Goal: Task Accomplishment & Management: Use online tool/utility

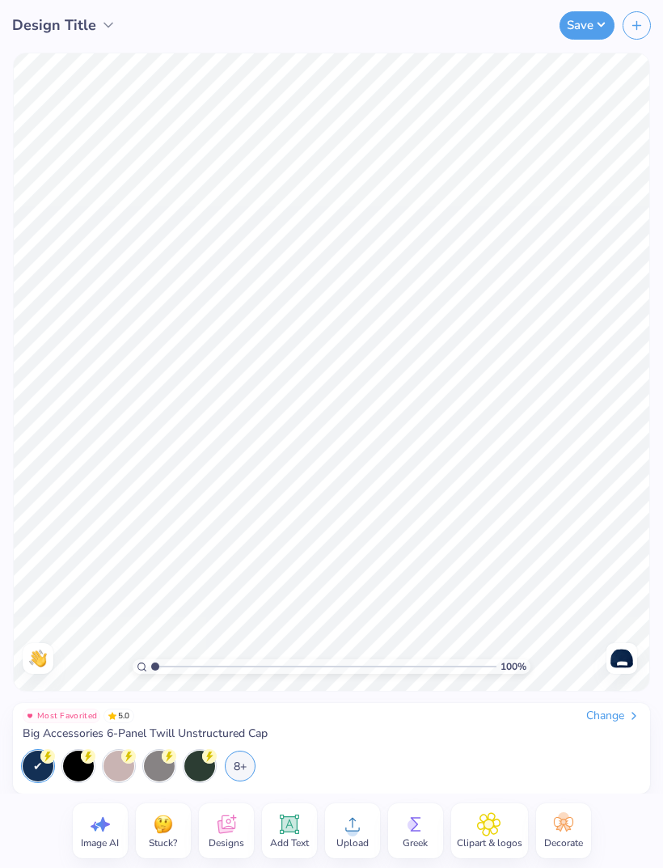
click at [639, 31] on icon "button" at bounding box center [637, 26] width 14 height 14
click at [31, 15] on span "Design Title" at bounding box center [54, 26] width 84 height 22
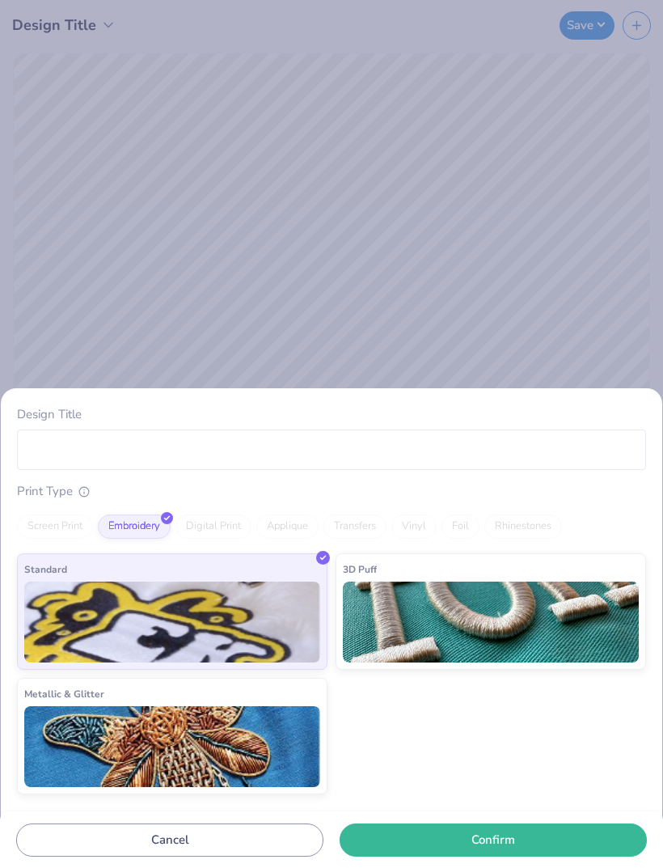
click at [529, 283] on div "Design Title Print Type Screen Print Embroidery Digital Print Applique Transfer…" at bounding box center [331, 434] width 663 height 868
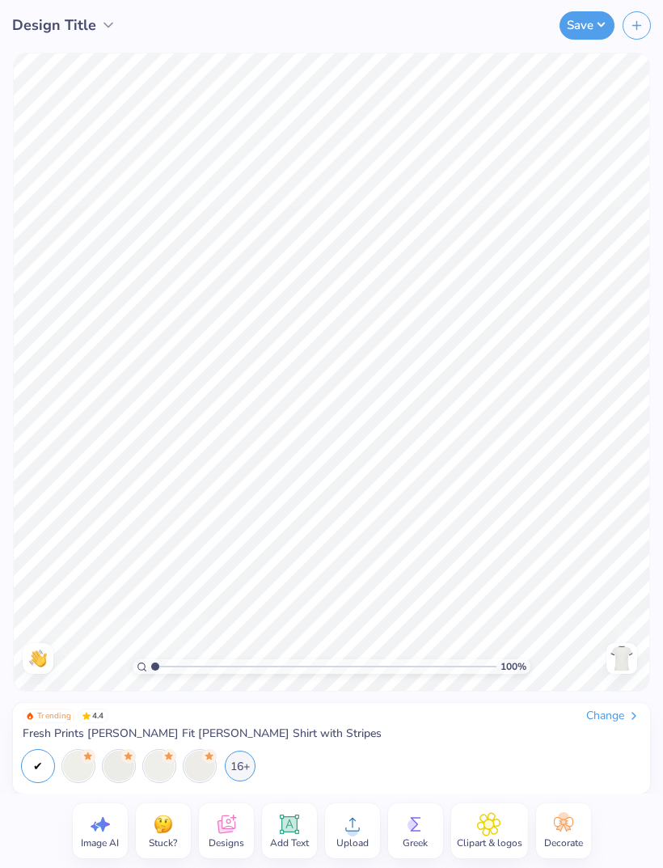
click at [370, 825] on div "Upload" at bounding box center [352, 830] width 55 height 55
click at [358, 830] on icon at bounding box center [352, 825] width 15 height 14
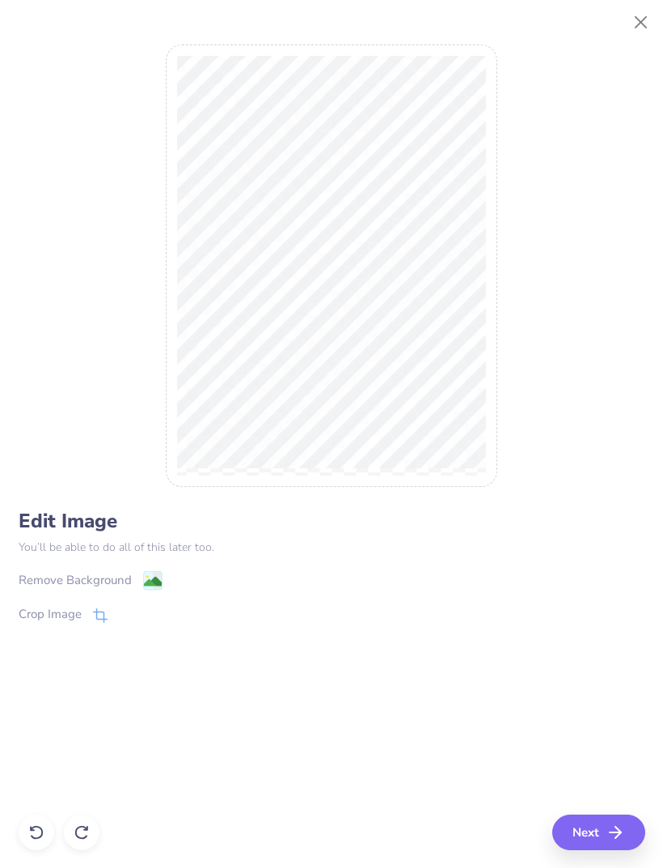
click at [125, 574] on div "Remove Background" at bounding box center [75, 580] width 113 height 19
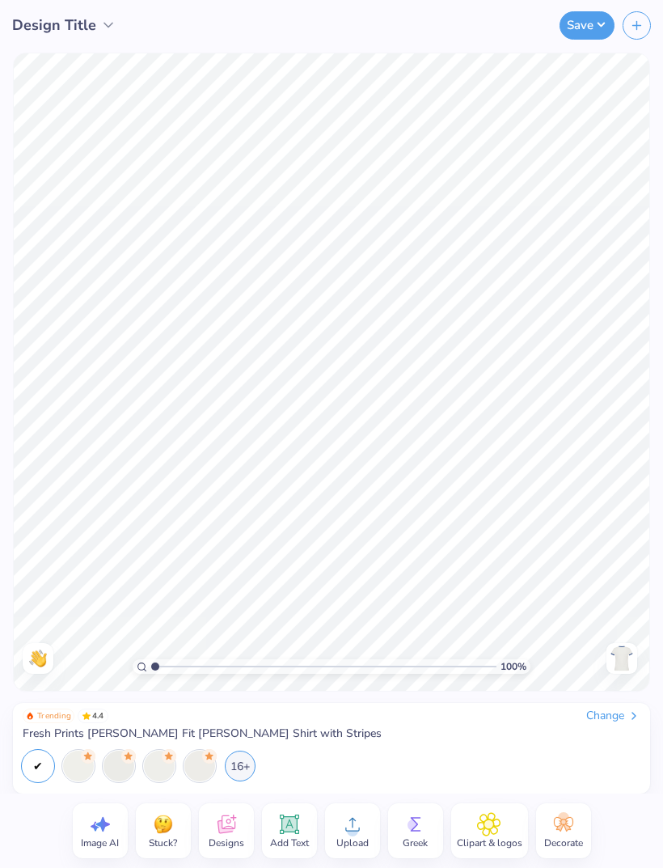
click at [357, 840] on span "Upload" at bounding box center [352, 842] width 32 height 13
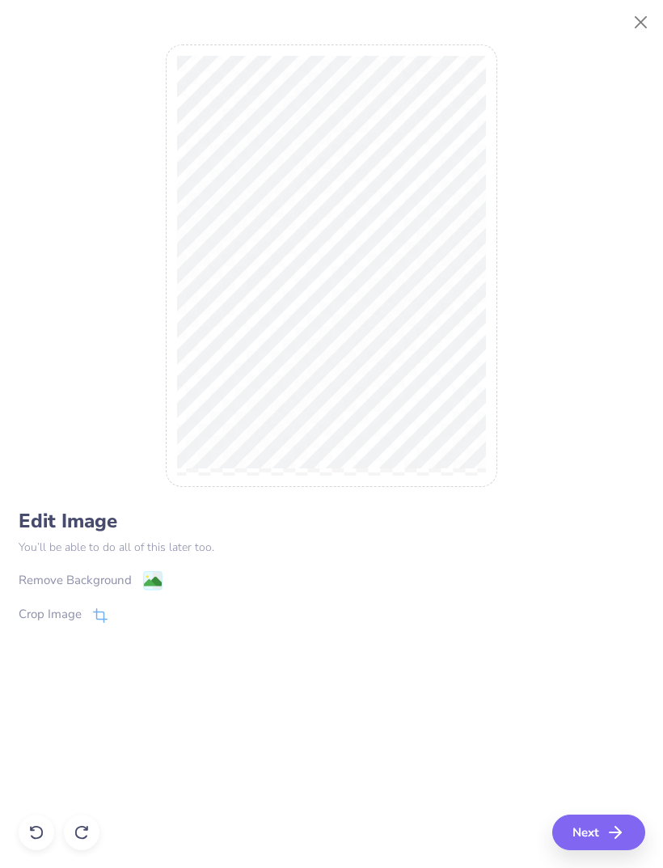
click at [607, 847] on button "Next" at bounding box center [598, 832] width 93 height 36
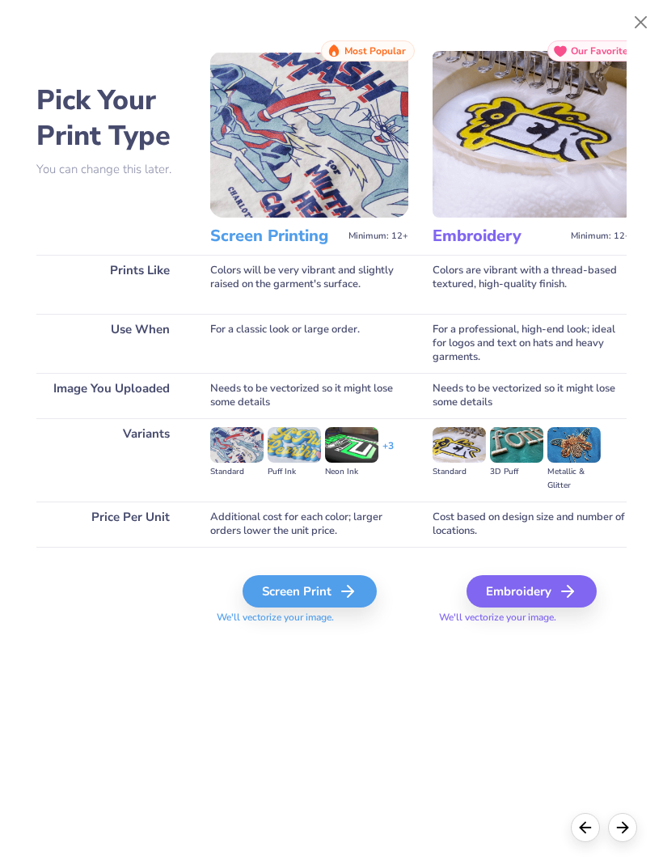
click at [584, 839] on div at bounding box center [585, 827] width 29 height 29
click at [577, 823] on icon at bounding box center [586, 827] width 18 height 18
click at [582, 823] on icon at bounding box center [586, 827] width 18 height 18
click at [644, 7] on button "Close" at bounding box center [641, 22] width 31 height 31
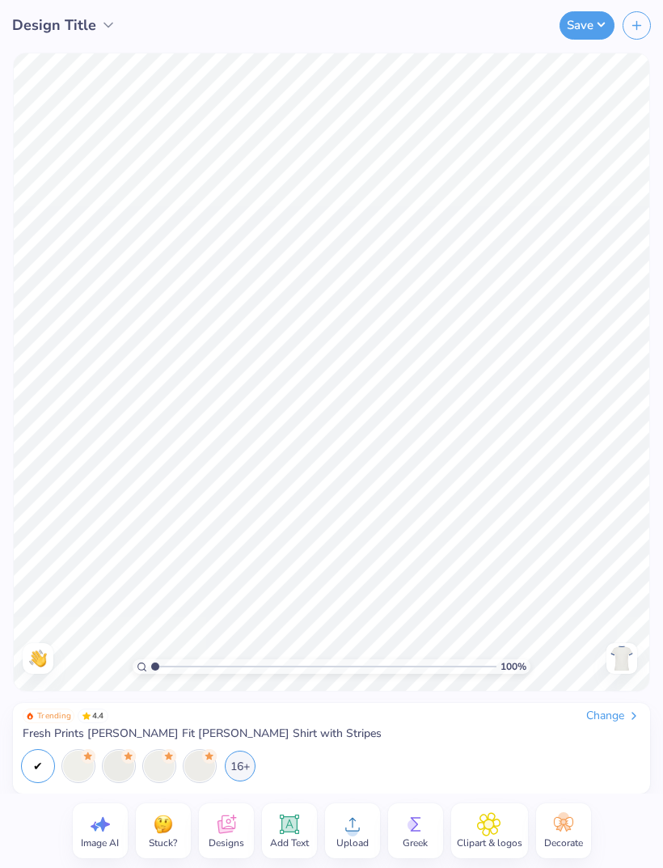
click at [342, 838] on span "Upload" at bounding box center [352, 842] width 32 height 13
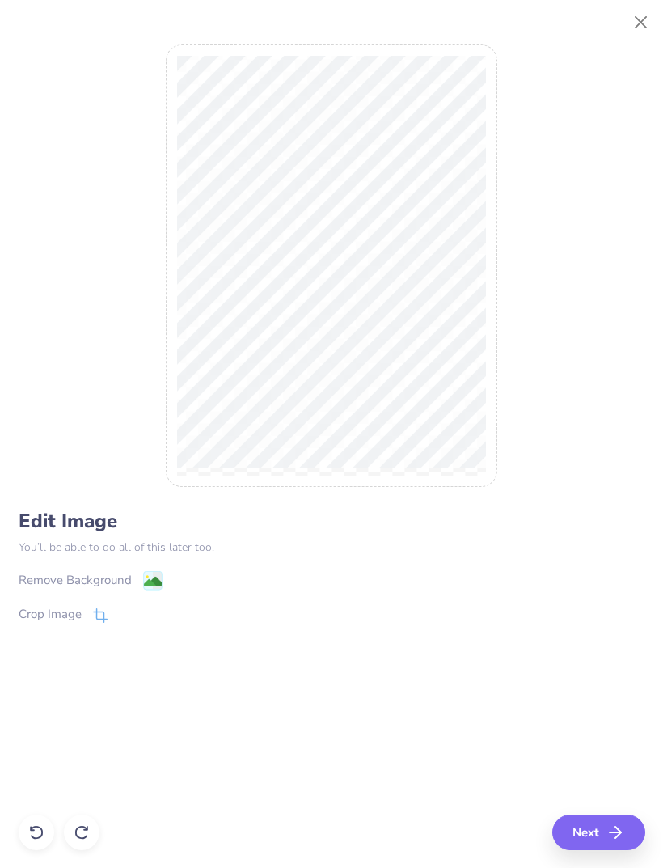
click at [129, 578] on div "Remove Background" at bounding box center [75, 580] width 113 height 19
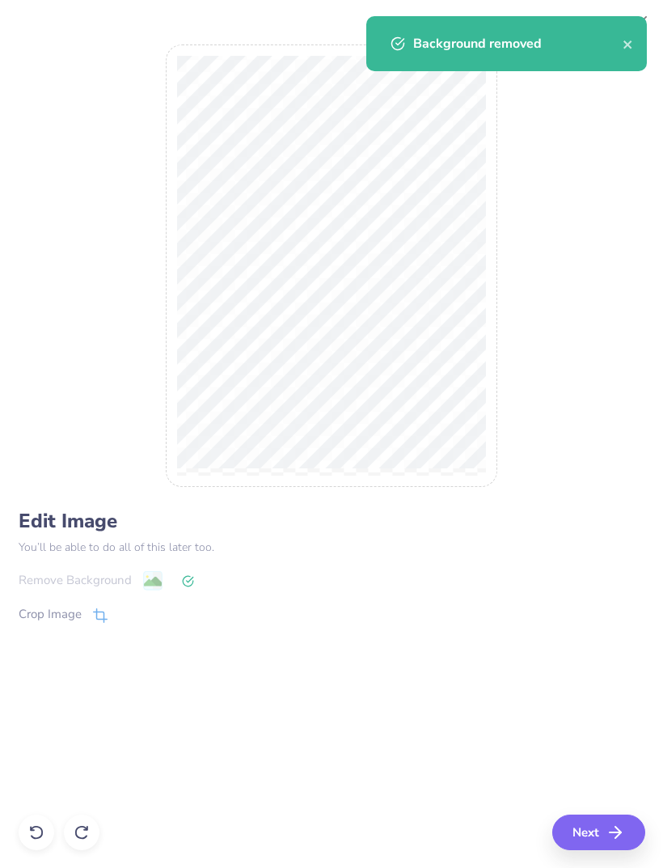
click at [629, 835] on button "Next" at bounding box center [598, 832] width 93 height 36
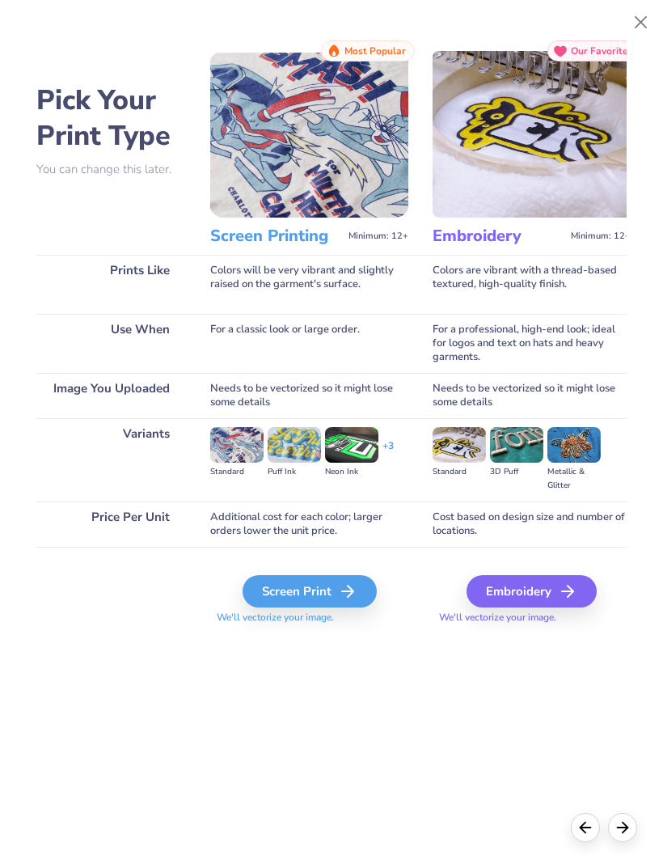
click at [325, 588] on div "Screen Print" at bounding box center [310, 591] width 134 height 32
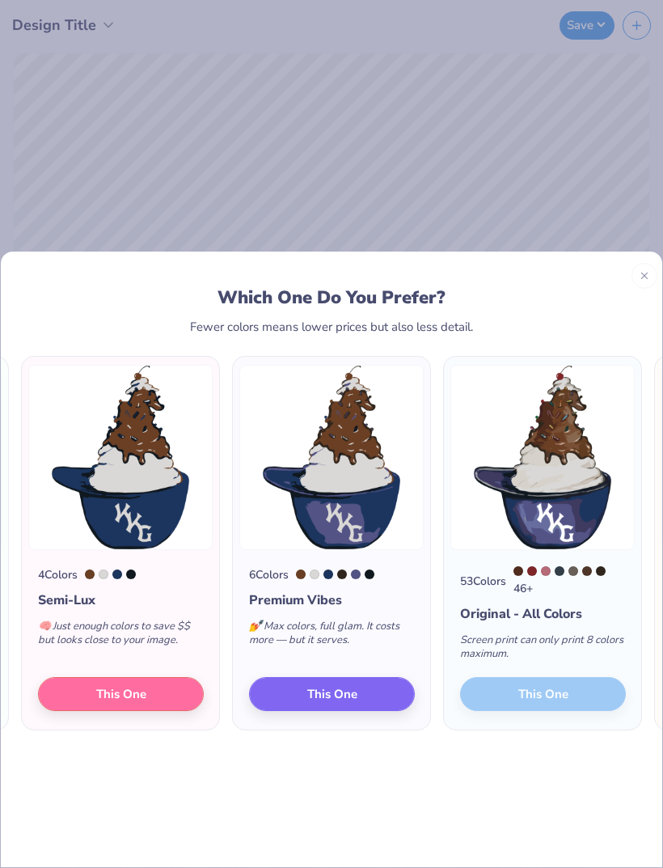
click at [632, 263] on div at bounding box center [645, 276] width 26 height 26
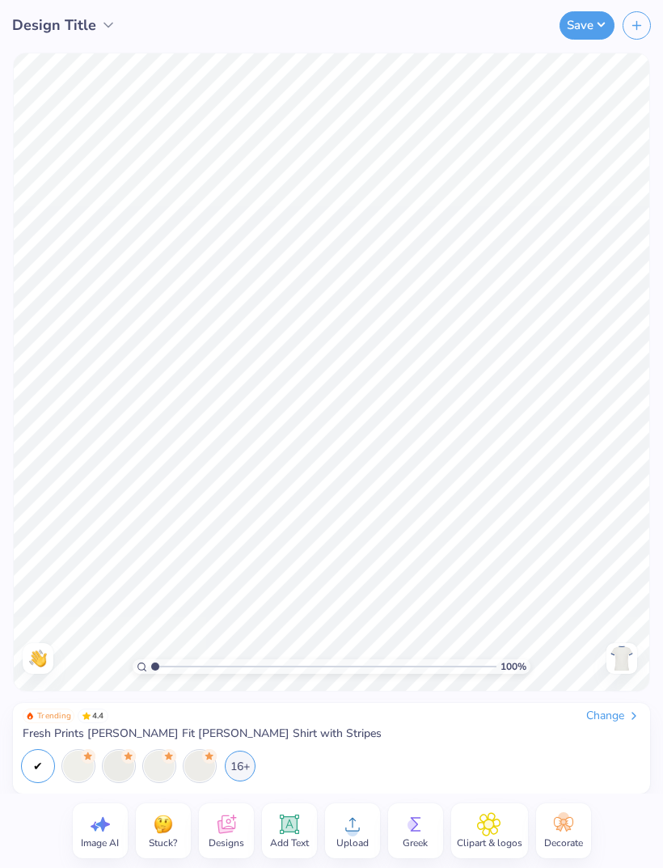
click at [360, 823] on icon at bounding box center [352, 824] width 24 height 24
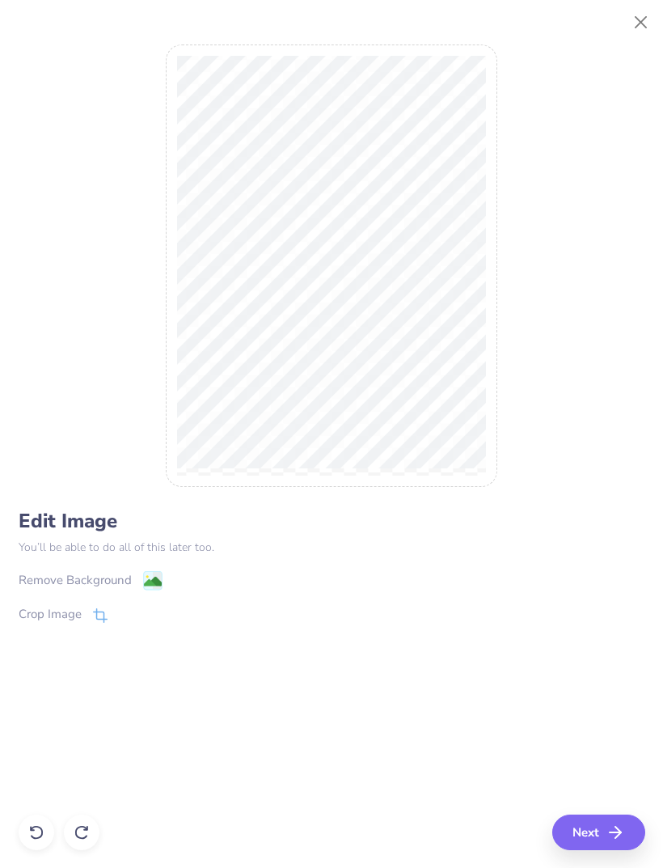
click at [128, 572] on div "Remove Background" at bounding box center [91, 580] width 144 height 20
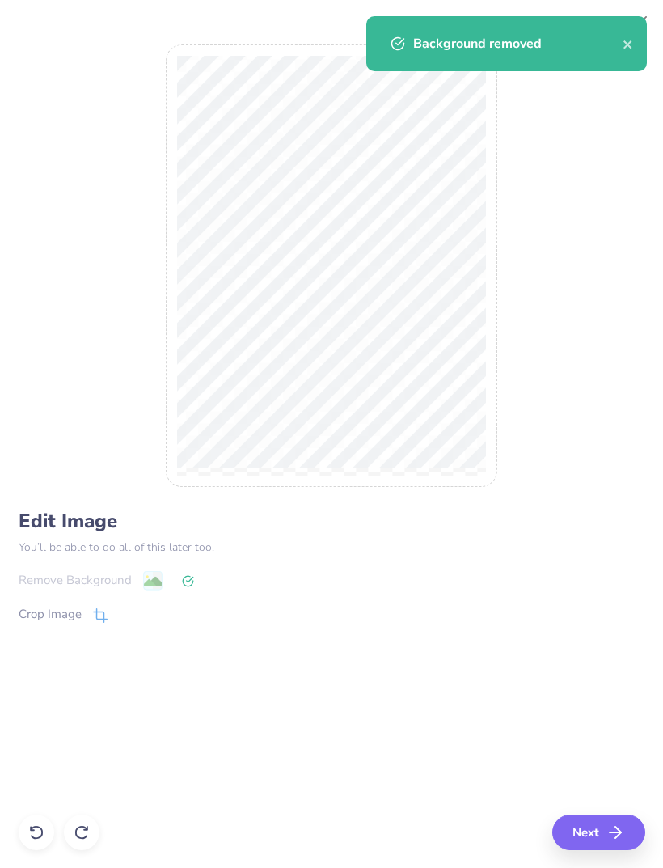
click at [620, 844] on button "Next" at bounding box center [598, 832] width 93 height 36
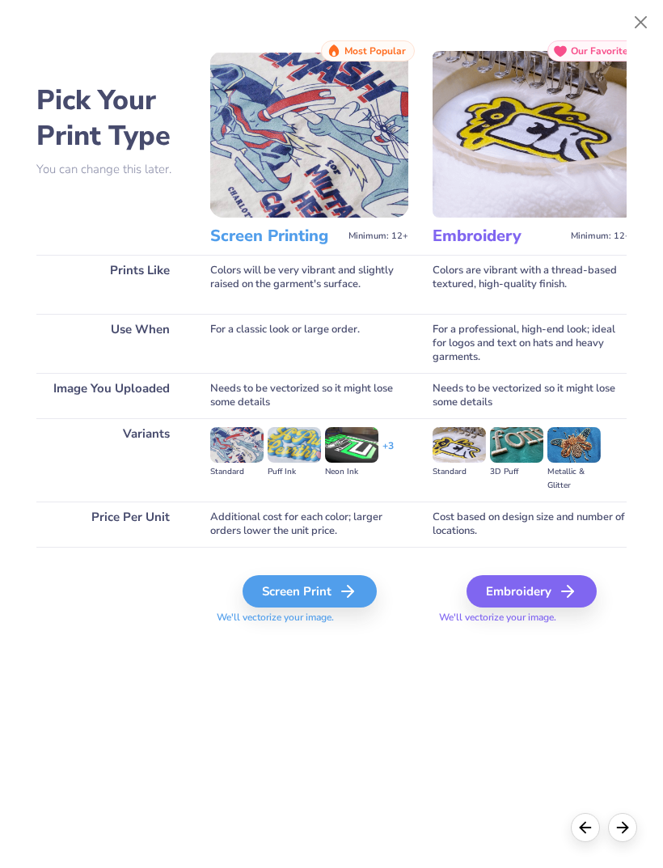
click at [323, 599] on div "Screen Print" at bounding box center [310, 591] width 134 height 32
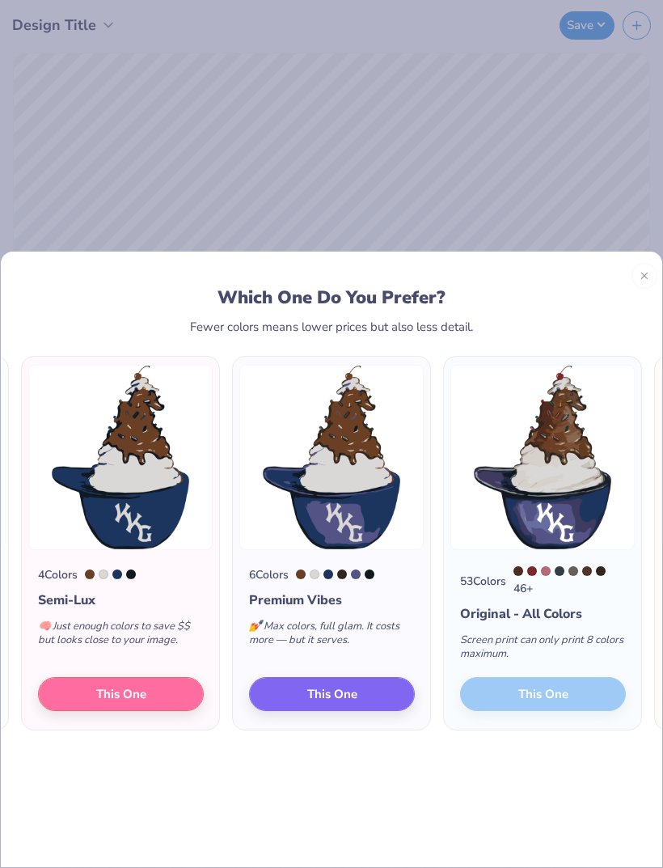
click at [587, 417] on img at bounding box center [542, 456] width 184 height 185
click at [593, 421] on img at bounding box center [542, 456] width 184 height 185
click at [560, 673] on div "53 Colors 46 + Original - All Colors Screen print can only print 8 colors maxim…" at bounding box center [542, 639] width 197 height 180
click at [637, 263] on div at bounding box center [645, 276] width 26 height 26
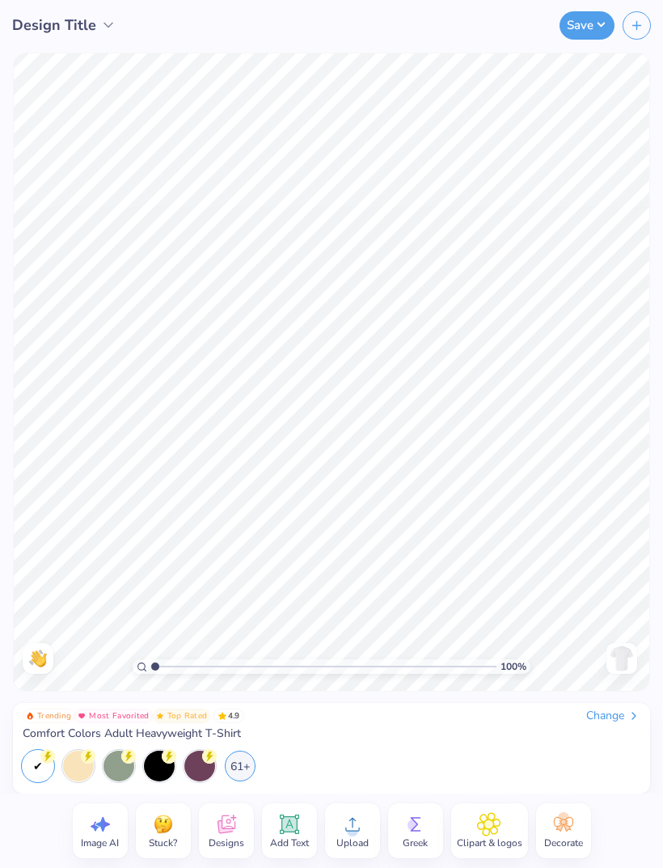
click at [354, 839] on span "Upload" at bounding box center [352, 842] width 32 height 13
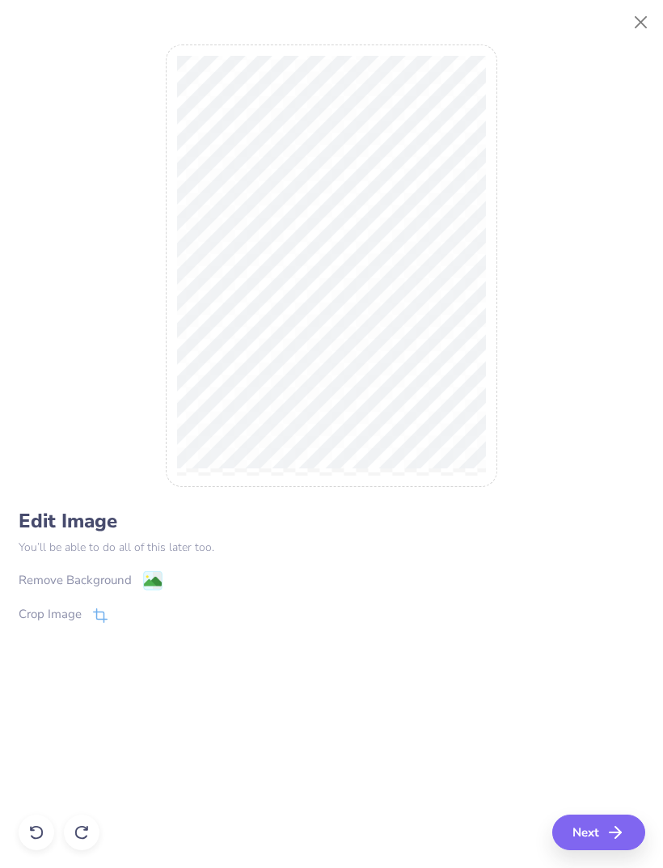
click at [133, 590] on div "Remove Background" at bounding box center [91, 580] width 144 height 20
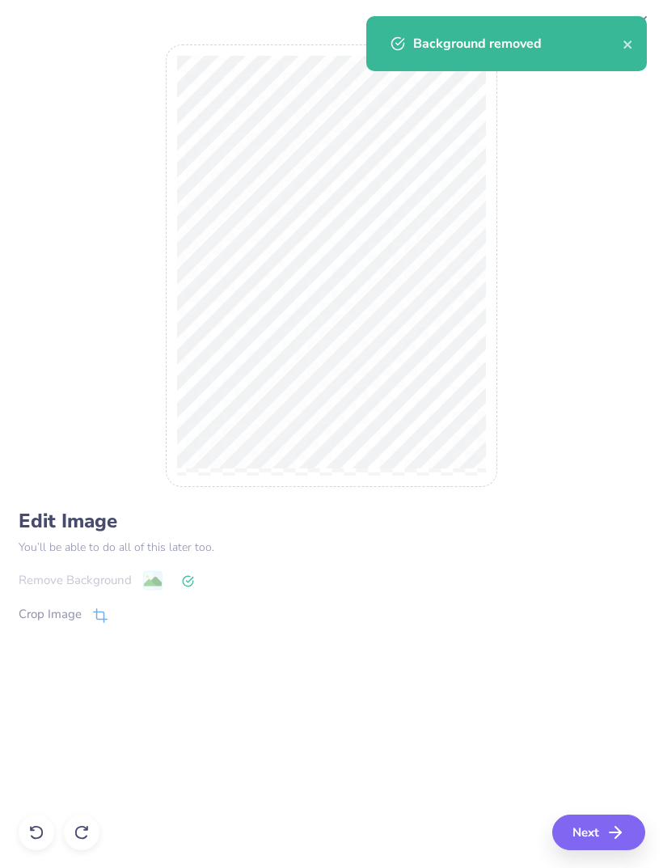
click at [604, 839] on button "Next" at bounding box center [598, 832] width 93 height 36
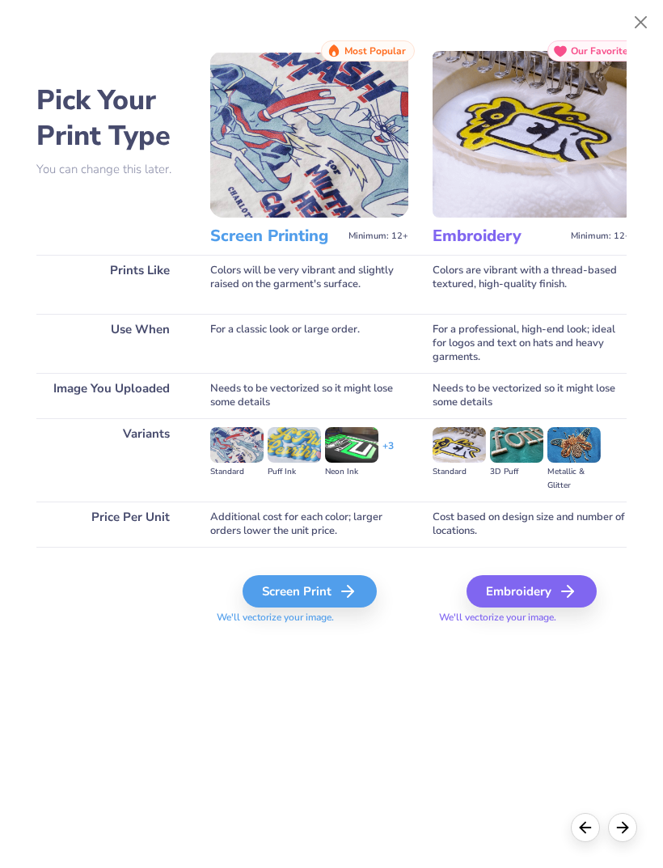
click at [300, 593] on div "Screen Print" at bounding box center [310, 591] width 134 height 32
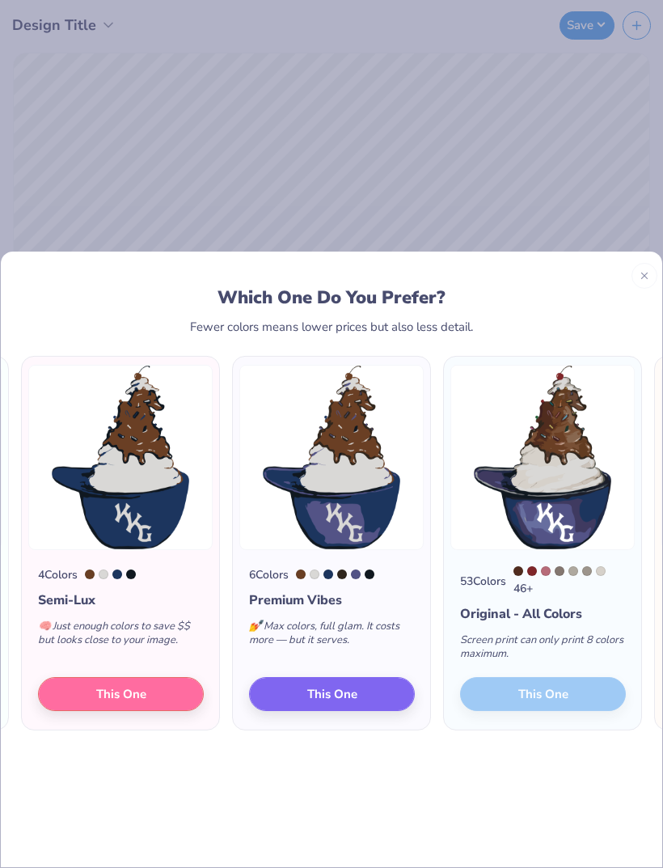
click at [636, 263] on div at bounding box center [645, 276] width 26 height 26
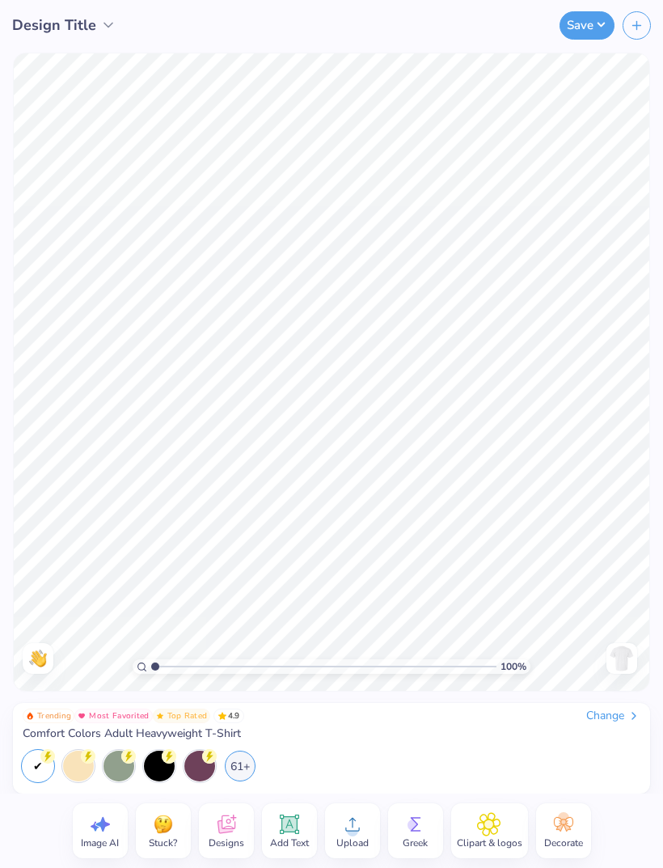
click at [368, 825] on div "Upload" at bounding box center [352, 830] width 55 height 55
click at [248, 855] on div "Designs" at bounding box center [226, 830] width 55 height 55
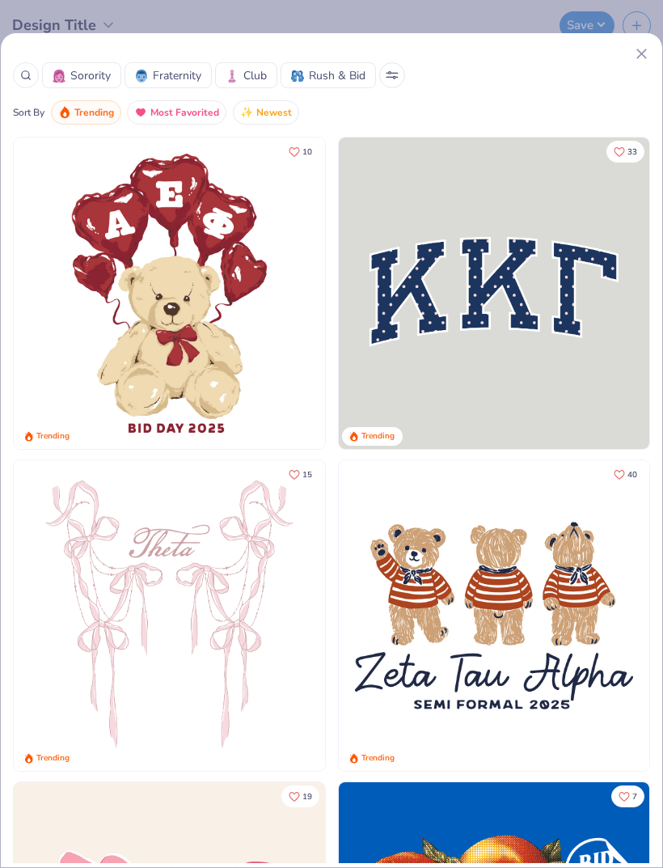
click at [637, 41] on div "Sorority Fraternity Club Rush & Bid Sort By Trending Most Favorited Newest 10 T…" at bounding box center [331, 449] width 663 height 835
click at [646, 47] on icon at bounding box center [641, 53] width 17 height 17
click at [643, 44] on div "Sorority Fraternity Club Rush & Bid Sort By Trending Most Favorited Newest 10 T…" at bounding box center [331, 449] width 663 height 835
click at [633, 39] on button "button" at bounding box center [637, 25] width 28 height 28
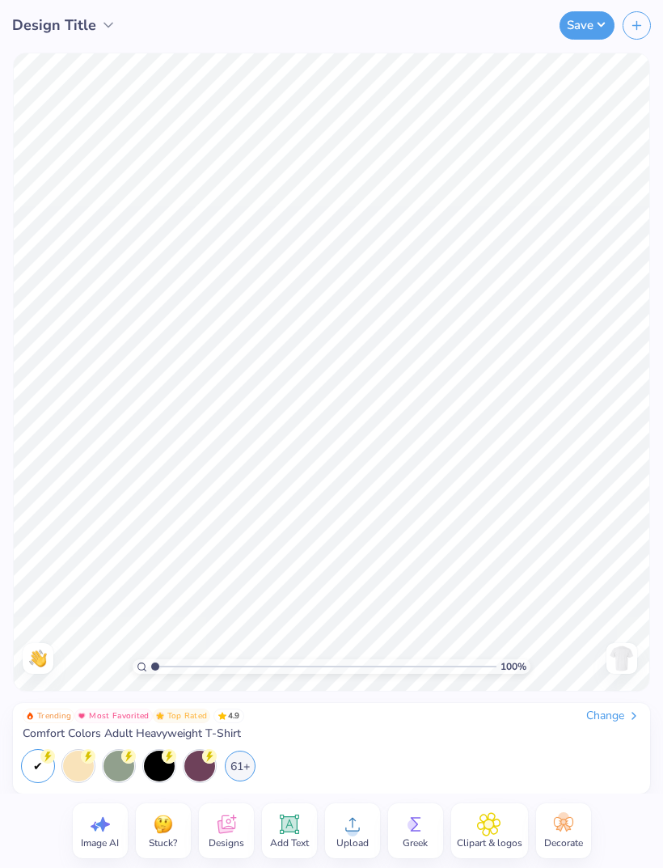
click at [367, 829] on div "Upload" at bounding box center [352, 830] width 55 height 55
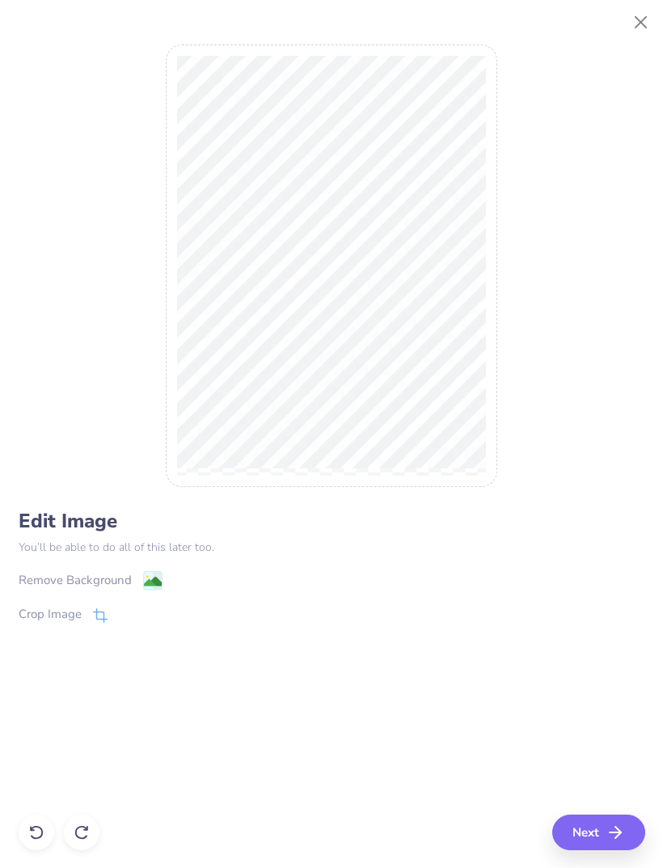
click at [628, 845] on button "Next" at bounding box center [598, 832] width 93 height 36
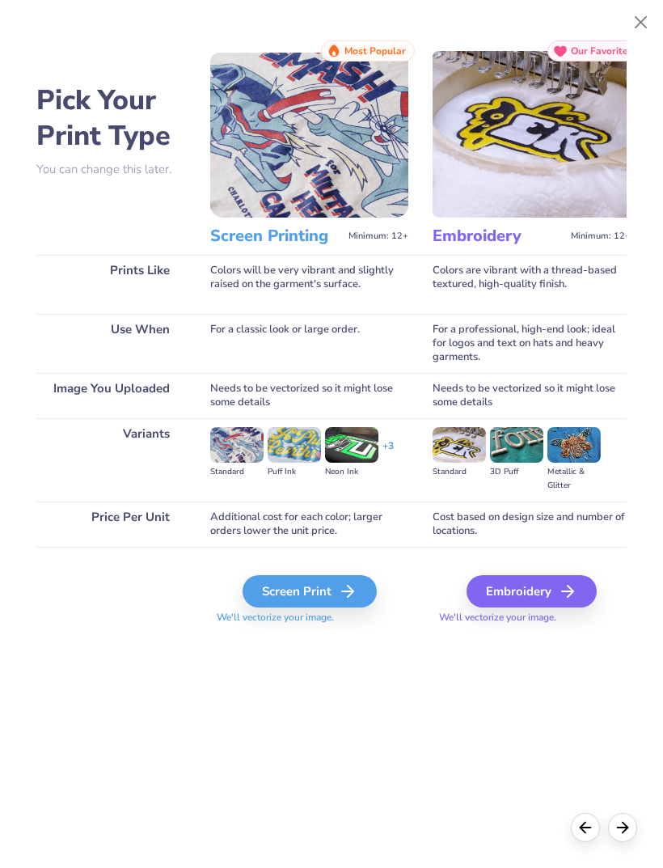
click at [294, 600] on div "Screen Print" at bounding box center [310, 591] width 134 height 32
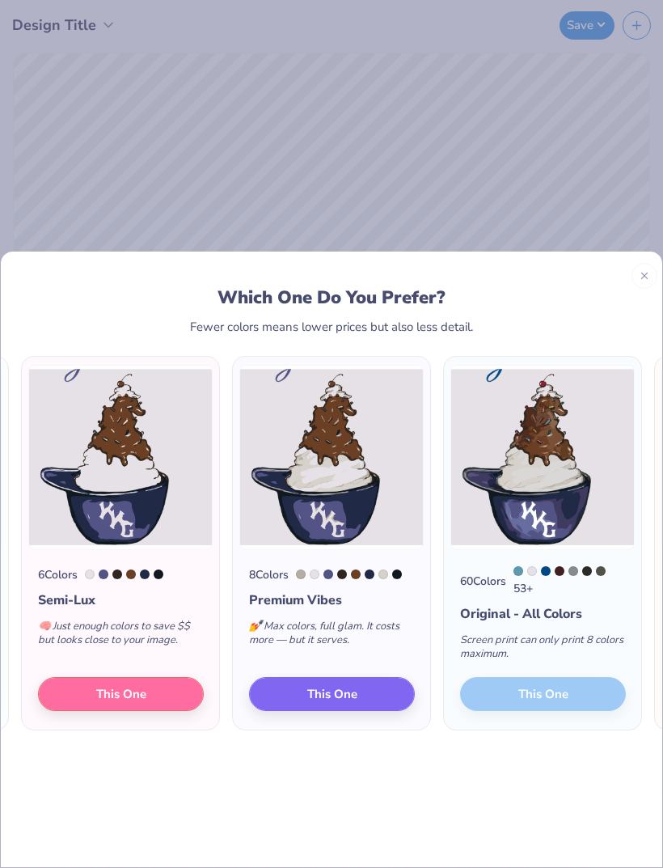
click at [645, 270] on icon at bounding box center [644, 275] width 11 height 11
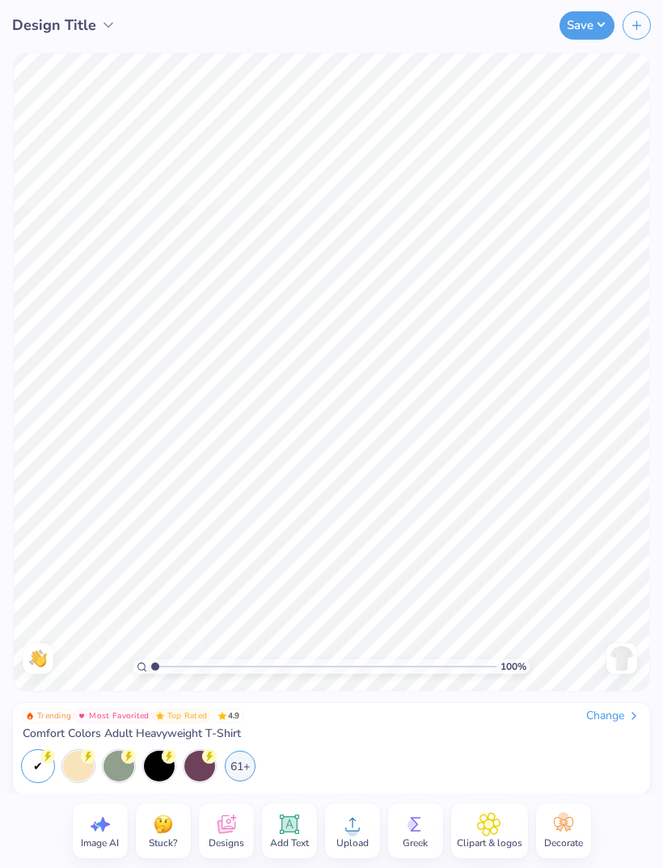
click at [292, 827] on icon at bounding box center [288, 823] width 19 height 19
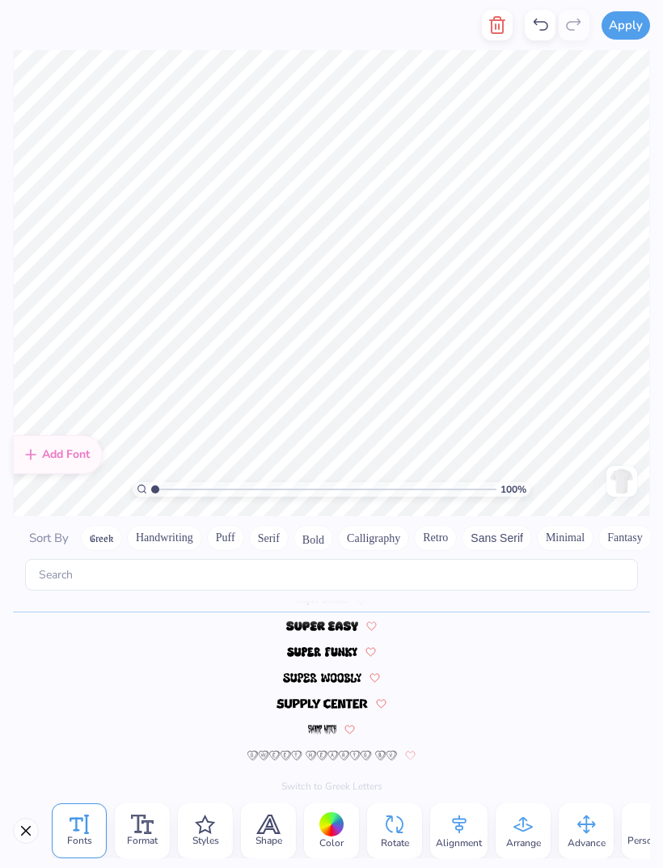
scroll to position [7052, 0]
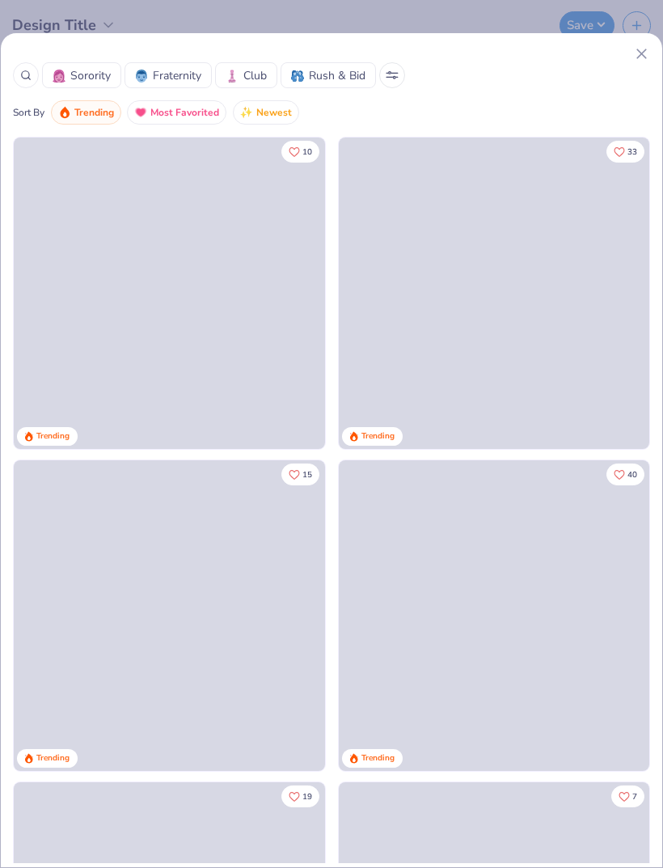
click at [627, 48] on div at bounding box center [331, 53] width 637 height 17
click at [635, 55] on icon at bounding box center [641, 53] width 17 height 17
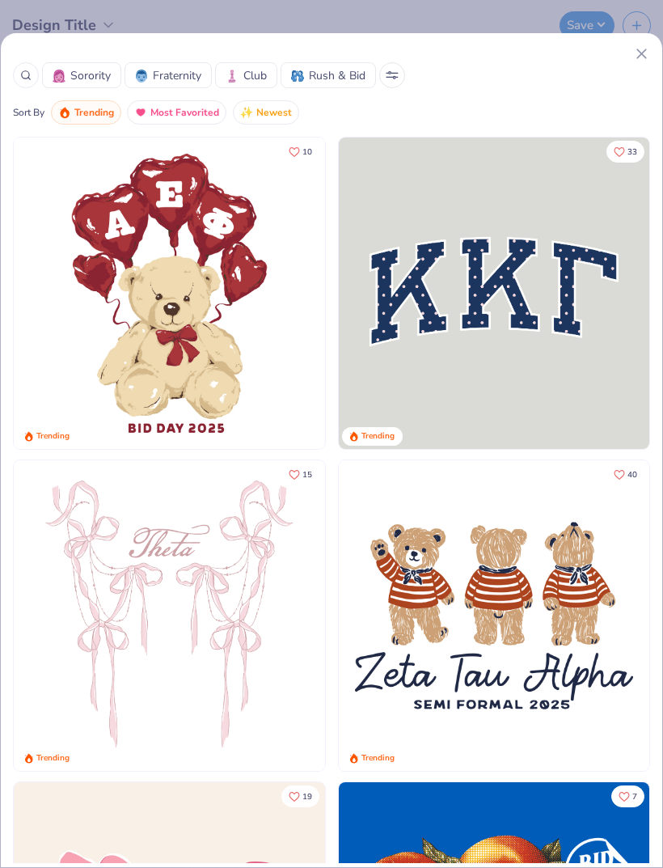
click at [639, 53] on icon at bounding box center [641, 53] width 17 height 17
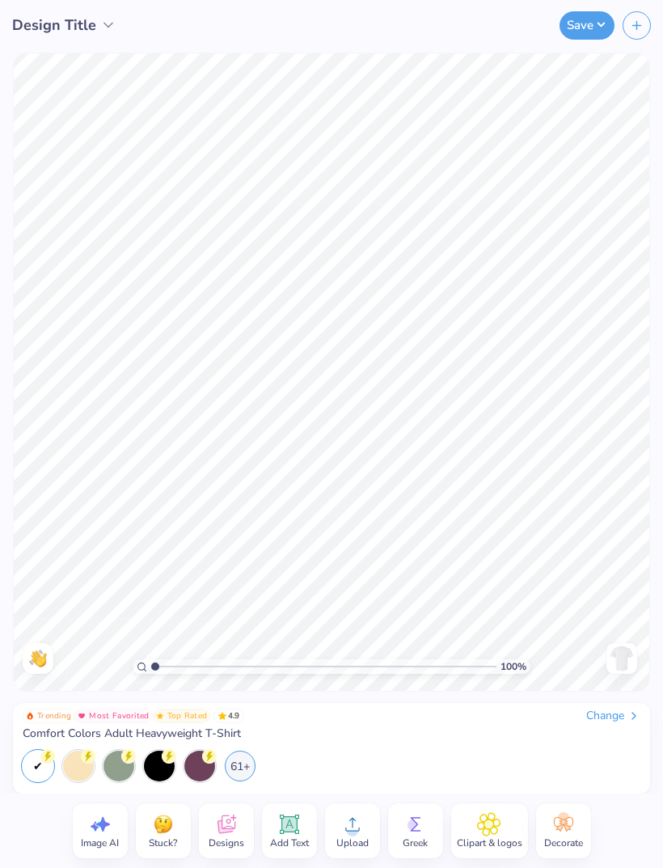
click at [354, 843] on span "Upload" at bounding box center [352, 842] width 32 height 13
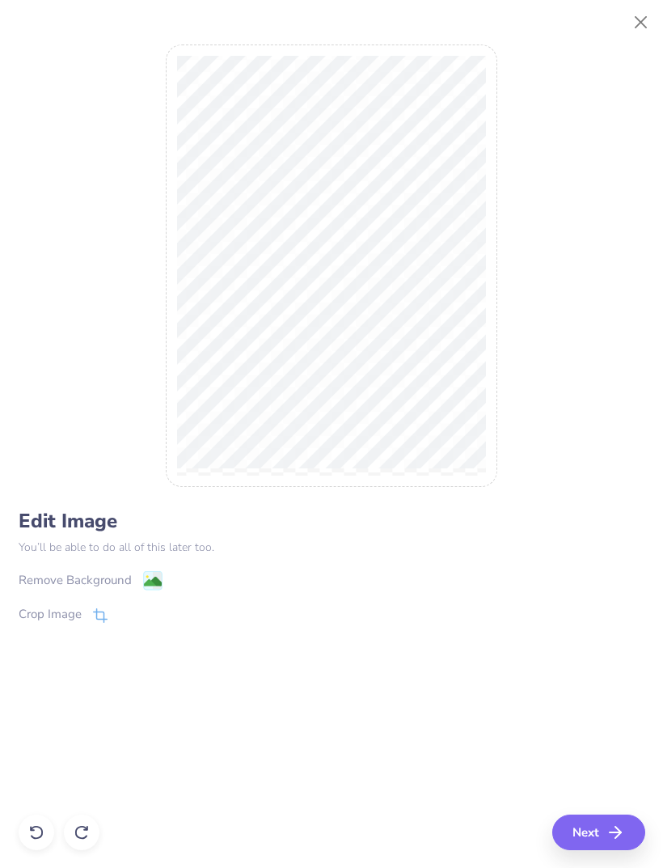
click at [124, 580] on div "Remove Background" at bounding box center [75, 580] width 113 height 19
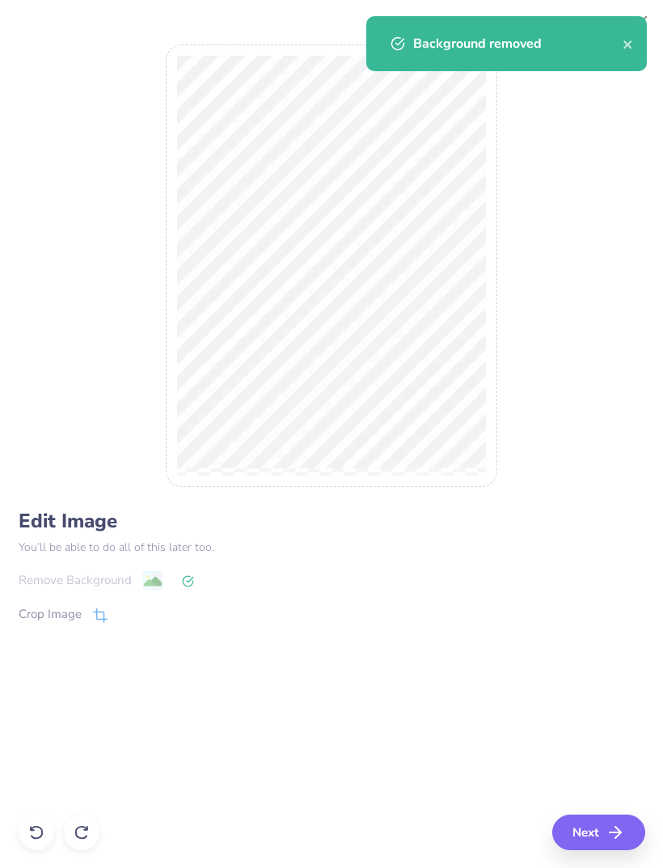
click at [625, 828] on icon "button" at bounding box center [615, 832] width 19 height 19
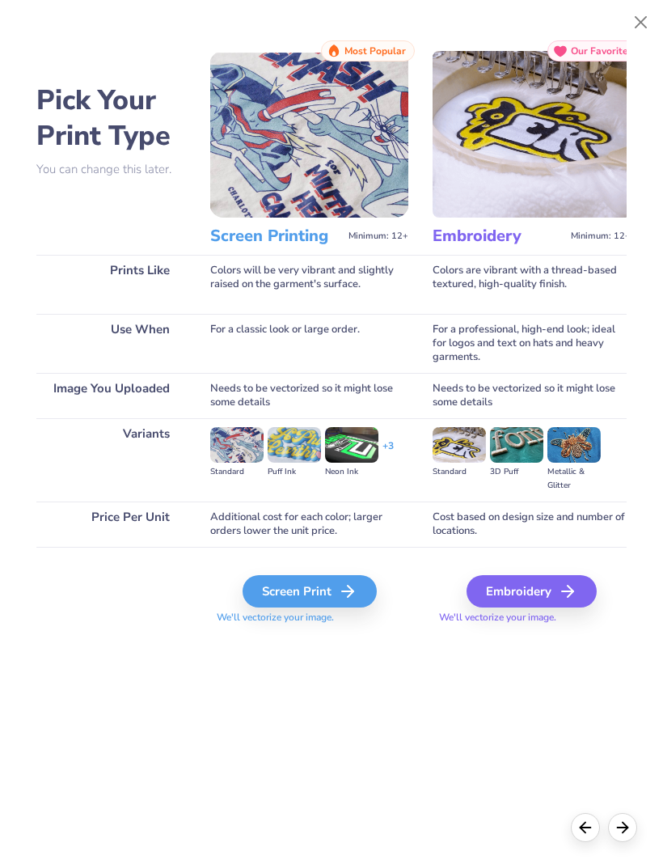
click at [633, 831] on div at bounding box center [622, 827] width 29 height 29
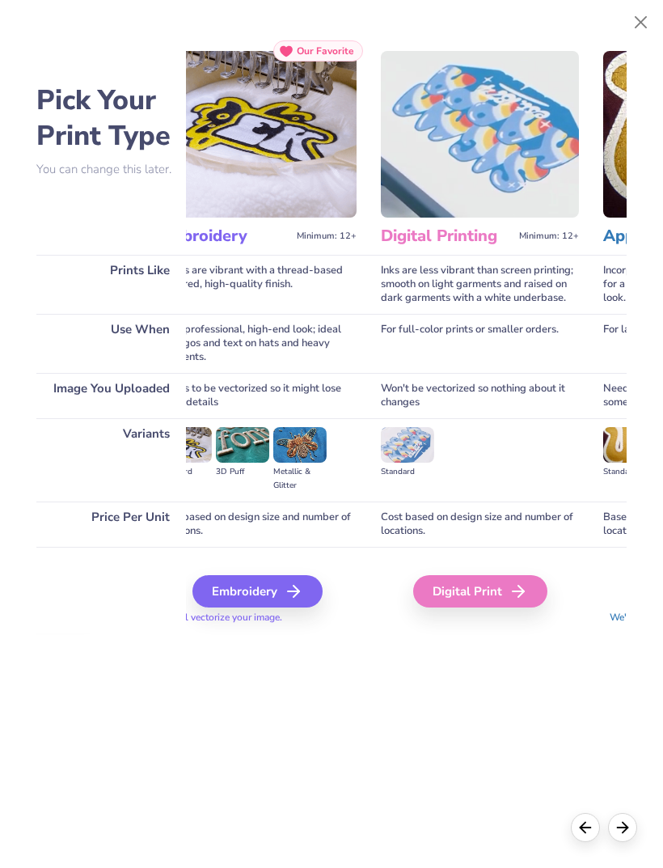
scroll to position [0, 295]
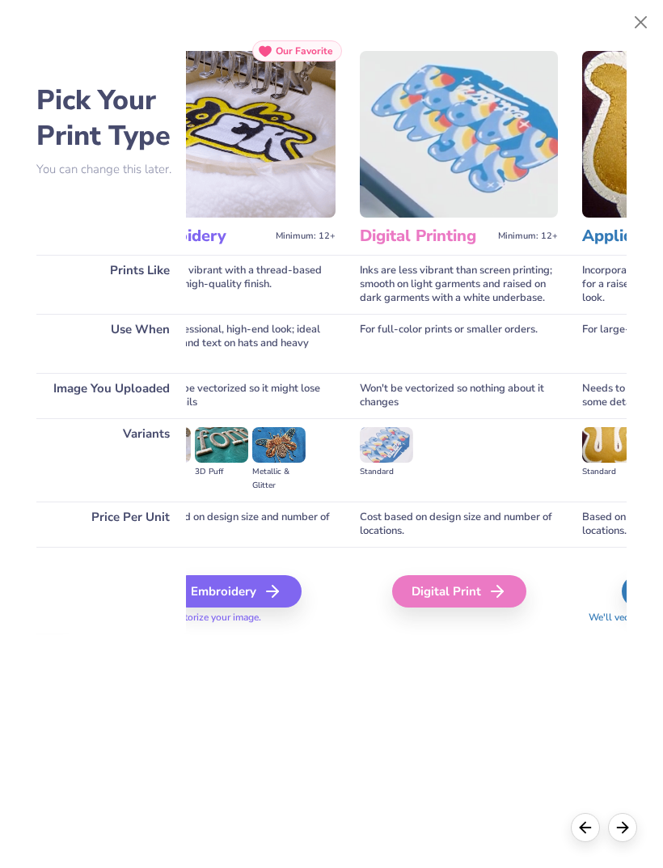
click at [641, 821] on div "Pick Your Print Type You can change this later. Prints Like Use When Image You …" at bounding box center [331, 430] width 663 height 876
click at [635, 833] on div at bounding box center [622, 827] width 29 height 29
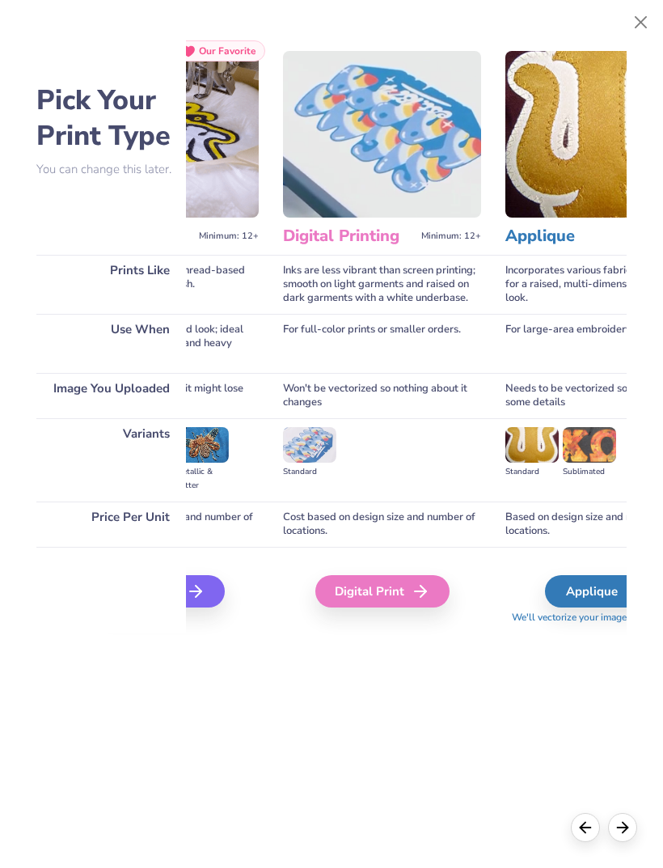
scroll to position [0, 371]
click at [408, 590] on div "Digital Print" at bounding box center [383, 591] width 134 height 32
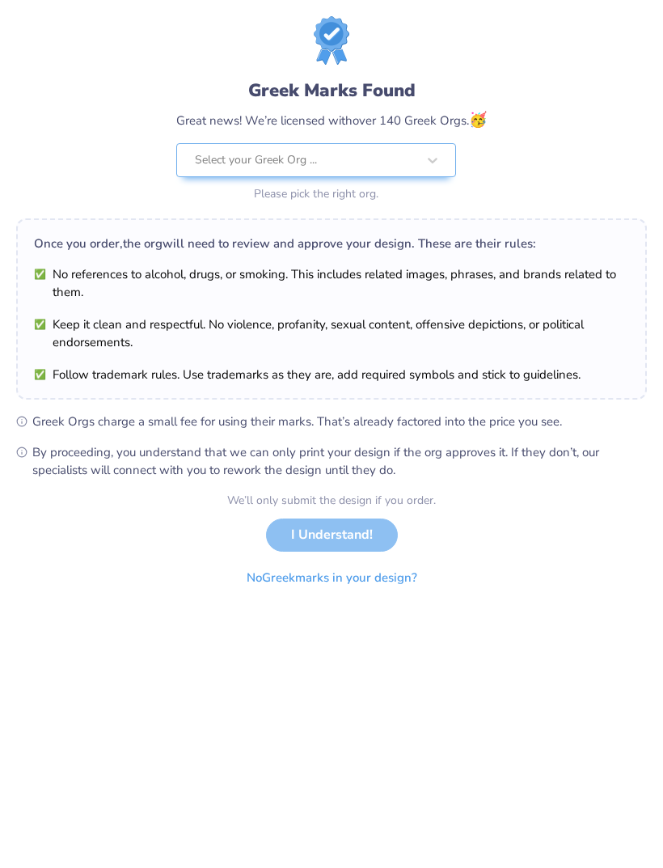
click at [389, 585] on button "No Greek marks in your design?" at bounding box center [332, 577] width 198 height 33
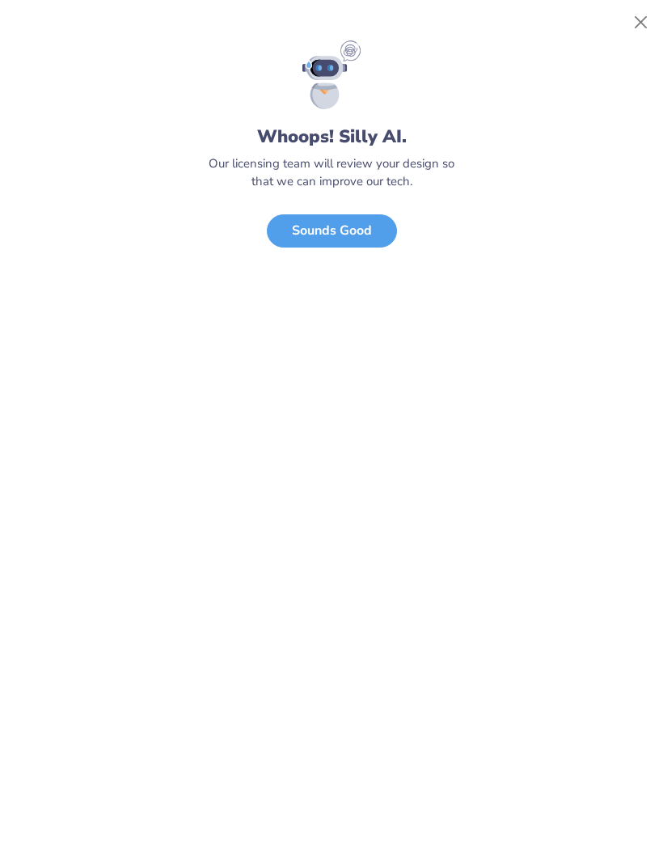
click at [641, 23] on button "Close" at bounding box center [641, 22] width 31 height 31
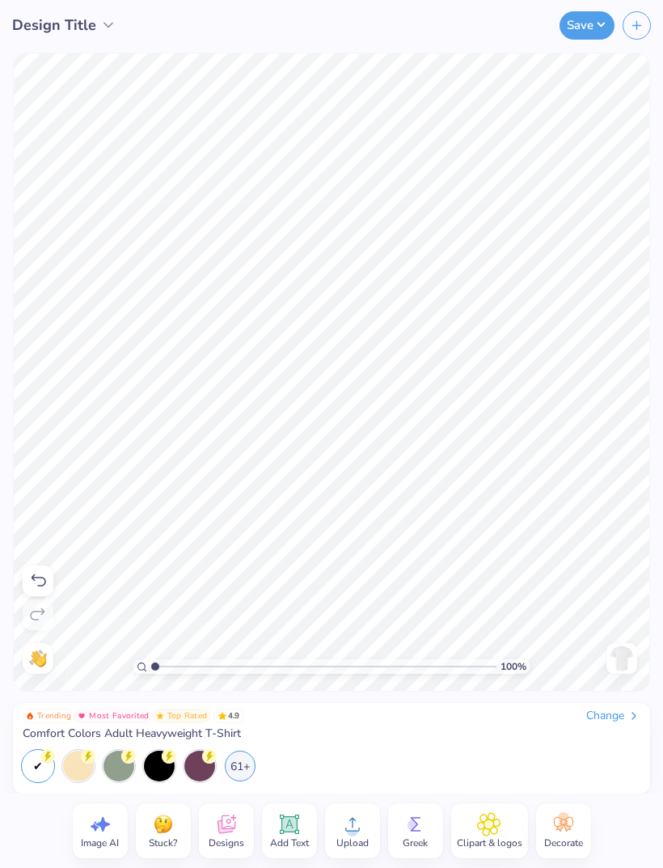
click at [295, 848] on span "Add Text" at bounding box center [289, 842] width 39 height 13
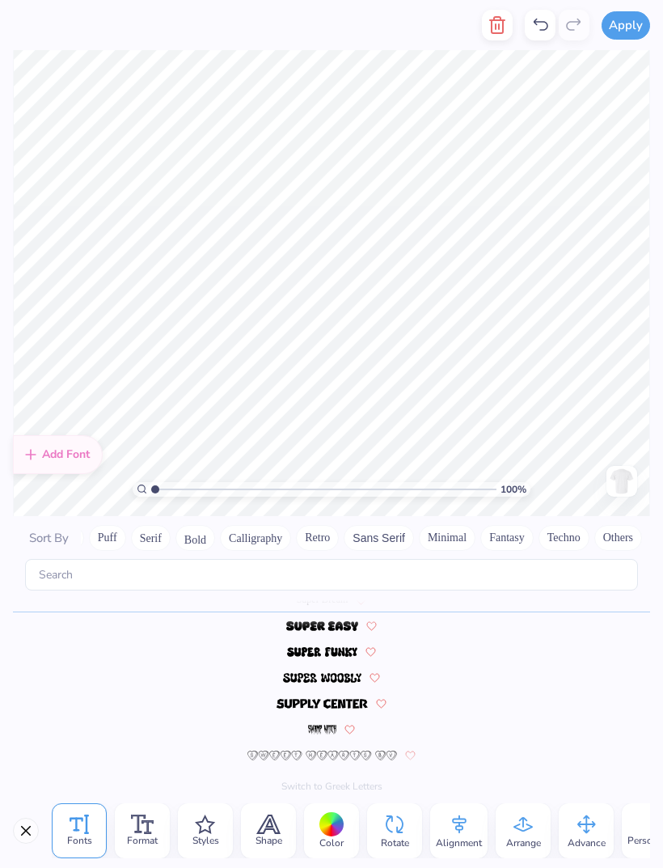
scroll to position [0, 116]
click at [510, 525] on button "Fantasy" at bounding box center [508, 538] width 53 height 26
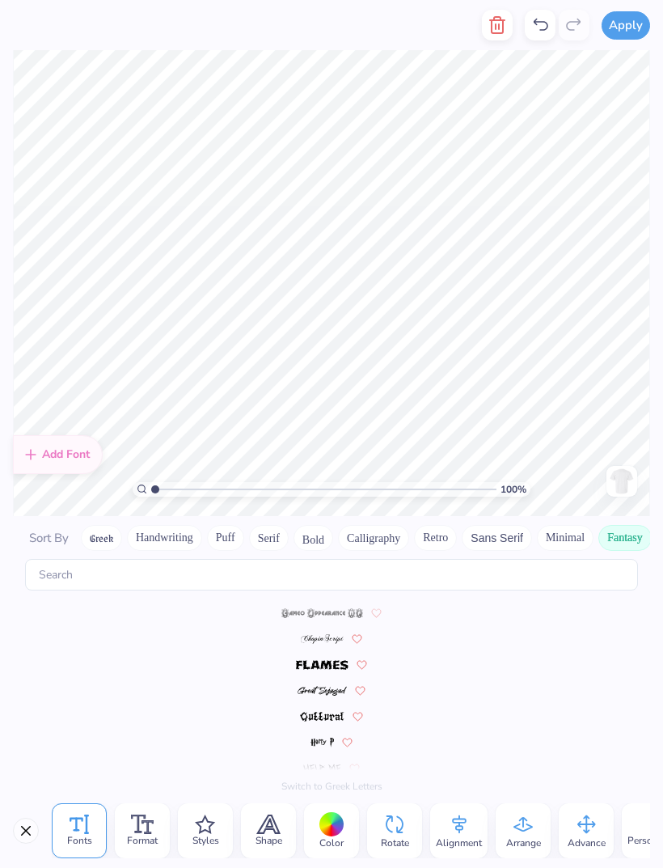
scroll to position [0, 0]
click at [395, 525] on button "Calligraphy" at bounding box center [373, 538] width 71 height 26
click at [492, 20] on polyline "button" at bounding box center [497, 20] width 15 height 0
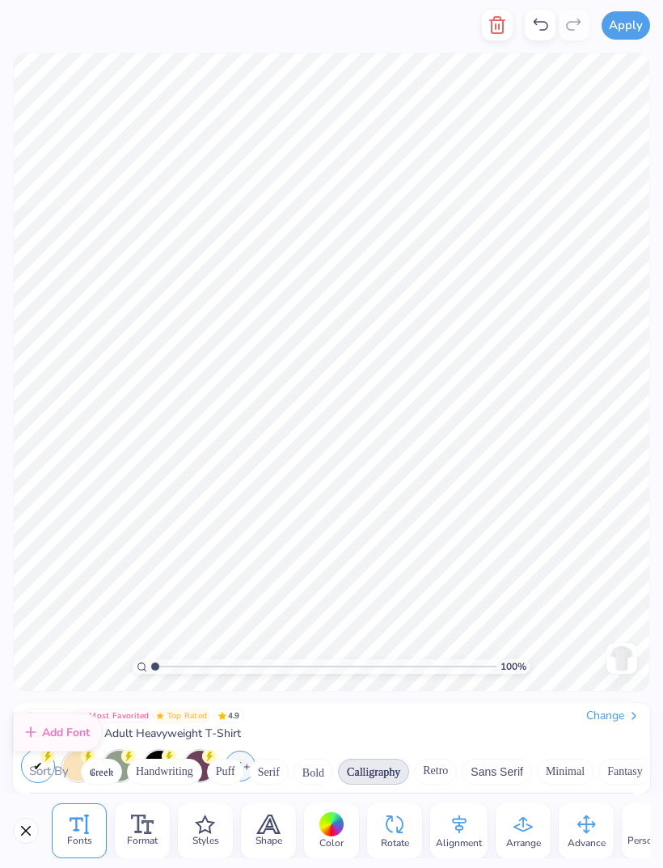
scroll to position [39, 0]
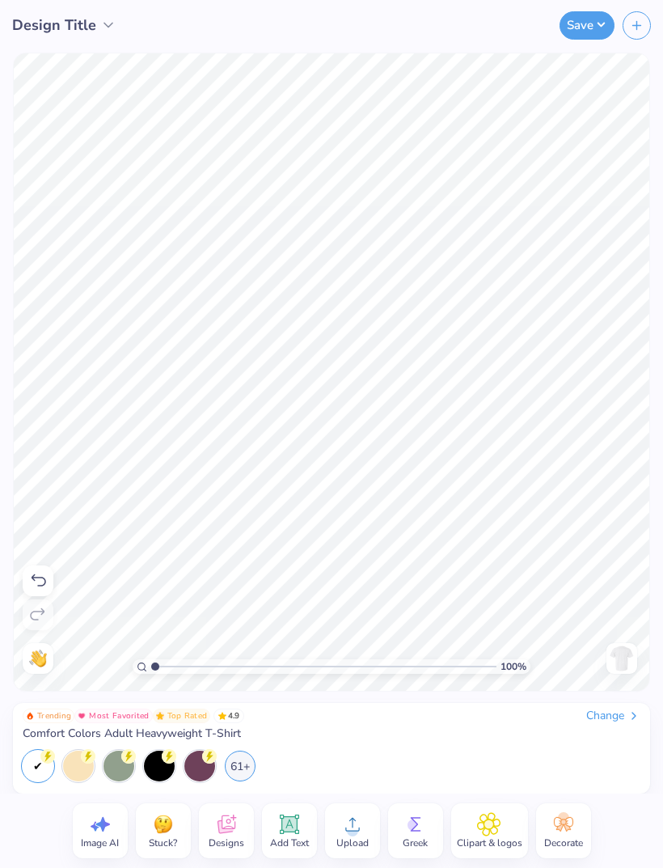
click at [285, 844] on span "Add Text" at bounding box center [289, 842] width 39 height 13
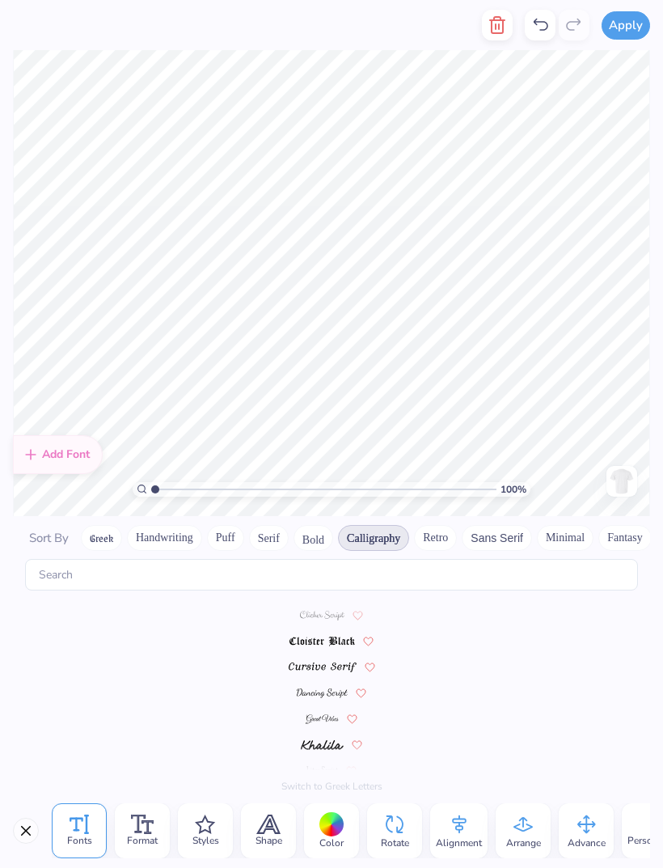
scroll to position [256, 0]
click at [332, 715] on img at bounding box center [322, 720] width 33 height 10
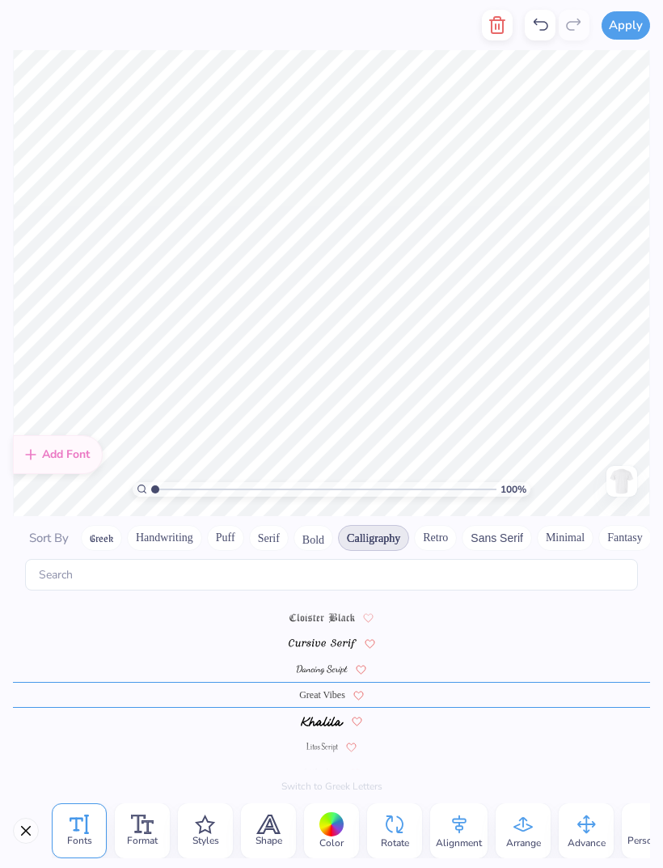
scroll to position [281, 0]
click at [405, 559] on input "text" at bounding box center [331, 575] width 613 height 32
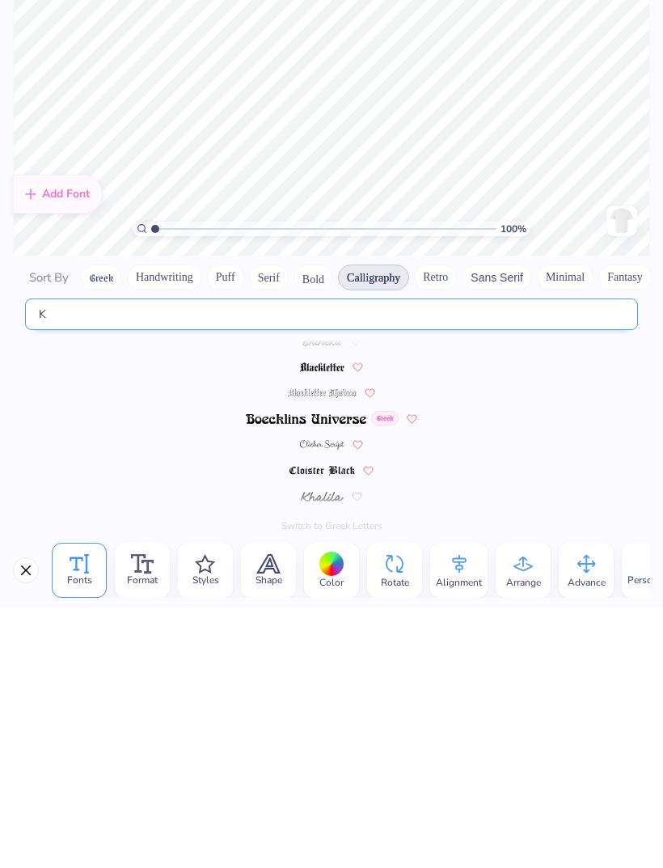
scroll to position [0, 0]
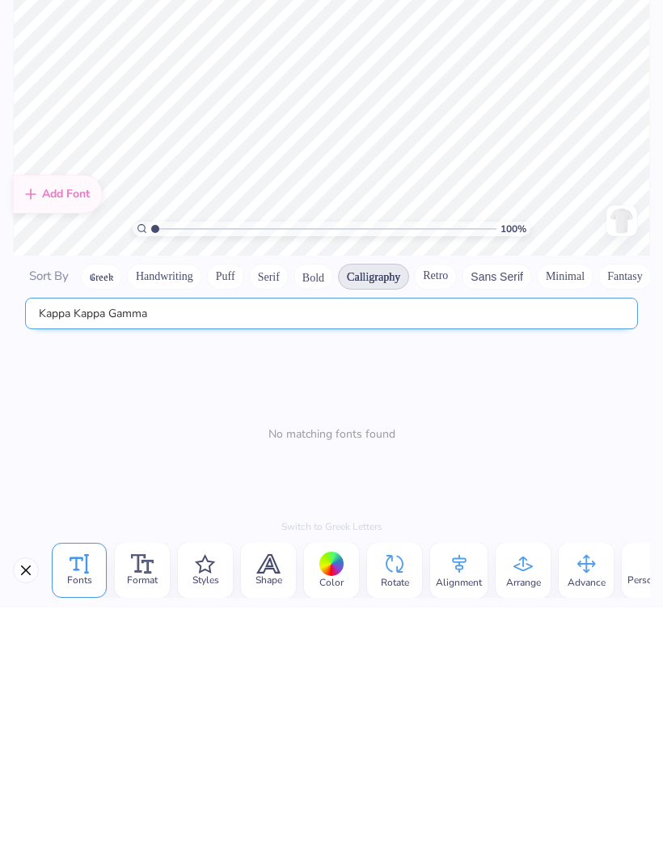
type input "Kappa Kappa Gamma"
click at [27, 516] on div "Add Font Sort By Greek Handwriting Puff Serif Bold Calligraphy Retro Sans Serif…" at bounding box center [331, 654] width 637 height 277
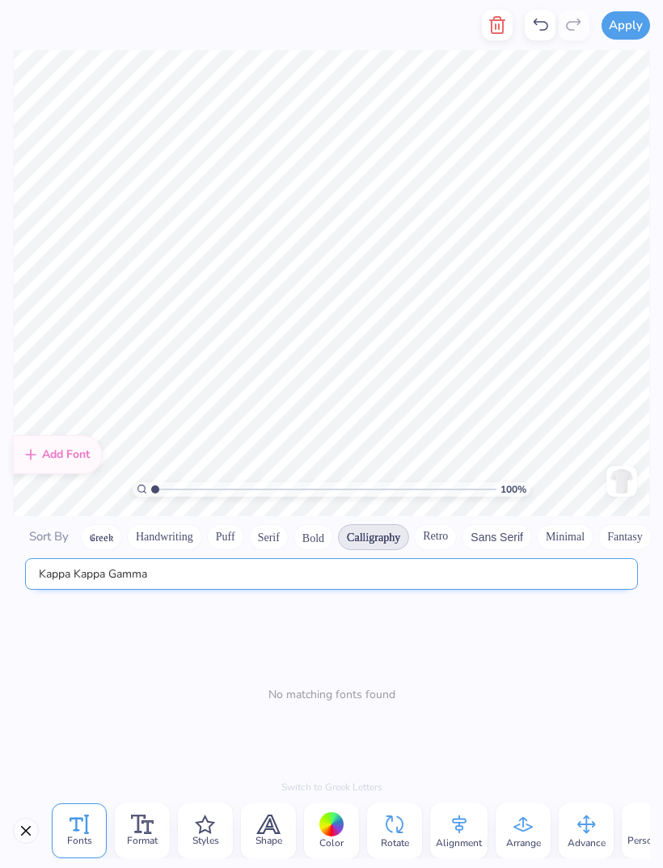
click at [575, 570] on input "Kappa Kappa Gamma" at bounding box center [331, 574] width 613 height 32
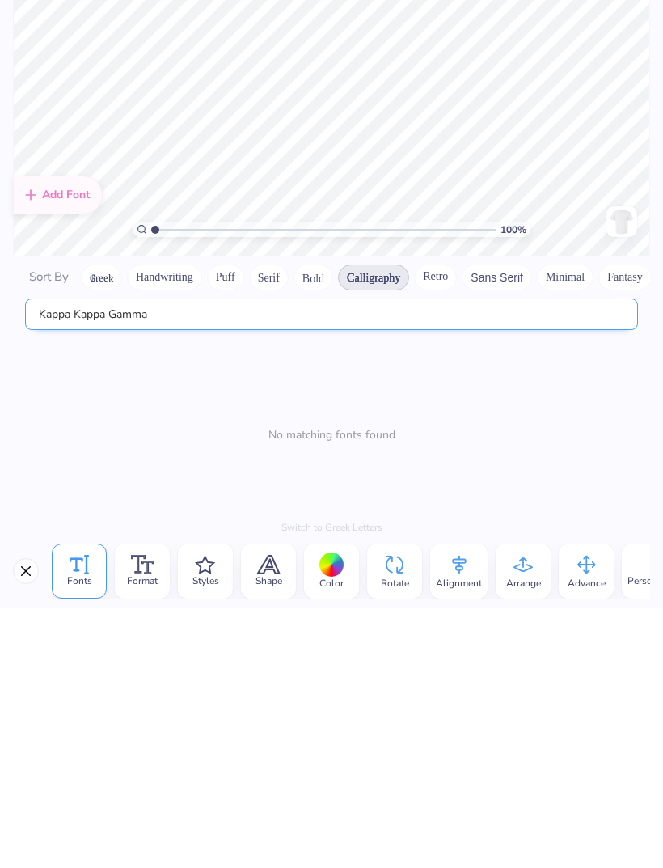
click at [46, 558] on input "Kappa Kappa Gamma" at bounding box center [331, 574] width 613 height 32
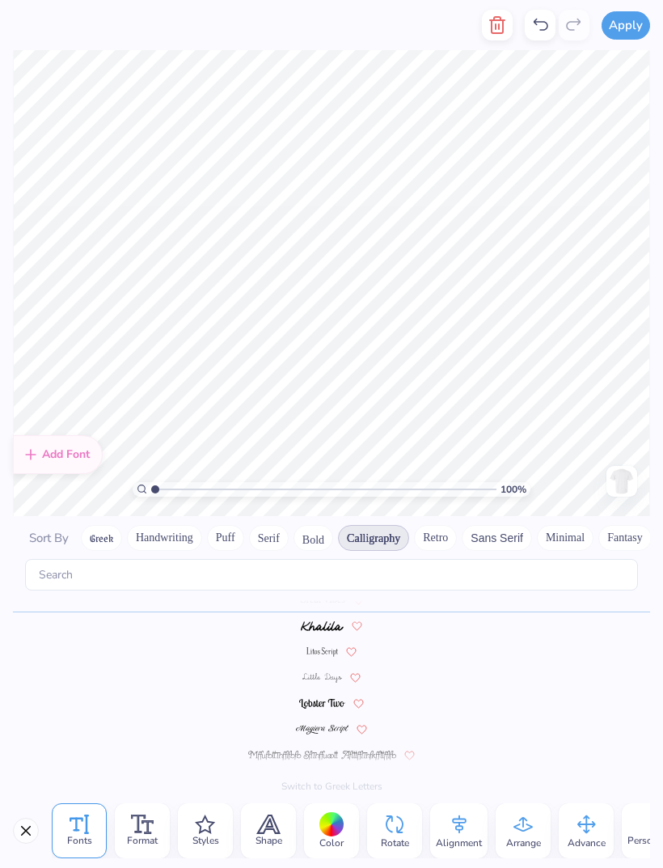
scroll to position [1, 1]
type textarea "T"
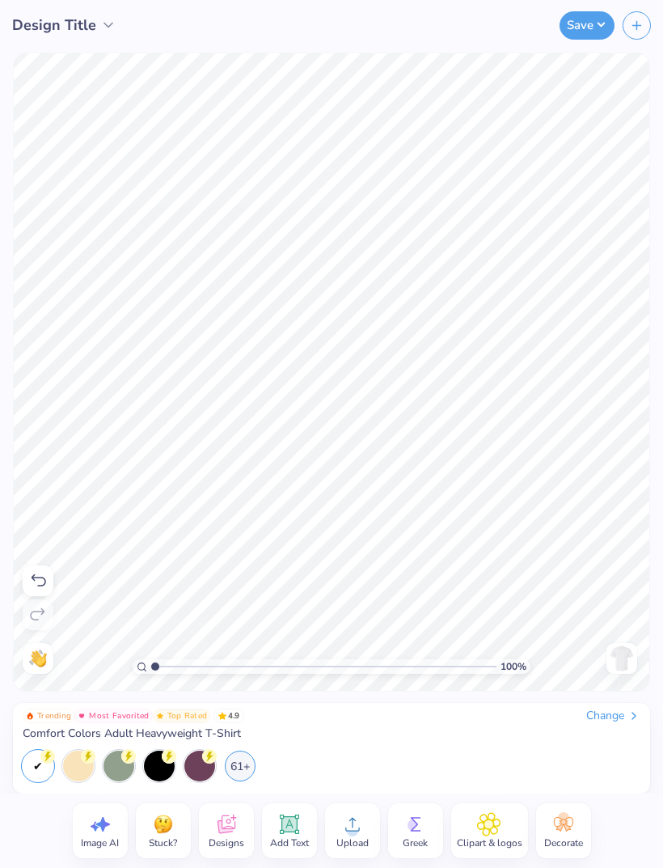
click at [303, 818] on div "Add Text" at bounding box center [289, 830] width 55 height 55
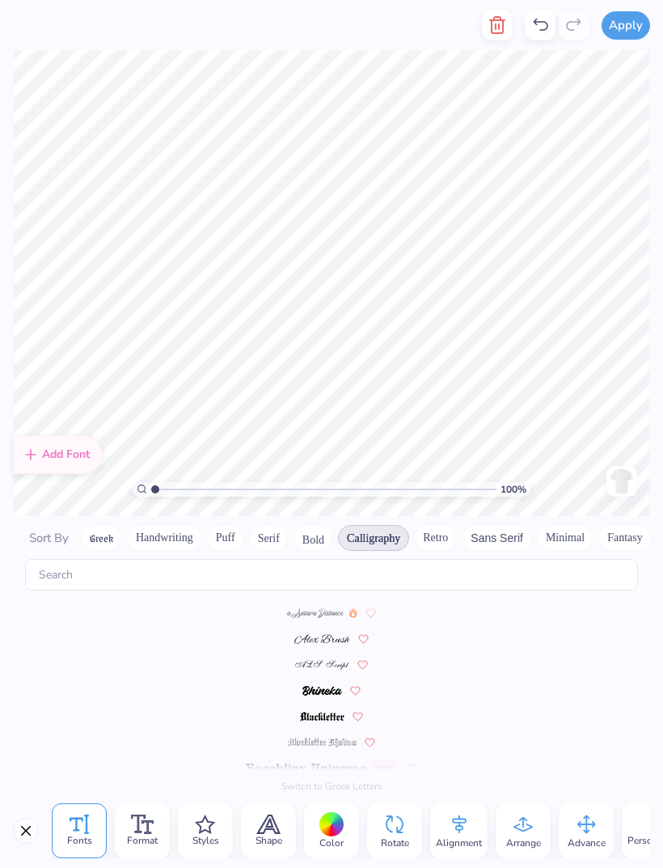
scroll to position [1, 1]
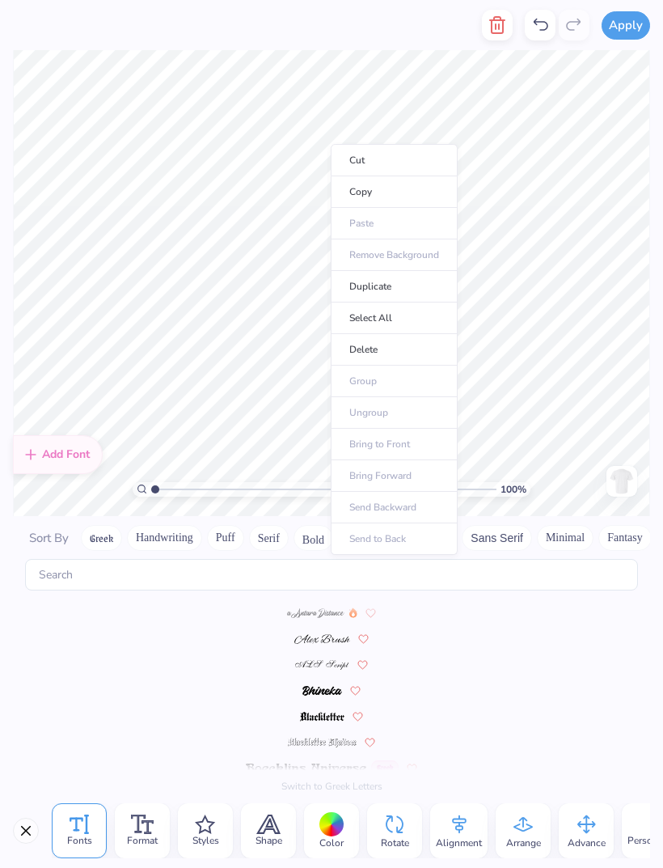
click at [404, 206] on li "Copy" at bounding box center [394, 192] width 127 height 32
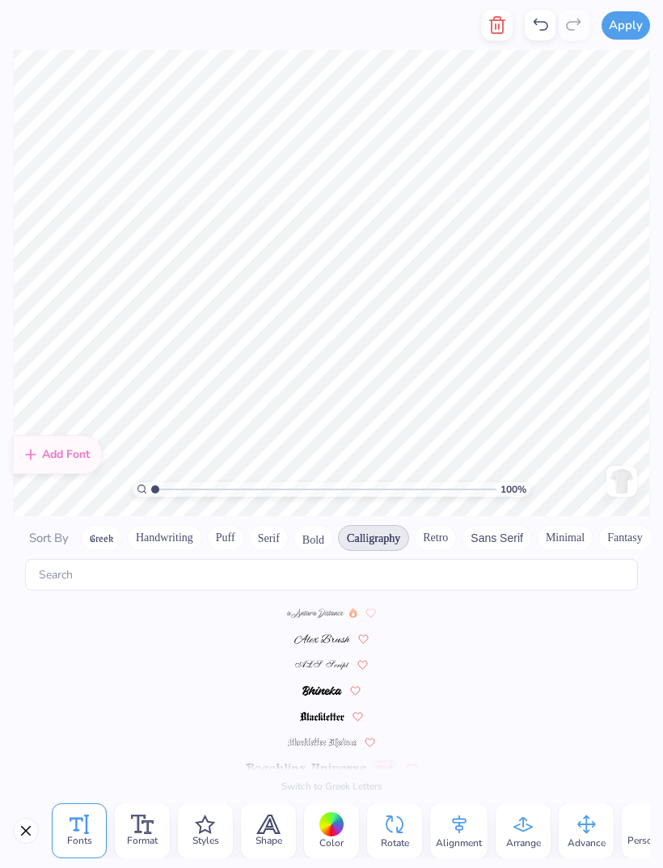
scroll to position [2, 1]
type textarea "Kappa Kappa Gamma"
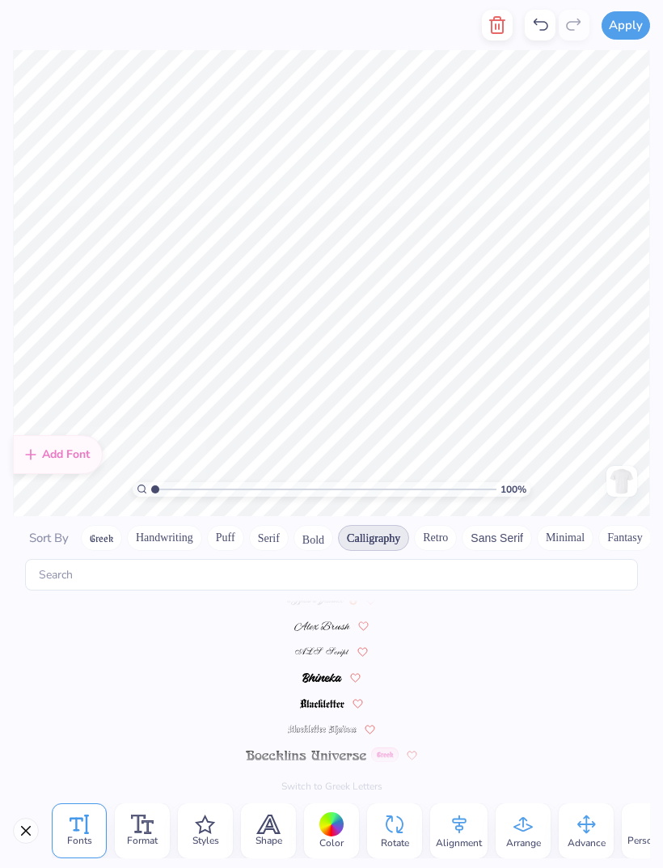
scroll to position [0, 0]
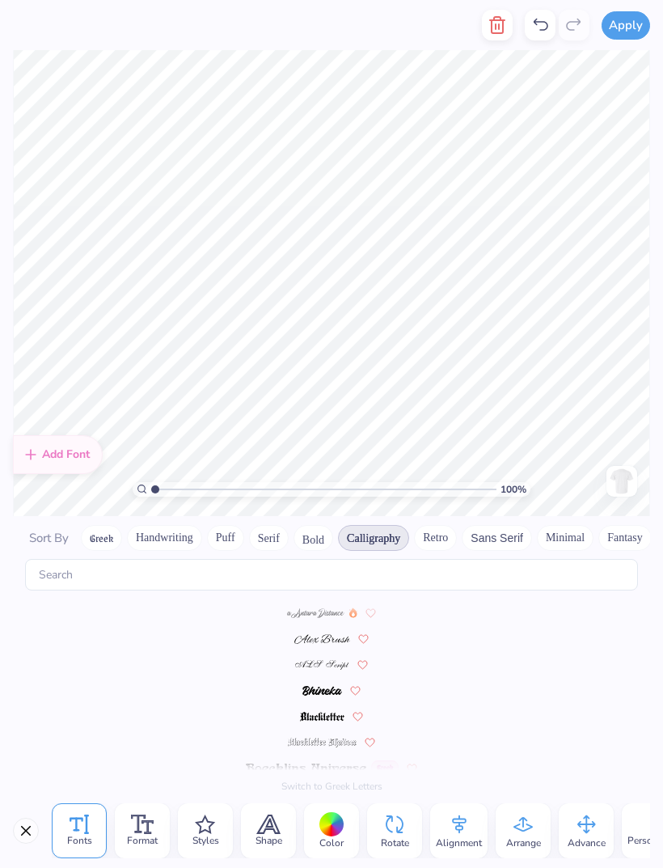
click at [325, 660] on img at bounding box center [322, 665] width 55 height 10
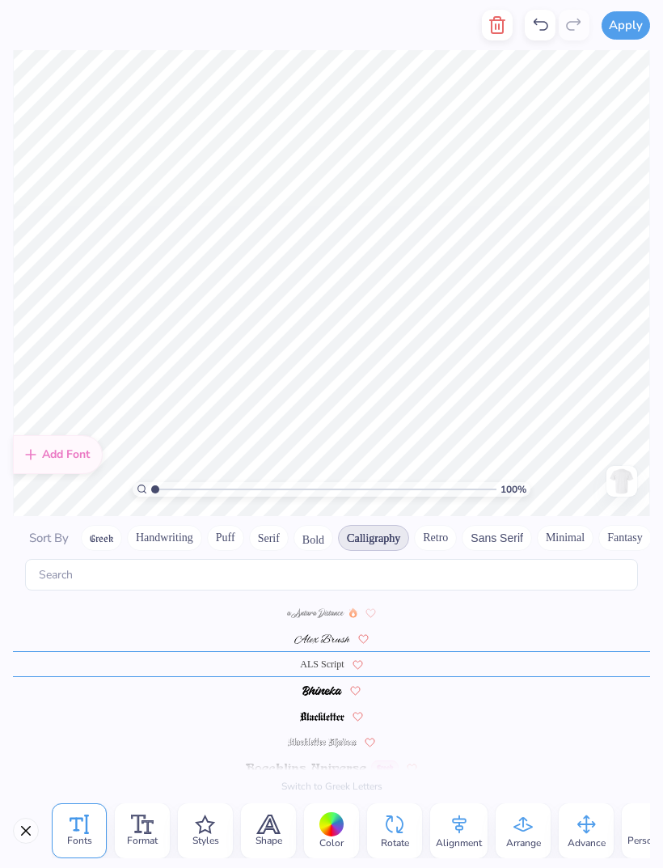
click at [328, 631] on span at bounding box center [321, 638] width 55 height 15
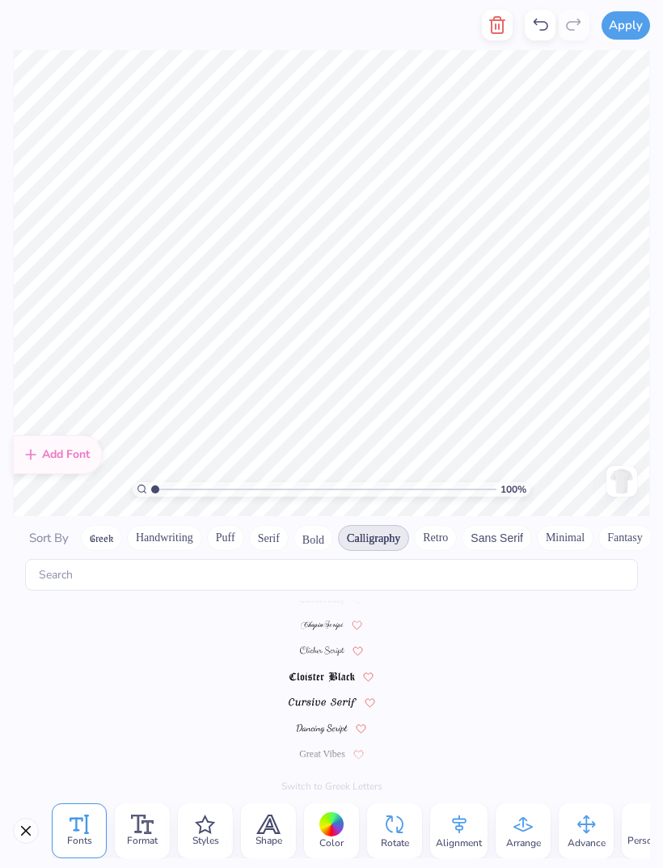
scroll to position [230, 0]
click at [319, 608] on span at bounding box center [323, 615] width 44 height 15
click at [327, 634] on span "Great Vibes" at bounding box center [322, 641] width 46 height 15
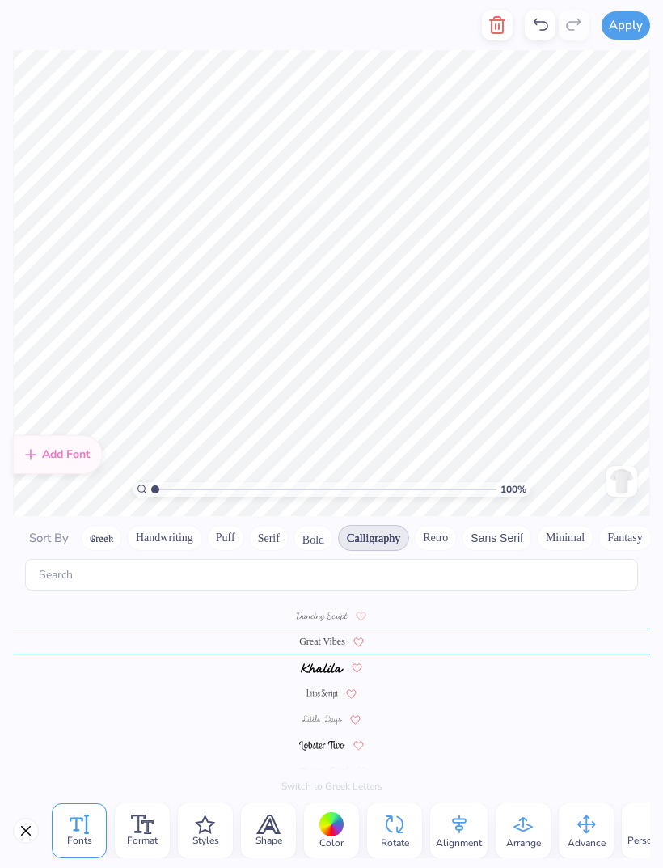
scroll to position [281, 0]
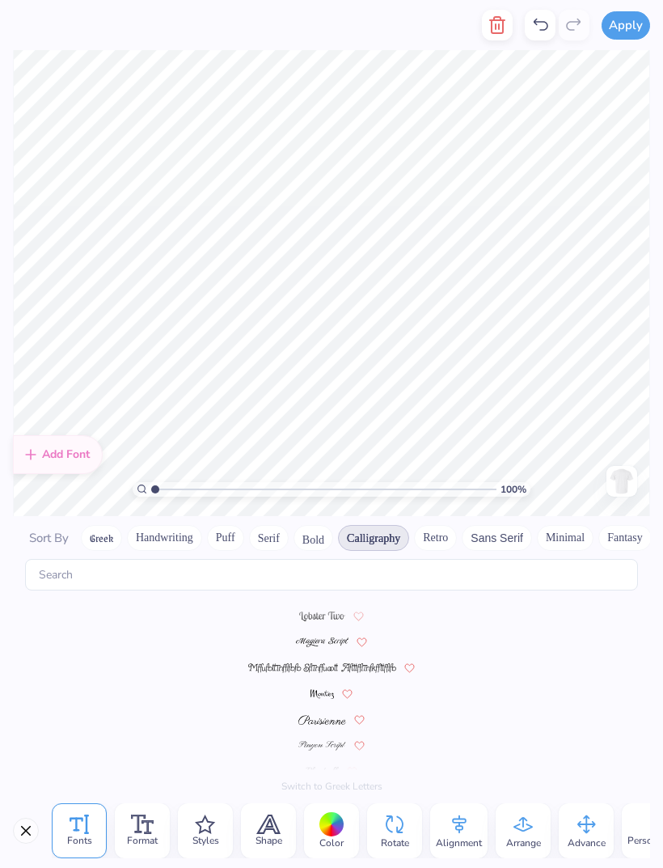
click at [335, 637] on img at bounding box center [322, 642] width 53 height 10
click at [318, 640] on img at bounding box center [322, 645] width 48 height 10
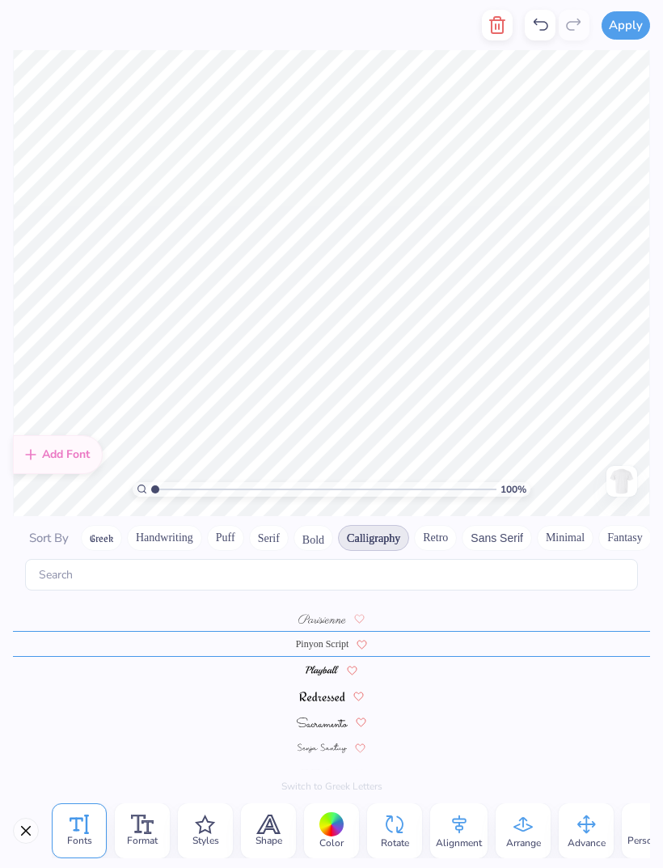
scroll to position [514, 0]
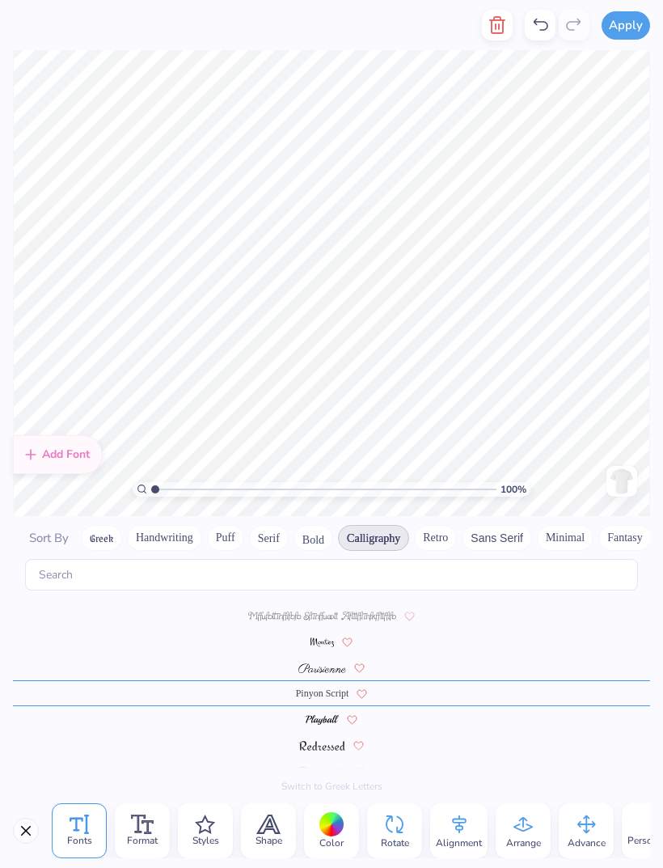
click at [329, 637] on img at bounding box center [322, 642] width 23 height 10
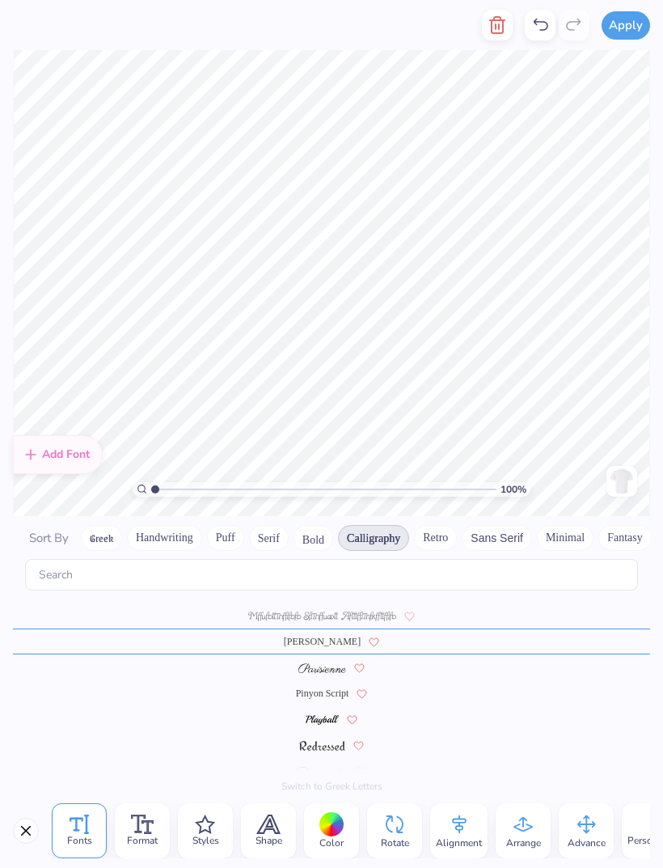
scroll to position [463, 0]
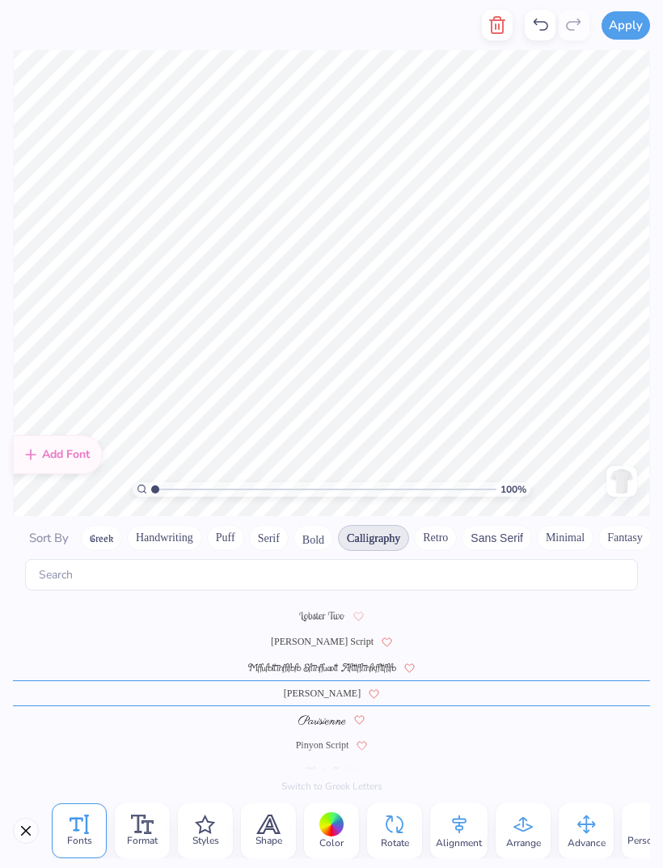
click at [331, 738] on span "Pinyon Script" at bounding box center [322, 745] width 53 height 15
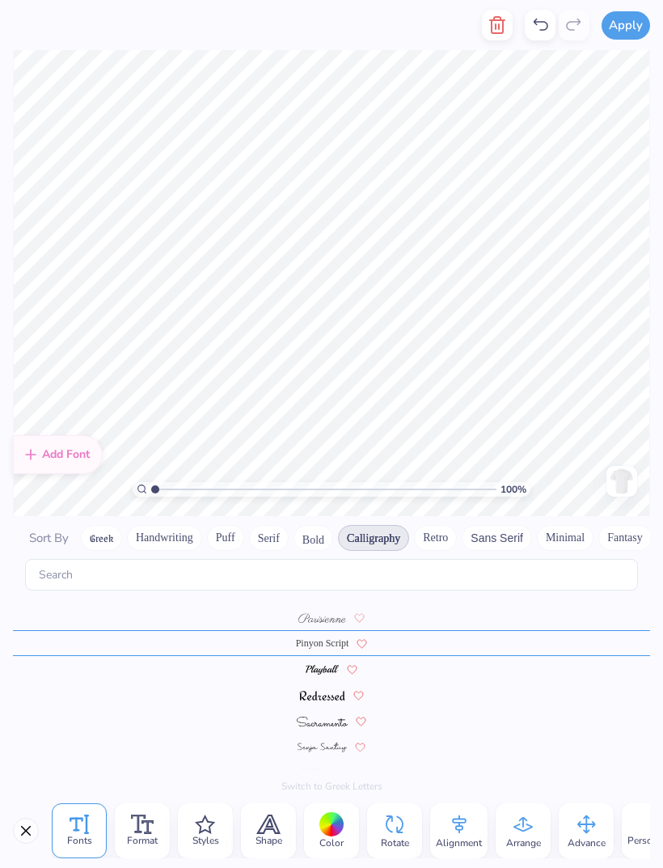
scroll to position [564, 0]
click at [336, 769] on img at bounding box center [322, 774] width 49 height 10
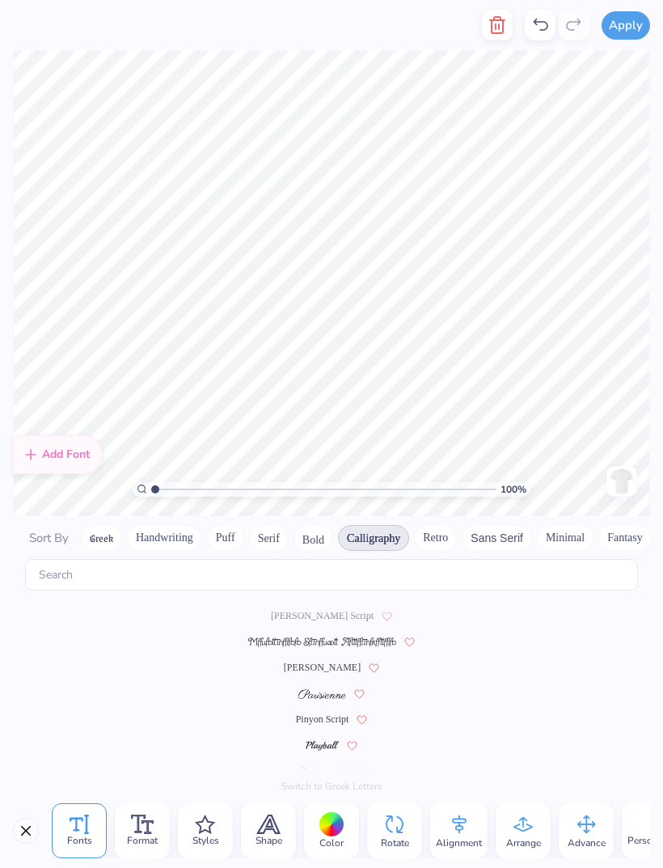
scroll to position [488, 0]
click at [333, 712] on span "Pinyon Script" at bounding box center [322, 719] width 53 height 15
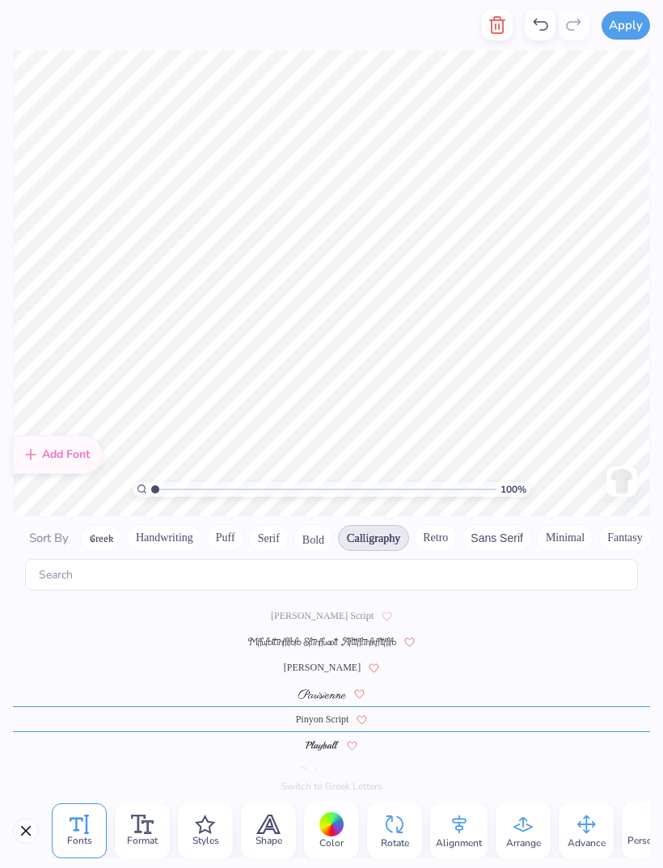
scroll to position [514, 0]
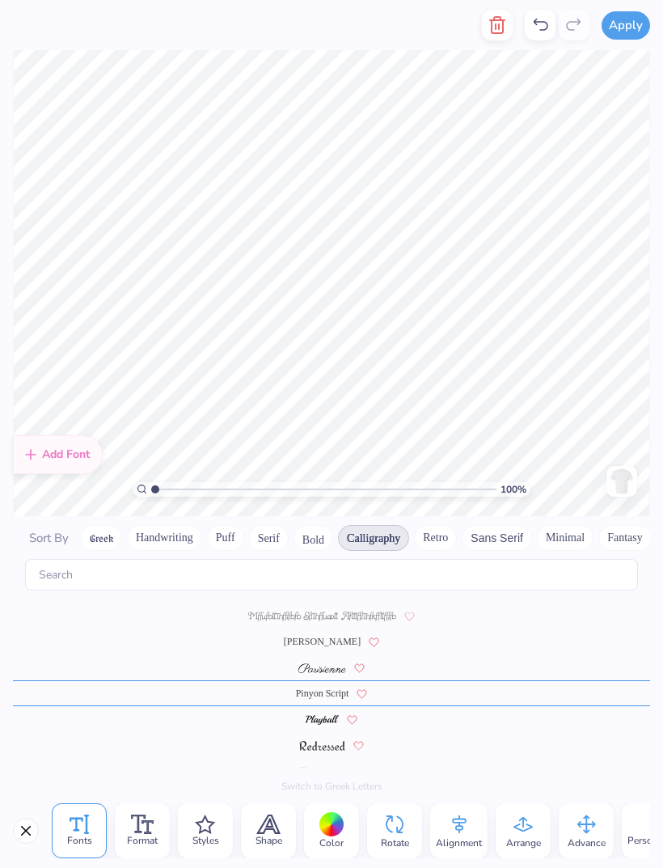
click at [326, 634] on span "[PERSON_NAME]" at bounding box center [322, 641] width 77 height 15
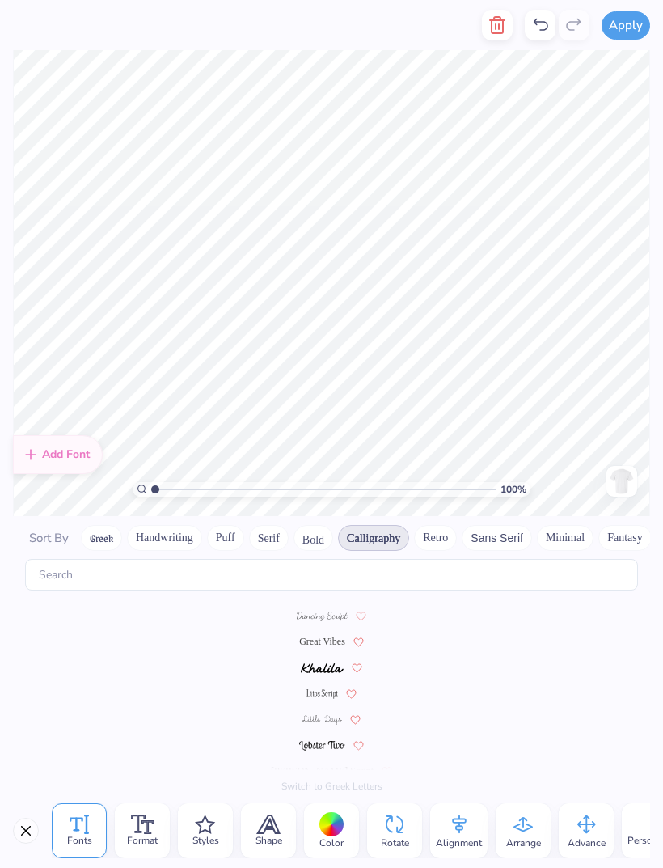
scroll to position [333, 0]
click at [331, 741] on img at bounding box center [322, 746] width 46 height 10
click at [336, 712] on span "Great Vibes" at bounding box center [322, 719] width 46 height 15
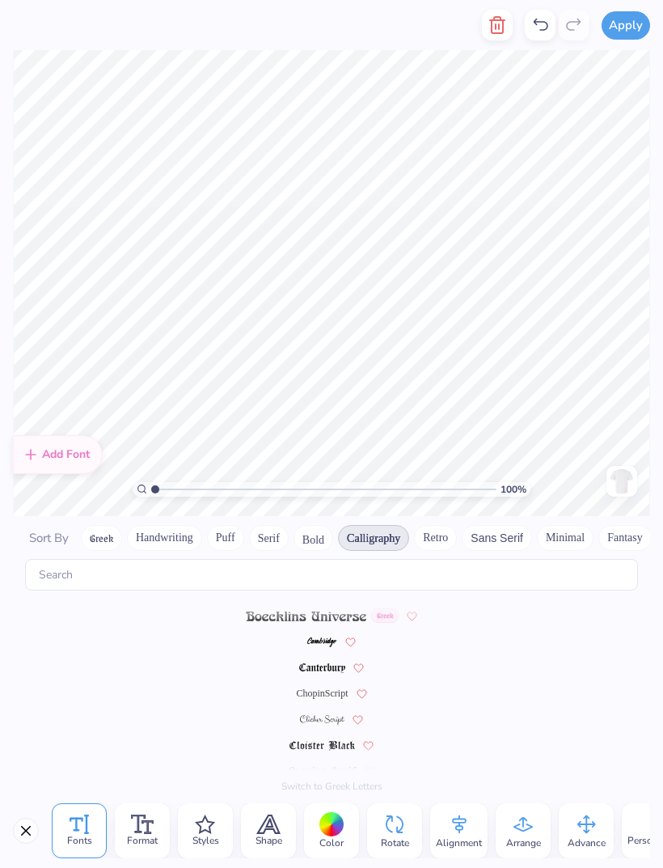
click at [332, 686] on span "ChopinScript" at bounding box center [322, 693] width 52 height 15
click at [339, 634] on span "ALS Script" at bounding box center [322, 641] width 44 height 15
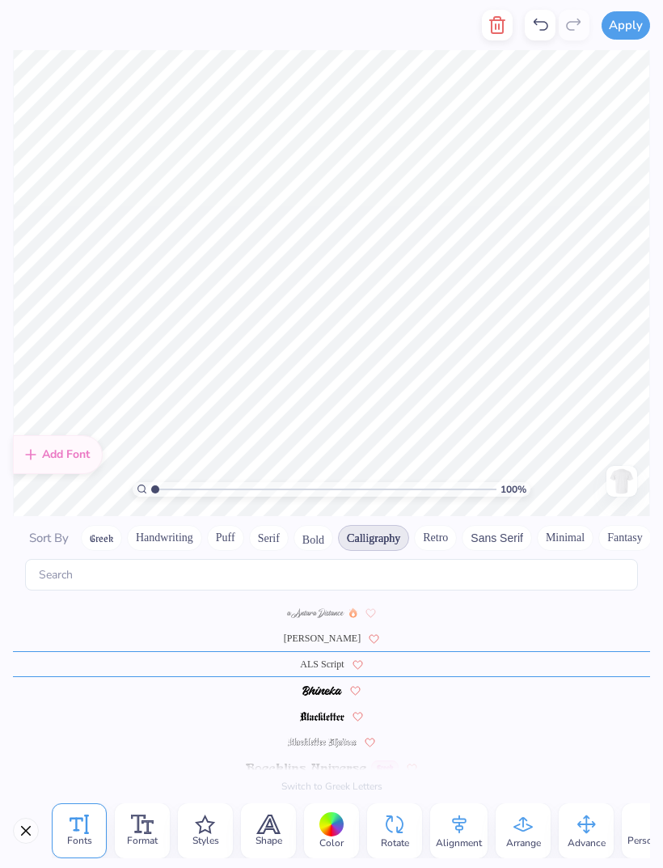
scroll to position [0, 0]
click at [331, 631] on span "[PERSON_NAME]" at bounding box center [322, 638] width 77 height 15
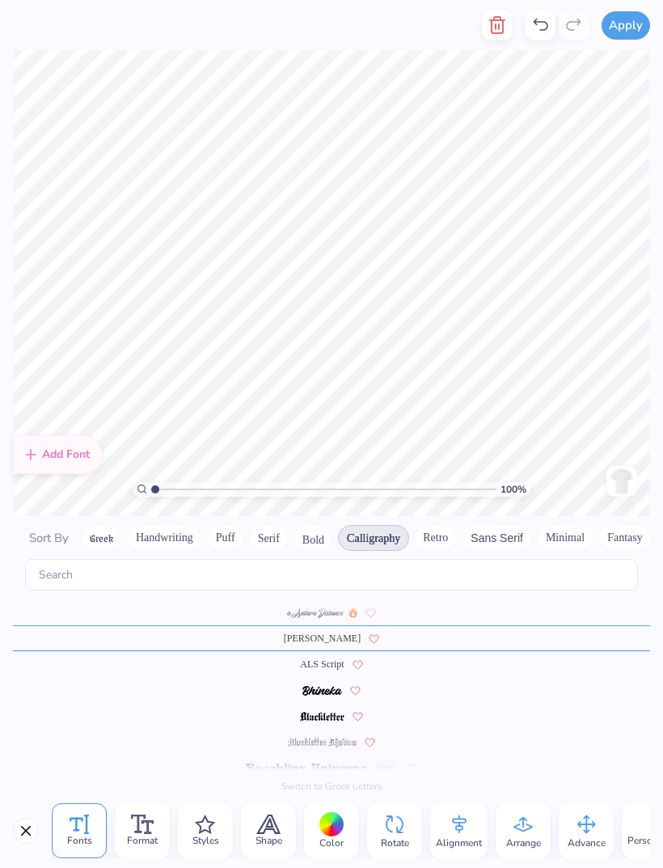
click at [326, 608] on img at bounding box center [315, 613] width 57 height 10
click at [336, 657] on span "ALS Script" at bounding box center [322, 664] width 44 height 15
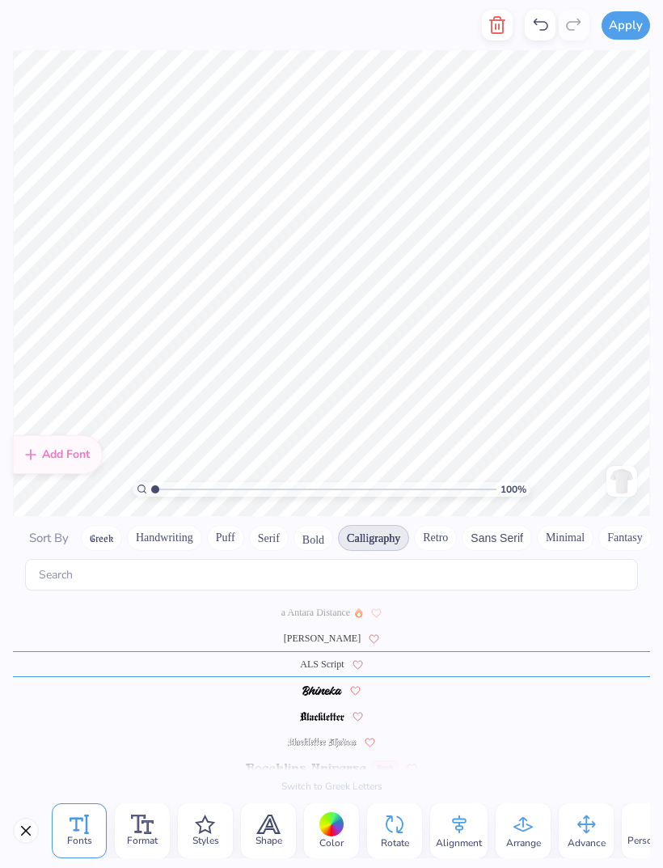
scroll to position [2, 2]
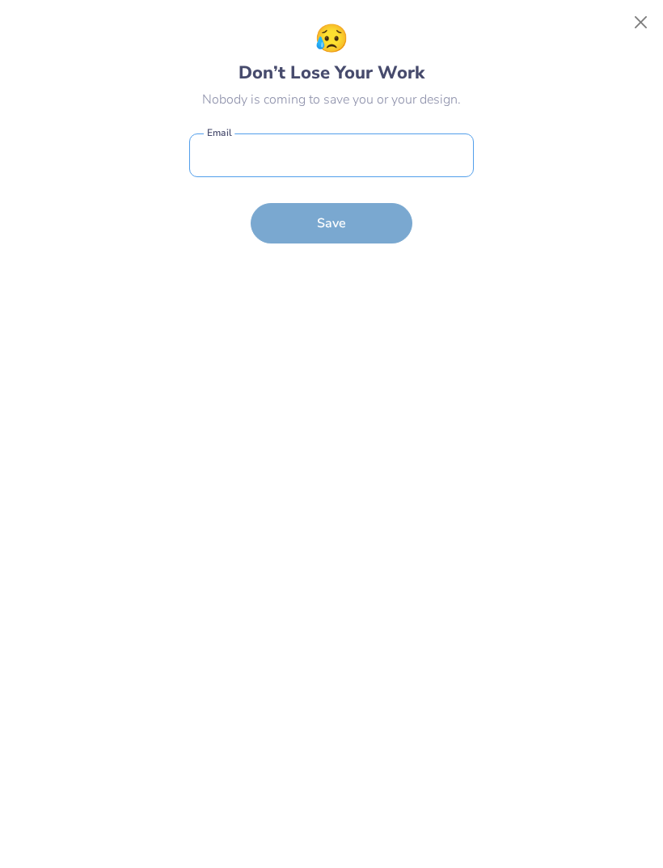
click at [288, 133] on input "email" at bounding box center [331, 155] width 285 height 44
click at [641, 23] on button "Close" at bounding box center [641, 22] width 31 height 31
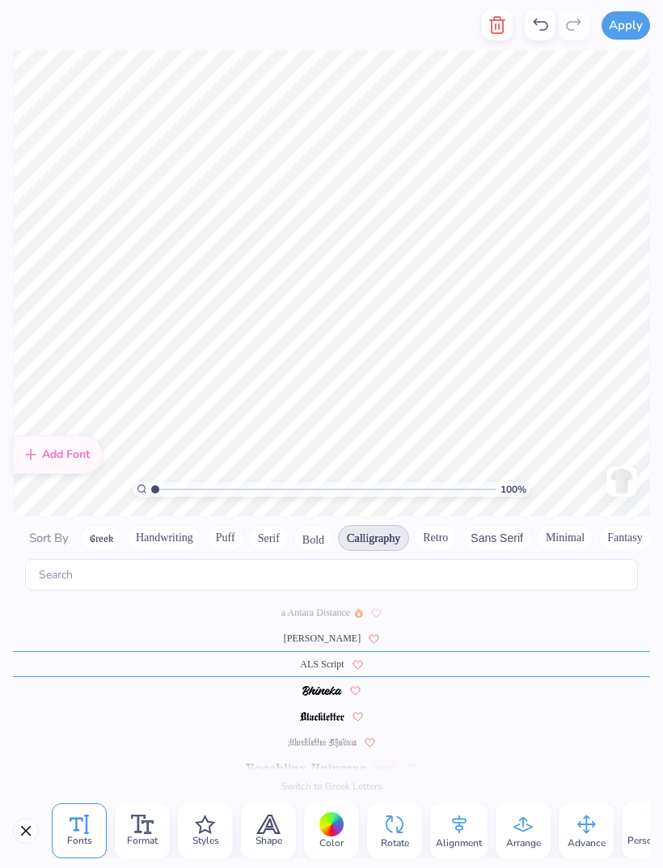
scroll to position [65, 0]
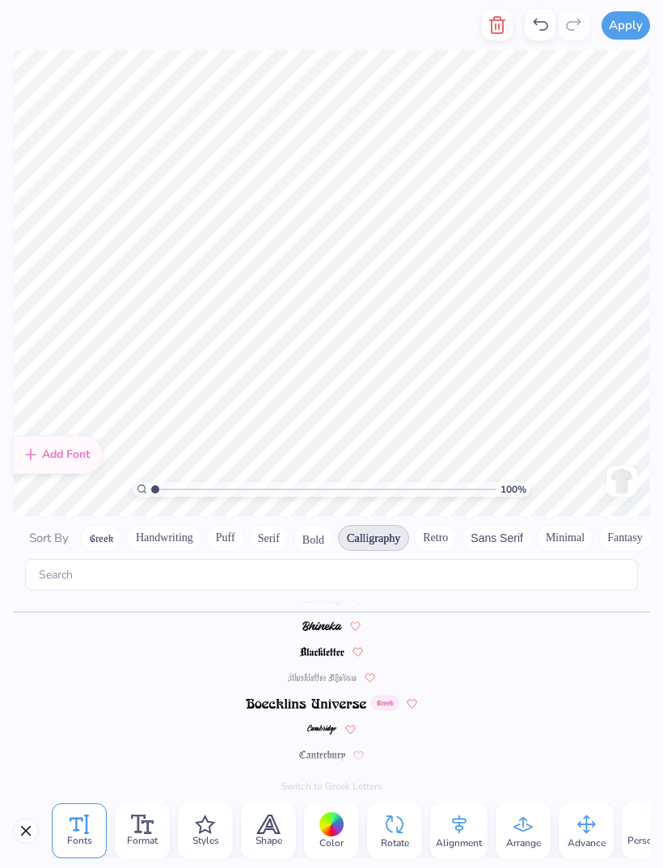
click at [345, 821] on div "Color" at bounding box center [331, 830] width 55 height 55
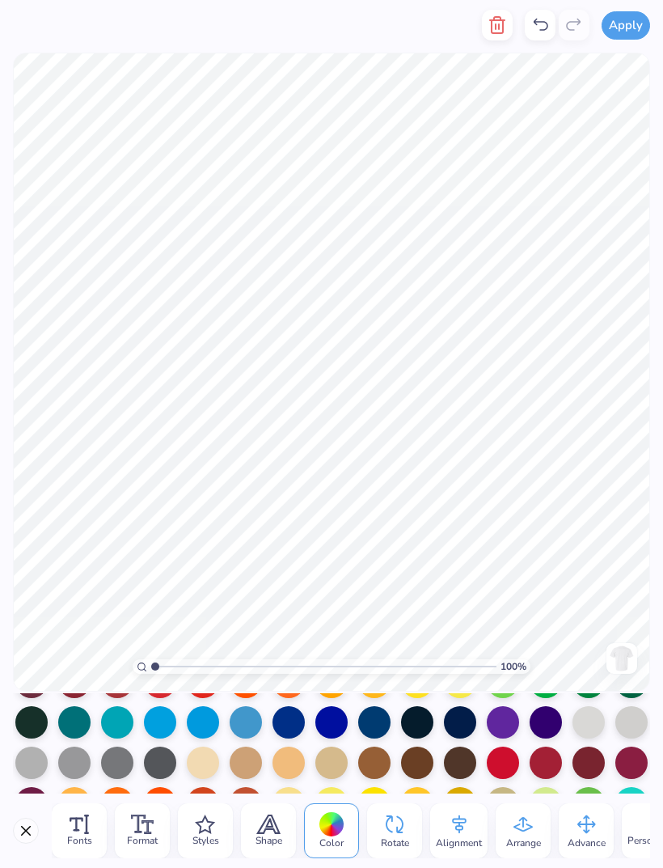
scroll to position [85, 0]
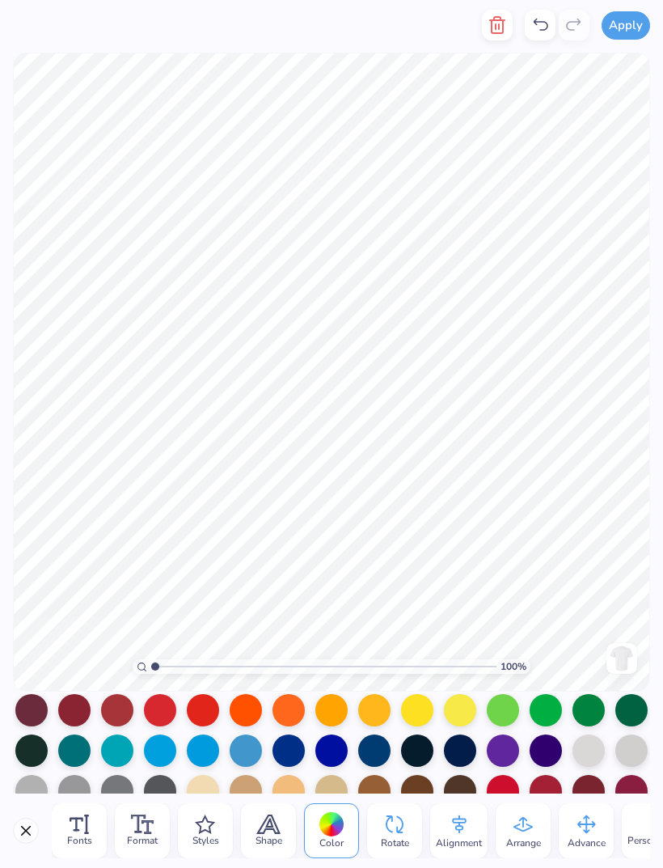
click at [381, 763] on div at bounding box center [374, 750] width 32 height 32
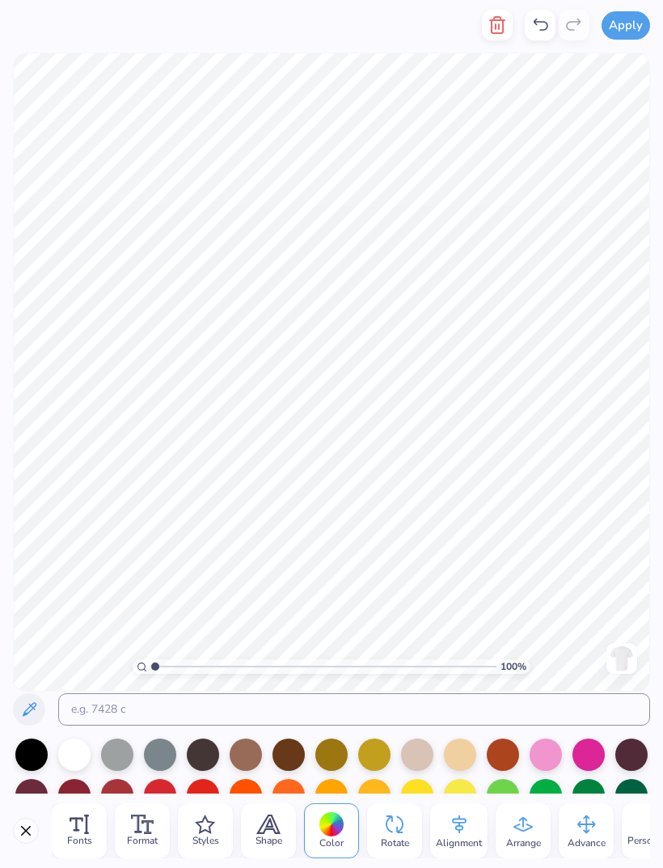
scroll to position [0, 0]
click at [44, 713] on button at bounding box center [29, 709] width 32 height 32
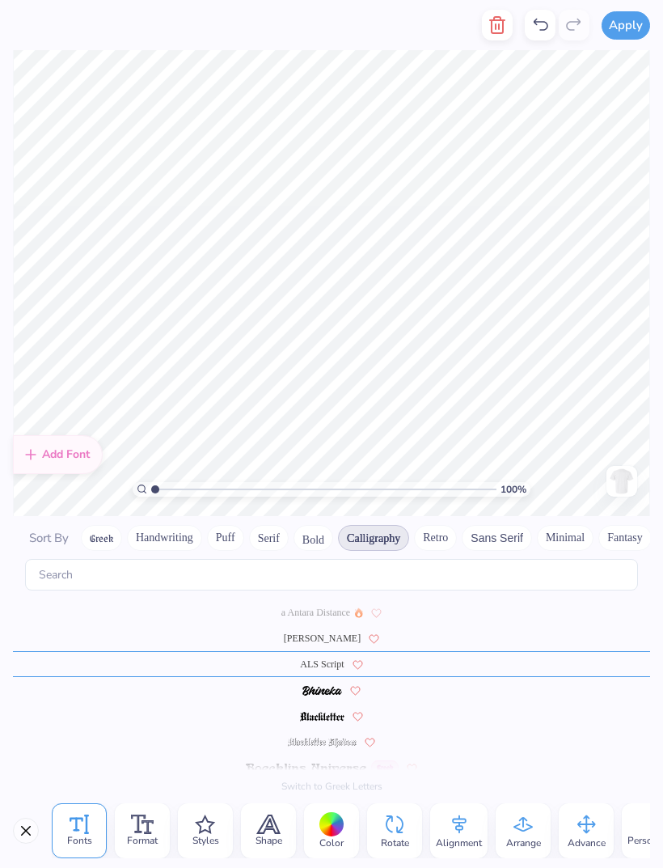
scroll to position [65, 0]
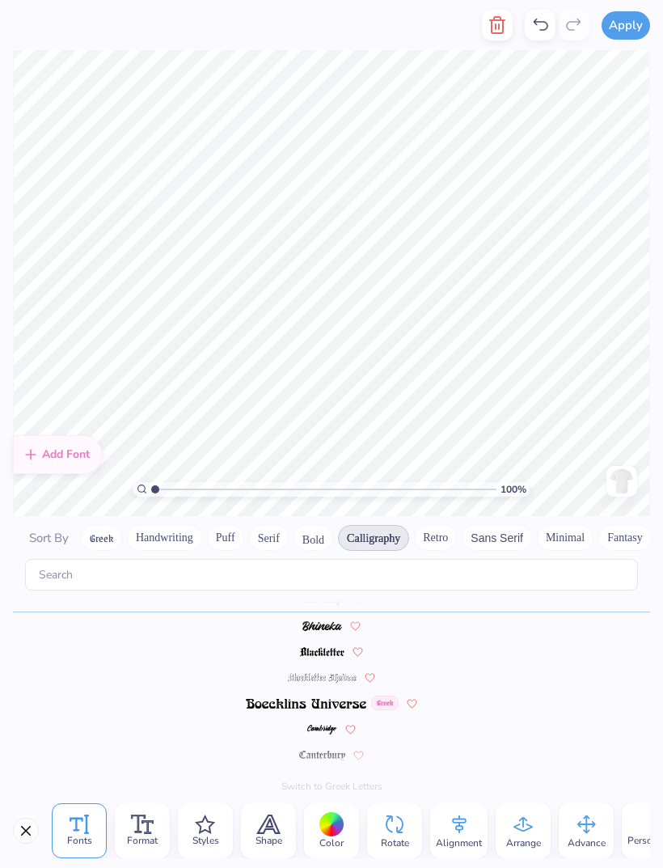
click at [334, 824] on div at bounding box center [331, 824] width 25 height 25
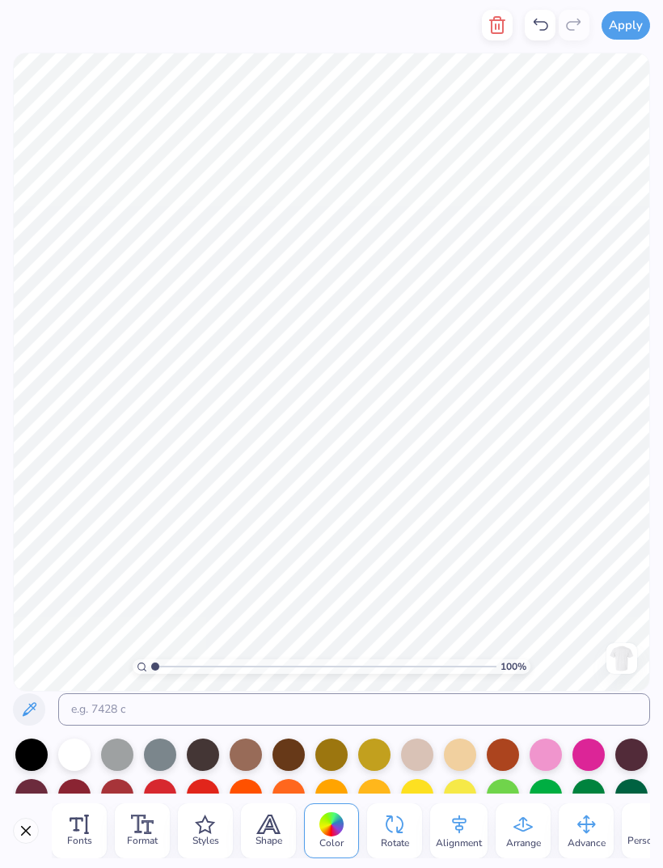
click at [38, 720] on button at bounding box center [29, 709] width 32 height 32
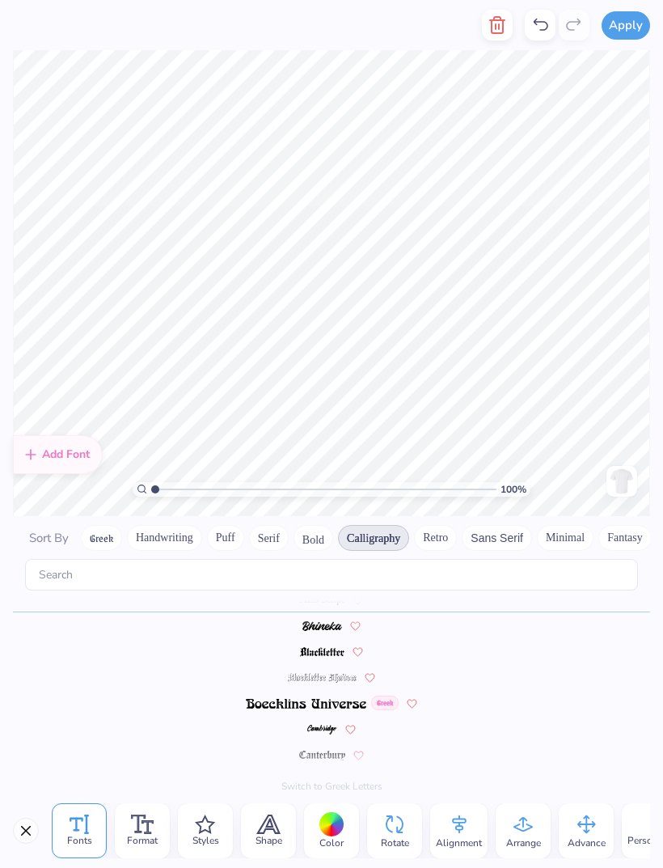
click at [345, 836] on div "Color" at bounding box center [331, 830] width 55 height 55
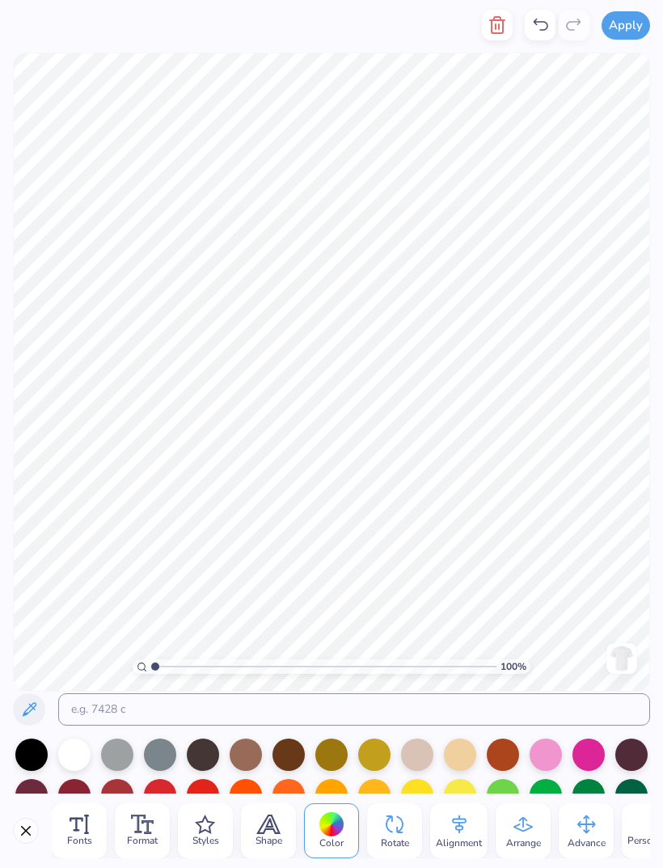
click at [53, 829] on div "Fonts" at bounding box center [79, 830] width 55 height 55
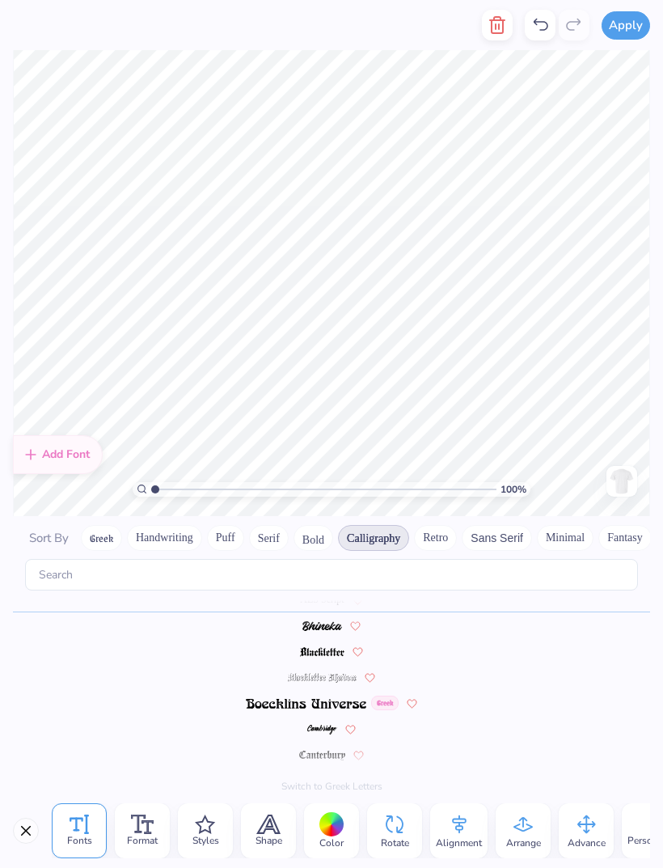
click at [333, 826] on div at bounding box center [331, 824] width 25 height 25
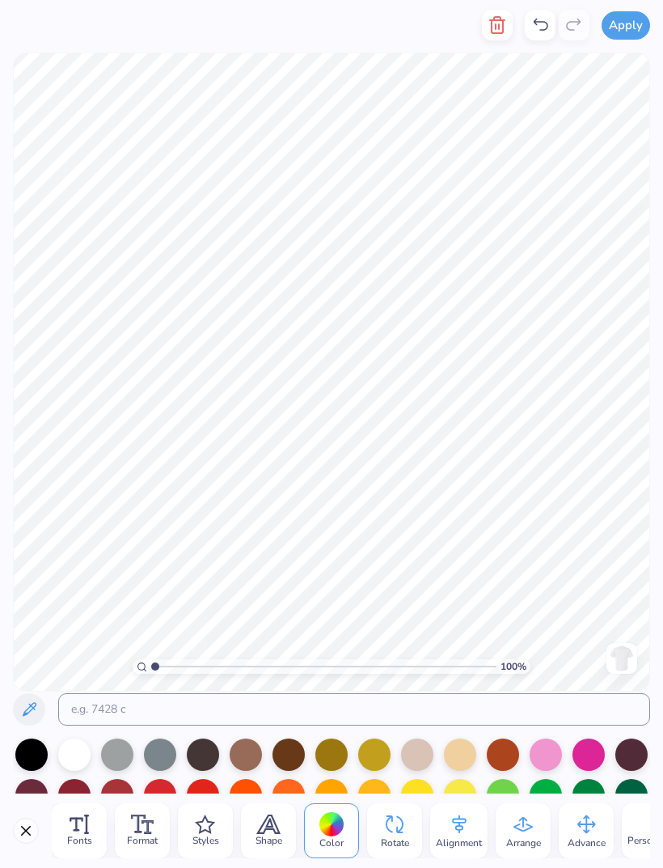
click at [39, 718] on button at bounding box center [29, 709] width 32 height 32
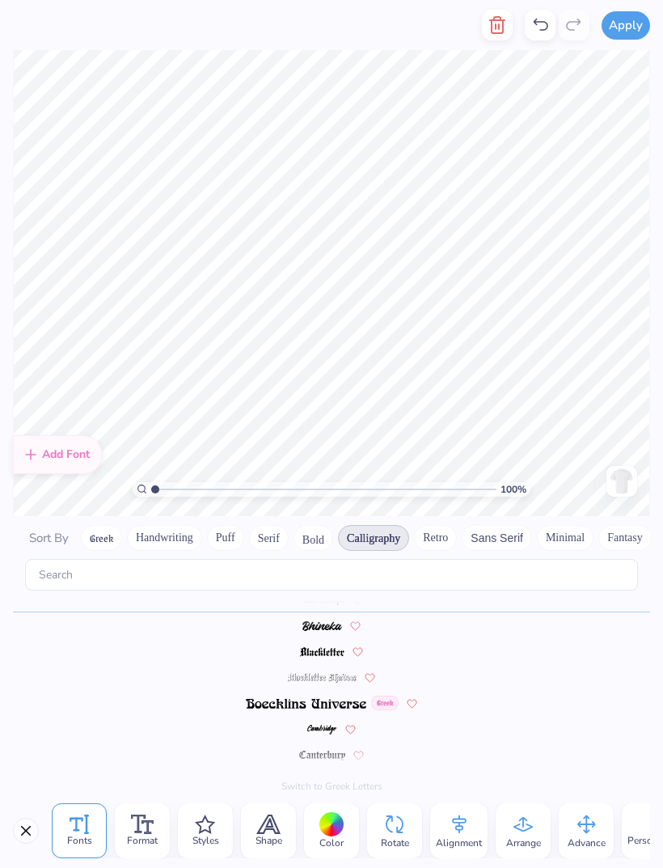
scroll to position [2, 2]
click at [472, 832] on div "Alignment" at bounding box center [458, 830] width 57 height 55
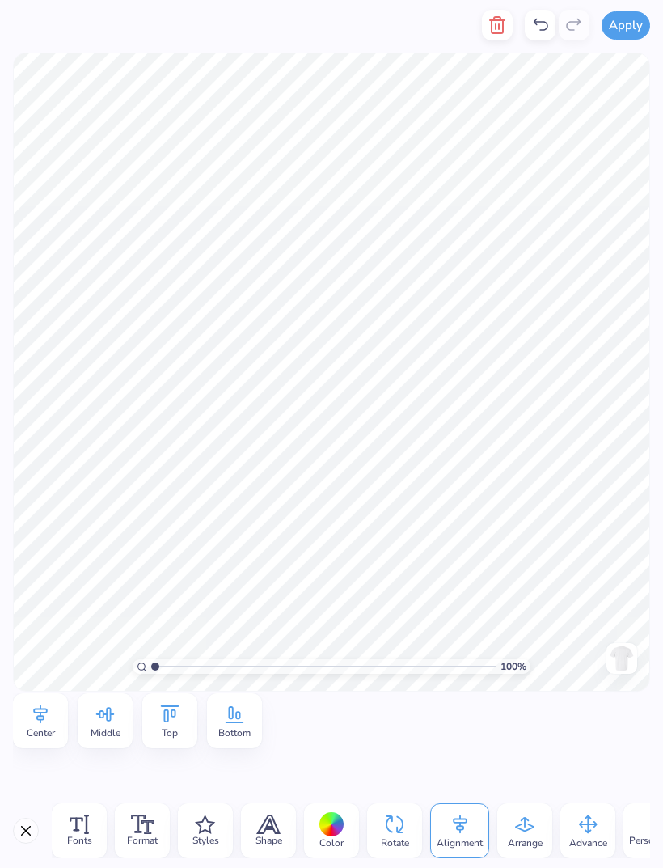
click at [54, 734] on span "Center" at bounding box center [41, 732] width 28 height 13
click at [62, 719] on div "Center" at bounding box center [40, 720] width 55 height 55
click at [47, 729] on span "Center" at bounding box center [41, 732] width 28 height 13
click at [50, 725] on icon at bounding box center [40, 714] width 24 height 24
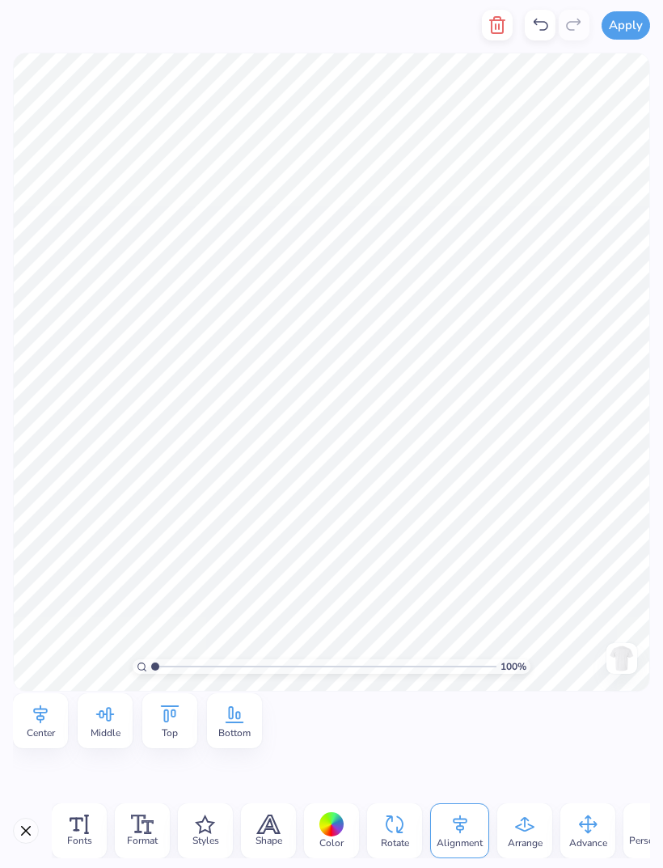
click at [136, 830] on icon at bounding box center [142, 823] width 23 height 19
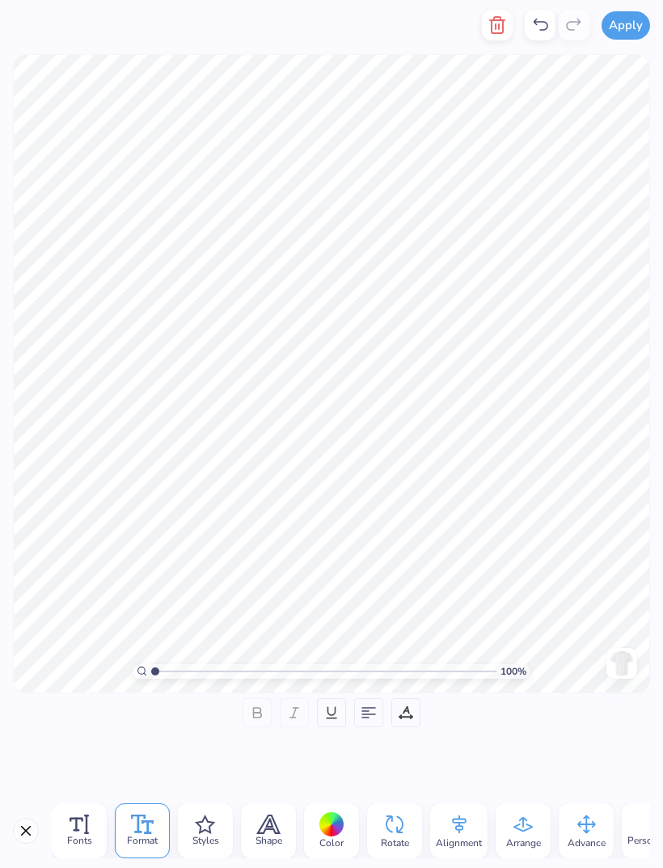
click at [372, 705] on icon at bounding box center [369, 712] width 15 height 15
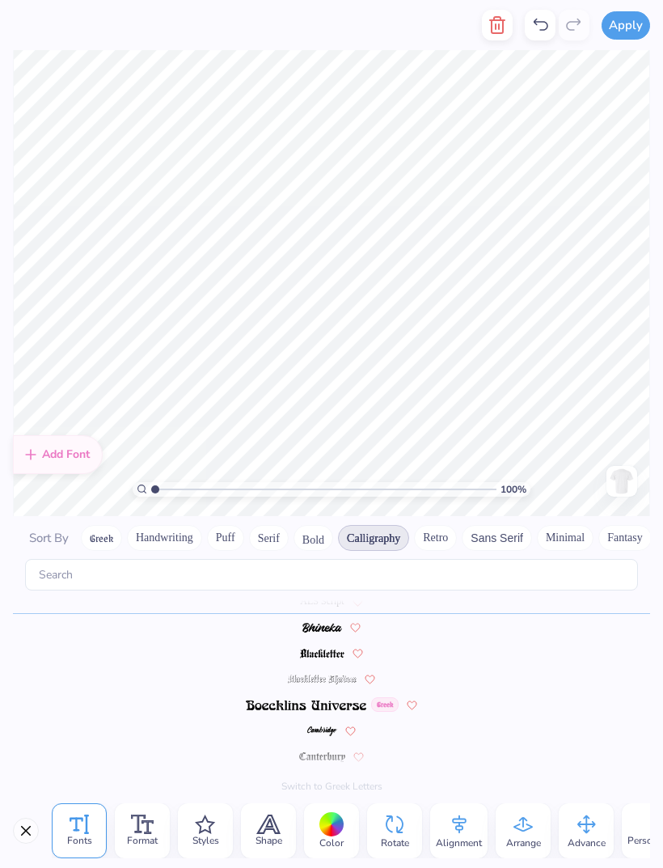
scroll to position [65, 0]
click at [328, 832] on div at bounding box center [331, 824] width 25 height 25
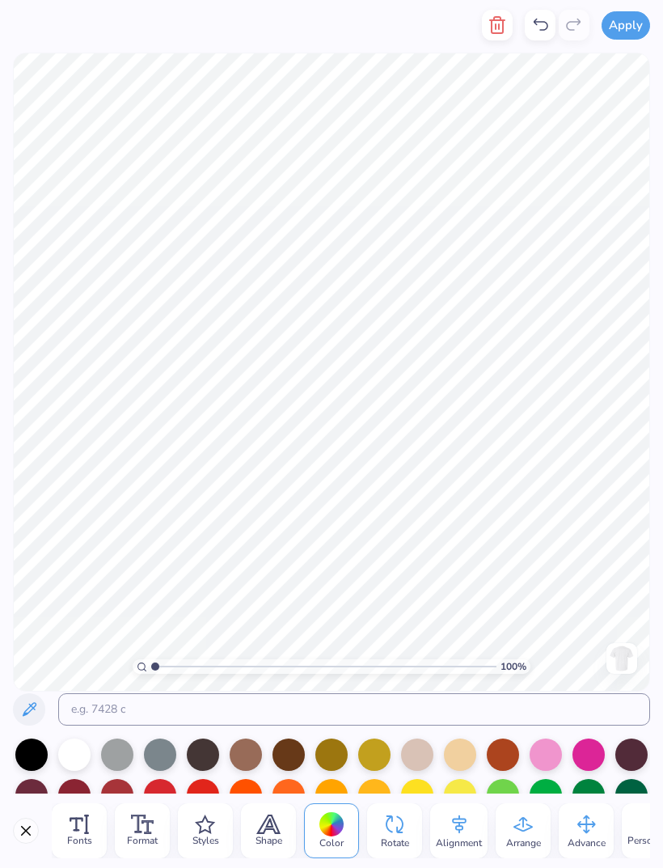
click at [35, 713] on icon at bounding box center [28, 709] width 19 height 19
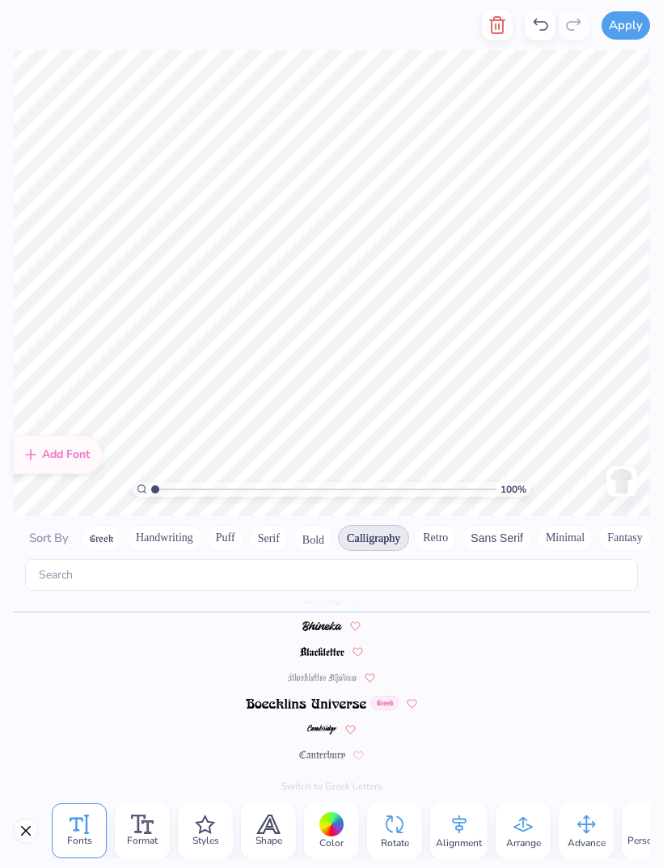
click at [339, 839] on span "Color" at bounding box center [331, 842] width 24 height 13
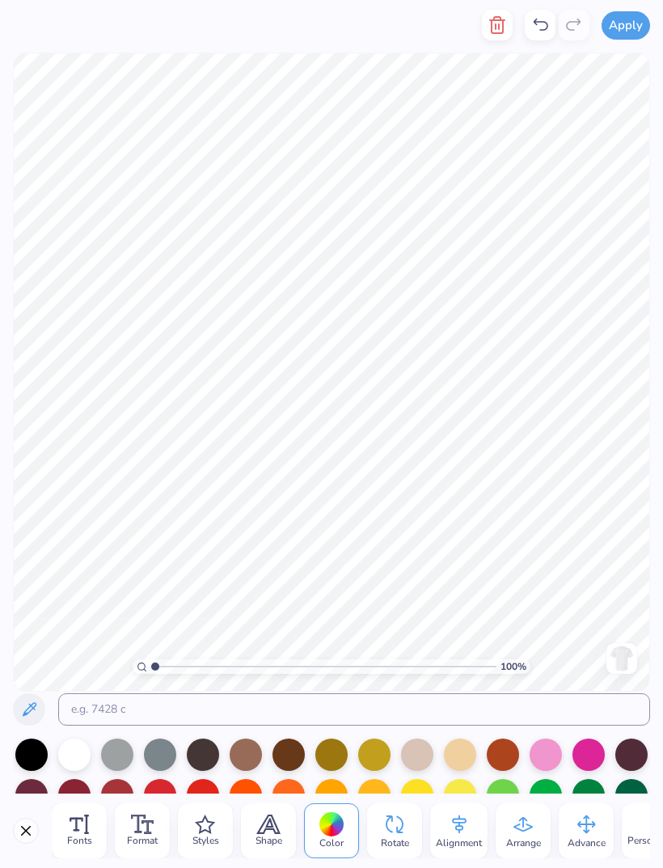
click at [44, 708] on button at bounding box center [29, 709] width 32 height 32
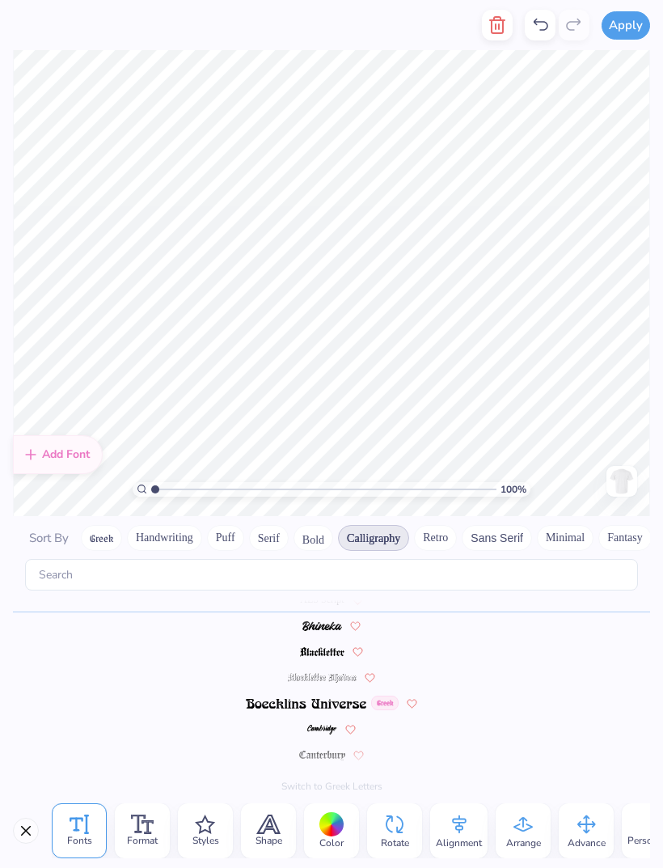
click at [340, 849] on span "Color" at bounding box center [331, 842] width 24 height 13
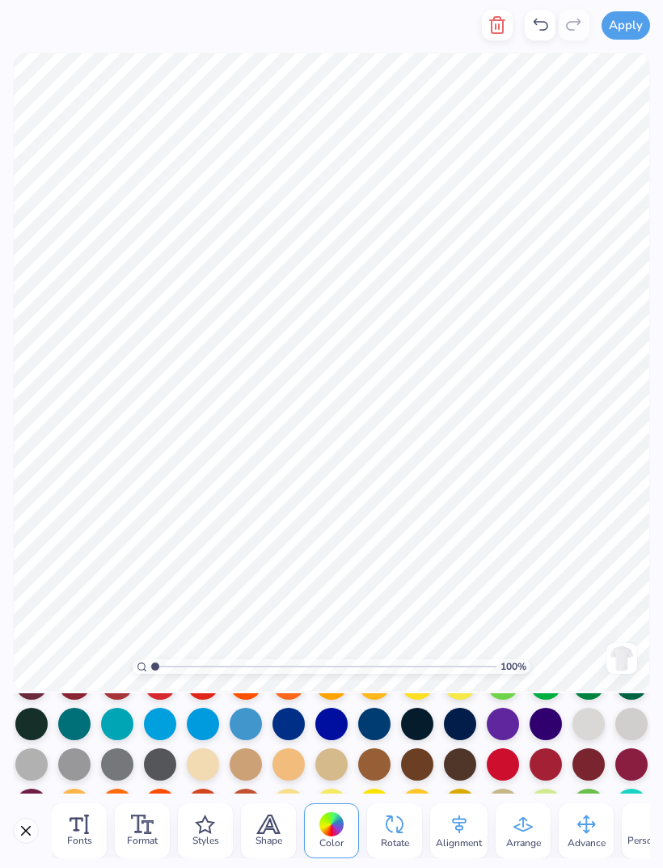
scroll to position [109, 0]
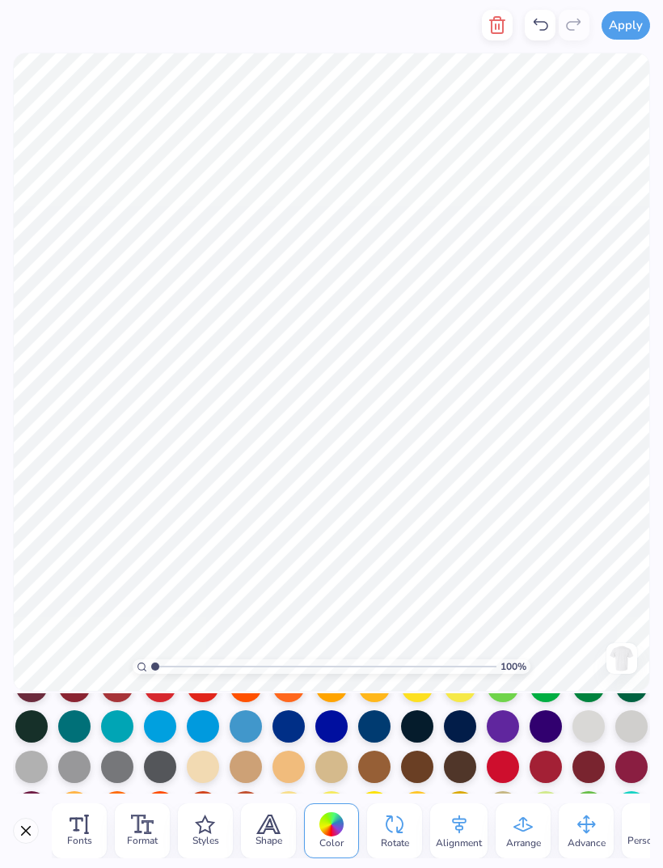
click at [261, 732] on div at bounding box center [246, 726] width 32 height 32
click at [242, 730] on div at bounding box center [246, 726] width 32 height 32
click at [301, 721] on div at bounding box center [289, 726] width 32 height 32
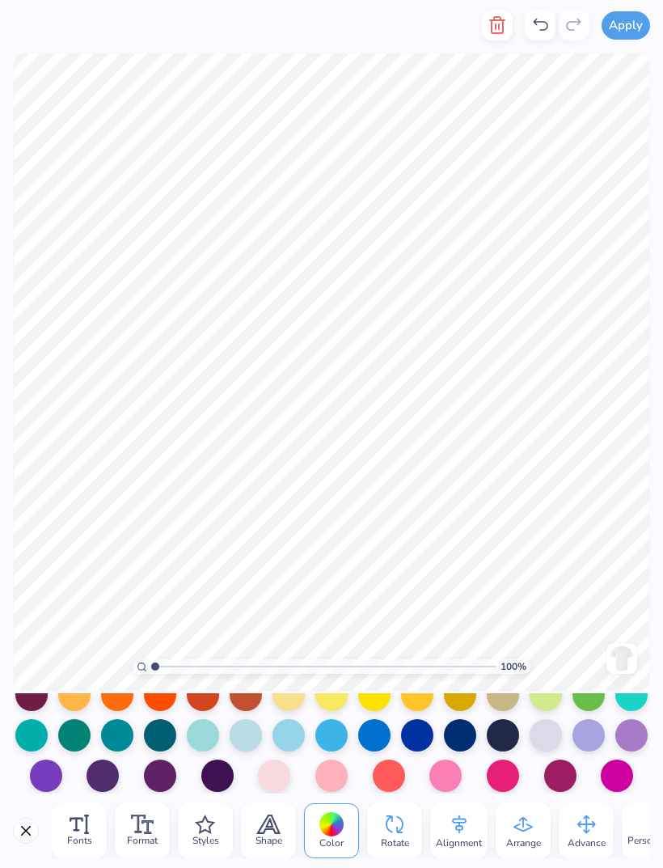
scroll to position [225, 0]
click at [381, 734] on div at bounding box center [374, 735] width 32 height 32
click at [421, 738] on div at bounding box center [417, 735] width 32 height 32
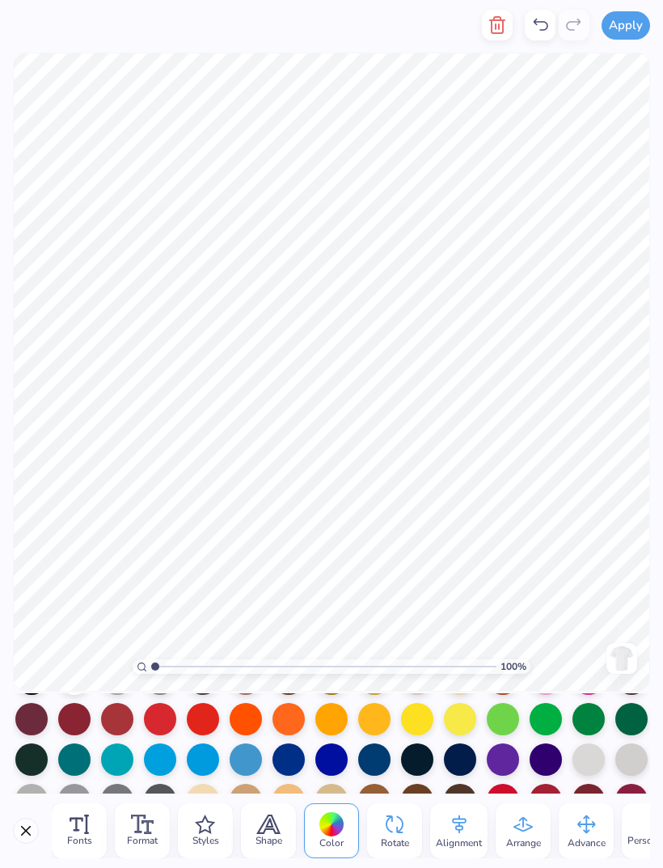
scroll to position [94, 0]
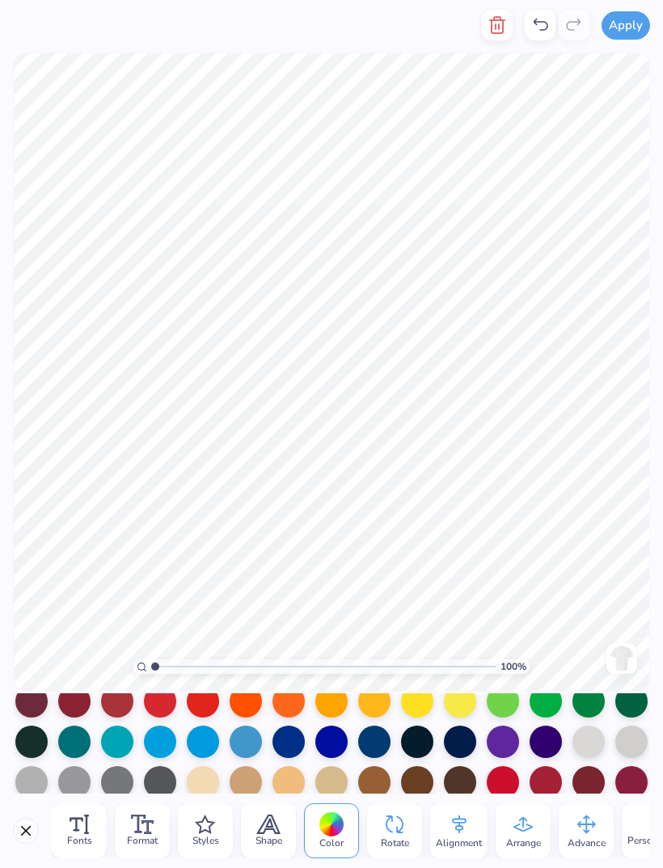
click at [336, 837] on span "Color" at bounding box center [331, 842] width 24 height 13
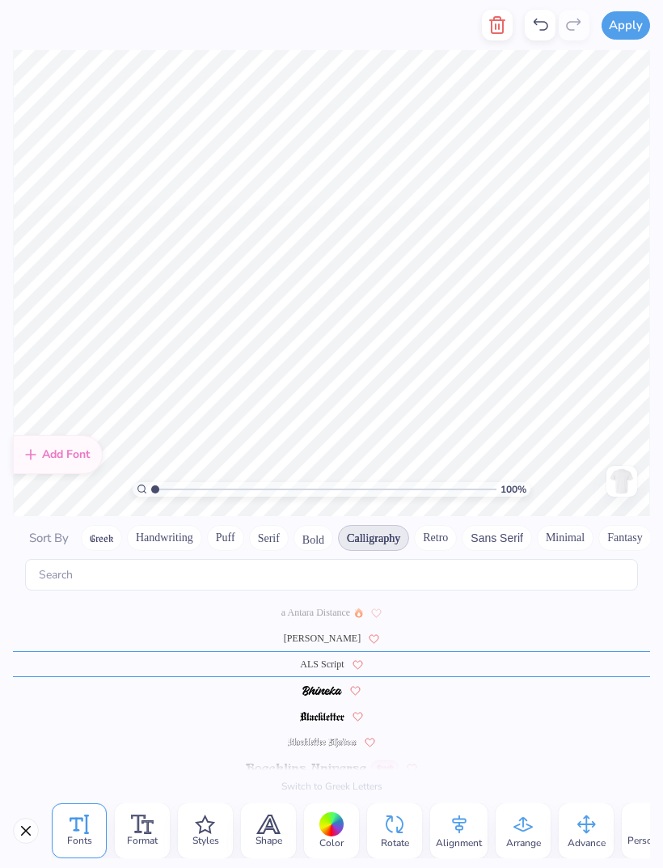
scroll to position [0, 0]
click at [329, 828] on div at bounding box center [331, 824] width 25 height 25
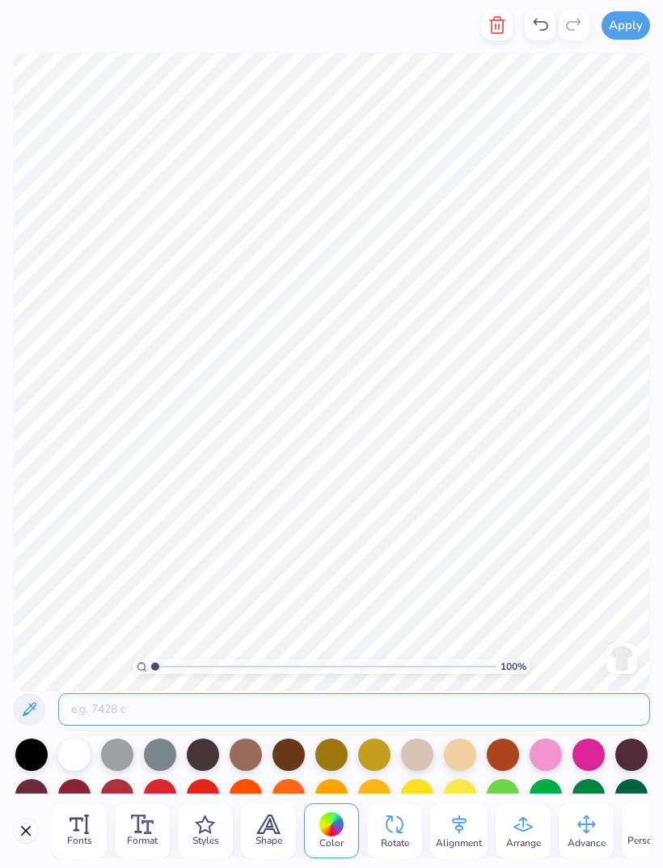
click at [188, 713] on input at bounding box center [354, 709] width 592 height 32
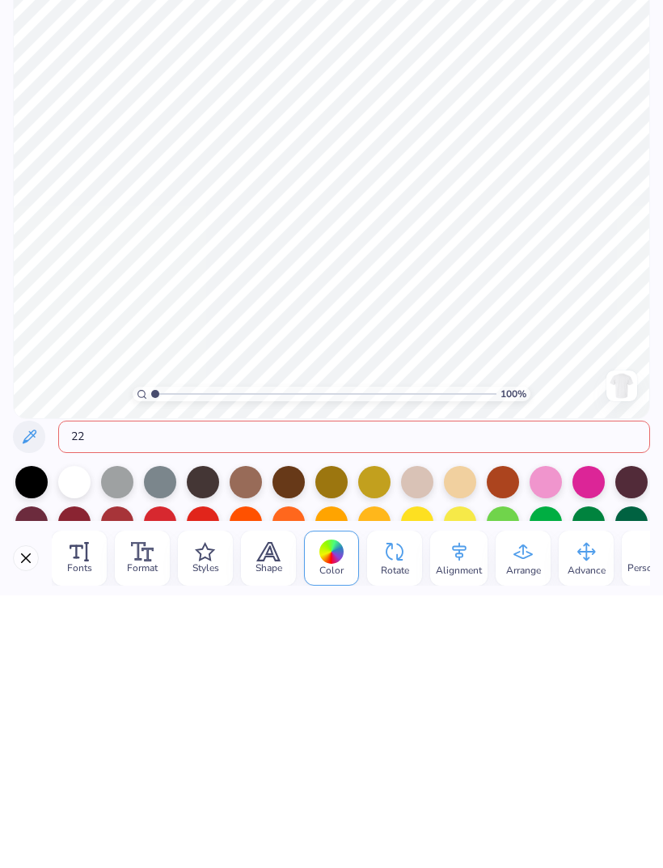
type input "2"
type input "22537 c"
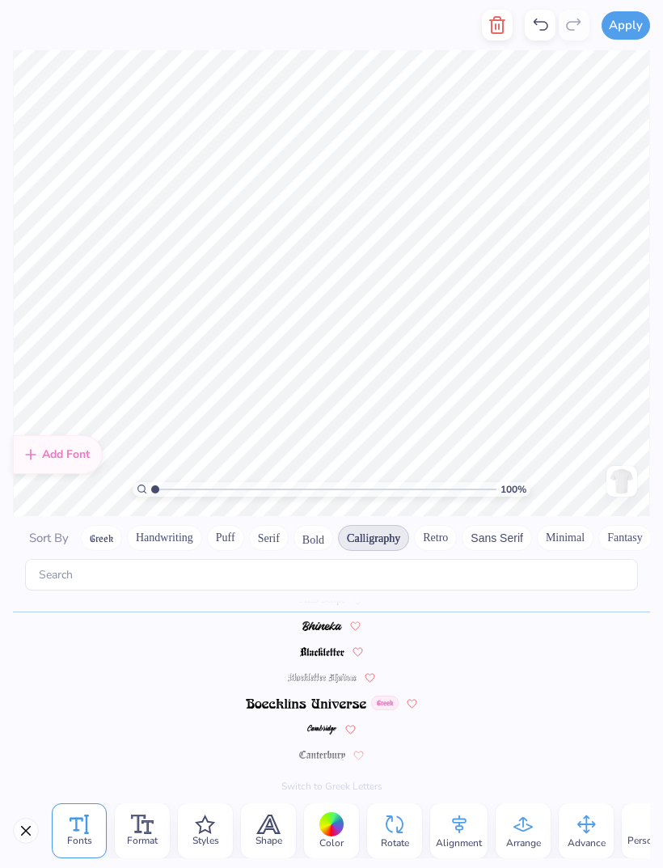
scroll to position [1, 3]
type textarea "kappa kappa gamma"
click at [348, 831] on div "Color" at bounding box center [331, 830] width 55 height 55
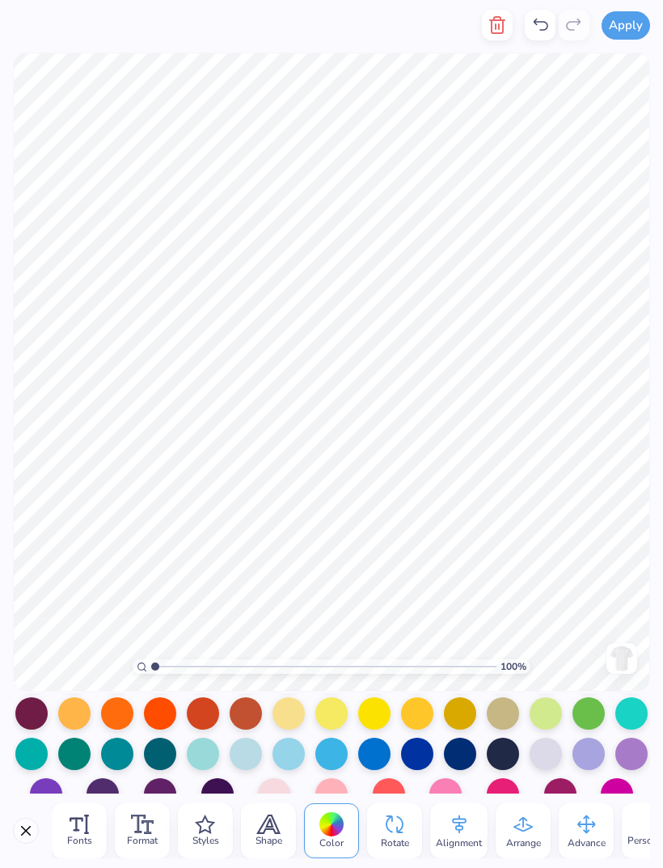
scroll to position [204, 0]
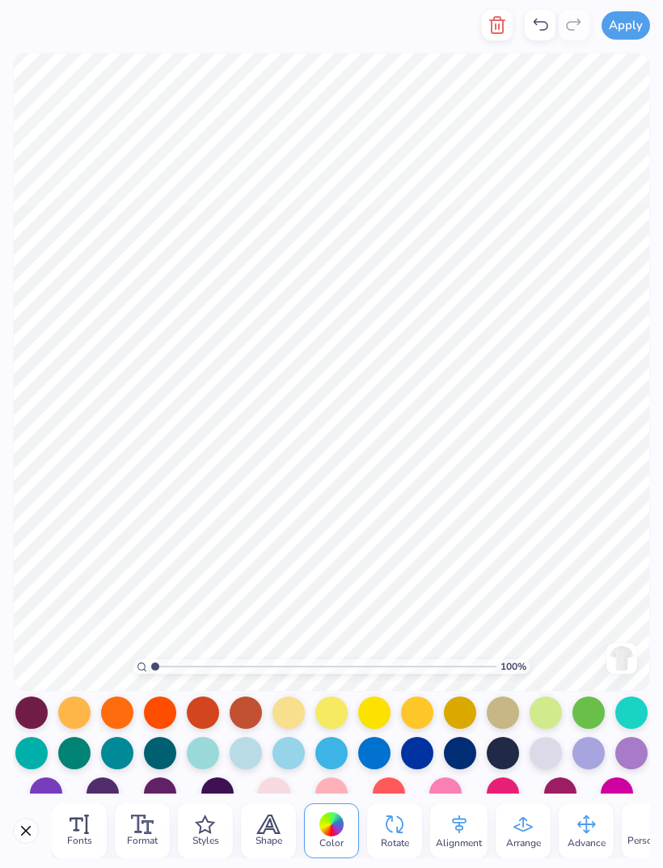
click at [376, 756] on div at bounding box center [374, 753] width 32 height 32
click at [379, 758] on div at bounding box center [374, 753] width 32 height 32
click at [425, 759] on div at bounding box center [417, 753] width 32 height 32
click at [421, 753] on div at bounding box center [417, 753] width 32 height 32
click at [463, 762] on div at bounding box center [460, 753] width 32 height 32
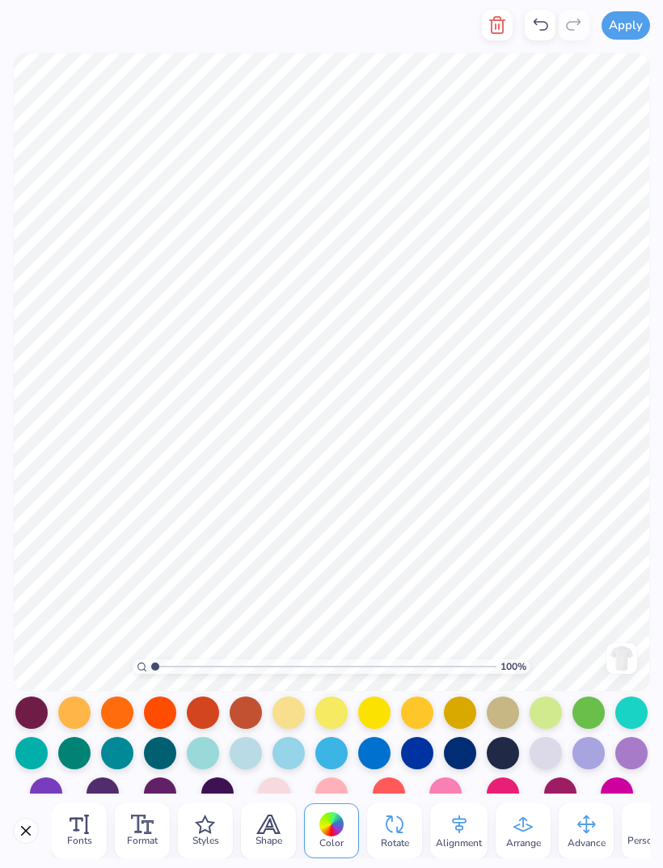
click at [466, 761] on div at bounding box center [460, 753] width 32 height 32
click at [466, 755] on div at bounding box center [460, 753] width 32 height 32
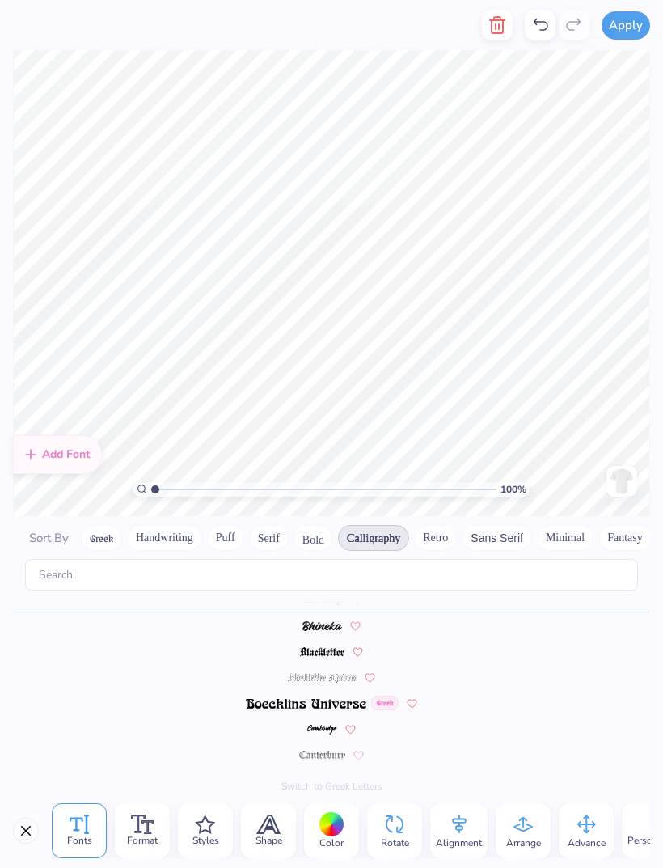
scroll to position [1, 1]
type textarea "kappa kappa gamma"
click at [151, 828] on icon at bounding box center [142, 823] width 23 height 19
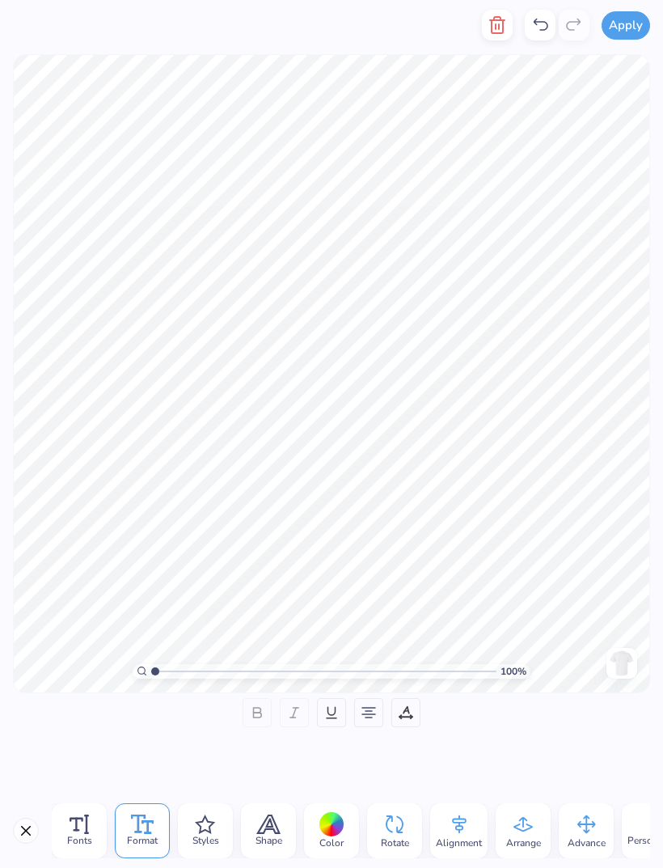
click at [414, 708] on div at bounding box center [405, 712] width 29 height 29
type input "36"
click at [321, 751] on input "range" at bounding box center [341, 752] width 159 height 2
type input "36"
type input "54"
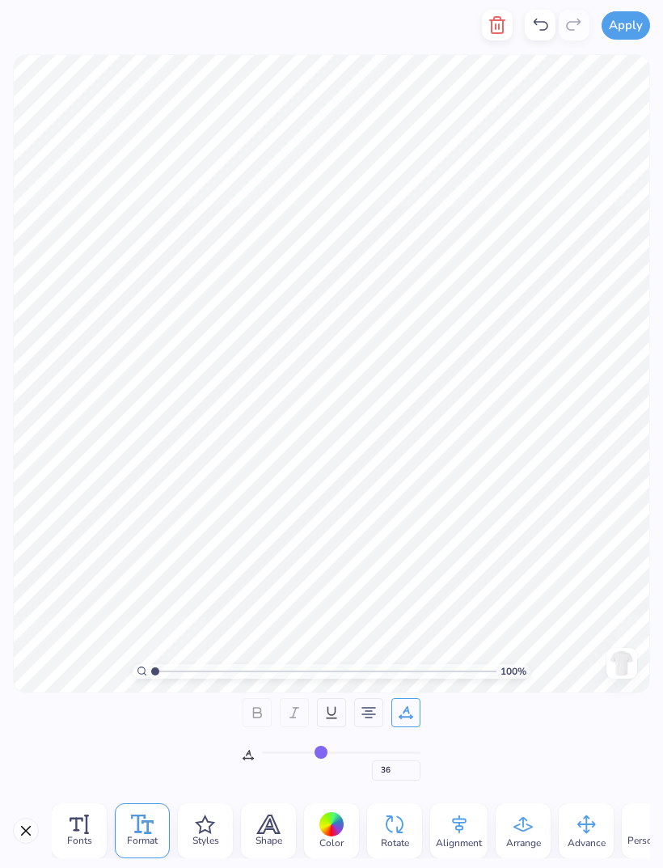
click at [347, 751] on input "range" at bounding box center [341, 752] width 159 height 2
type input "54"
type input "28"
click at [309, 751] on input "range" at bounding box center [341, 752] width 159 height 2
type input "28"
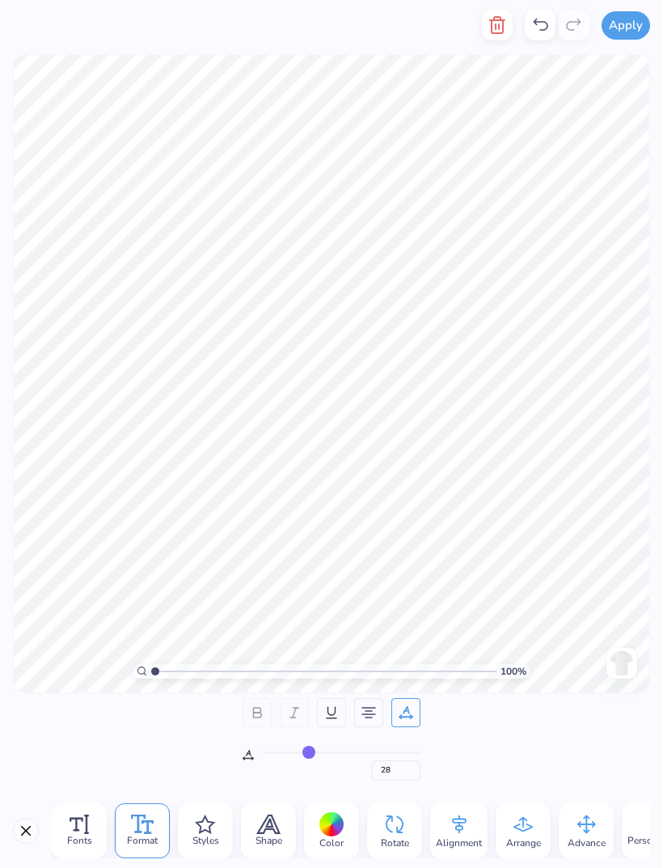
type input "4"
click at [275, 751] on input "range" at bounding box center [341, 752] width 159 height 2
type input "4"
type input "0"
type input "1"
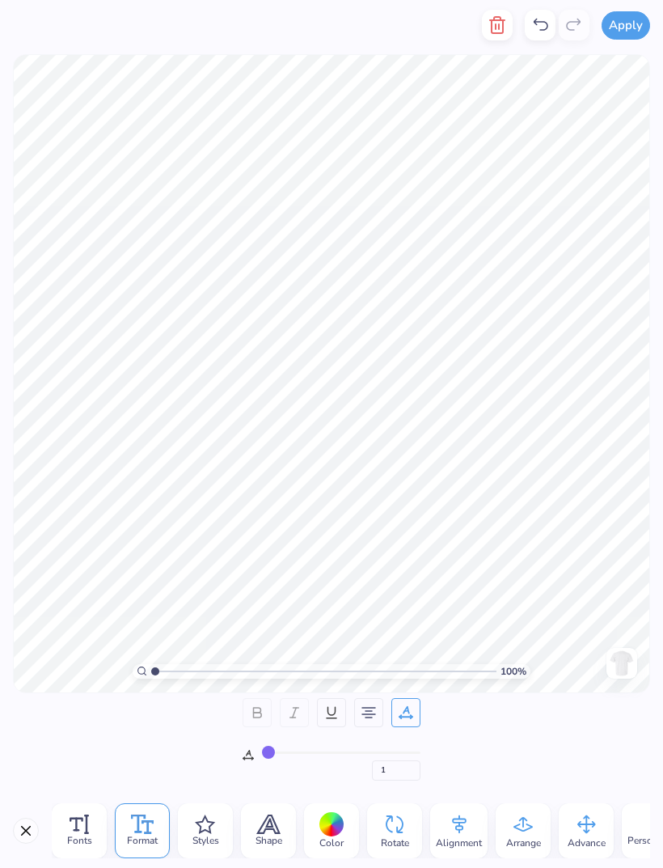
type input "4"
type input "31"
click at [313, 751] on input "range" at bounding box center [341, 752] width 159 height 2
type input "31"
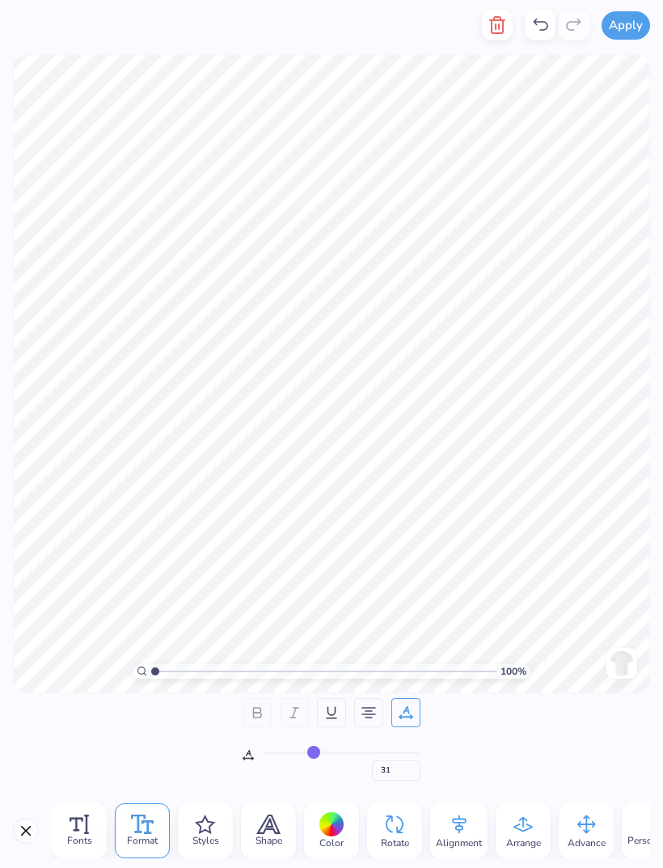
type input "12"
click at [286, 751] on input "range" at bounding box center [341, 752] width 159 height 2
type input "12"
click at [541, 24] on icon at bounding box center [540, 24] width 19 height 19
type input "31"
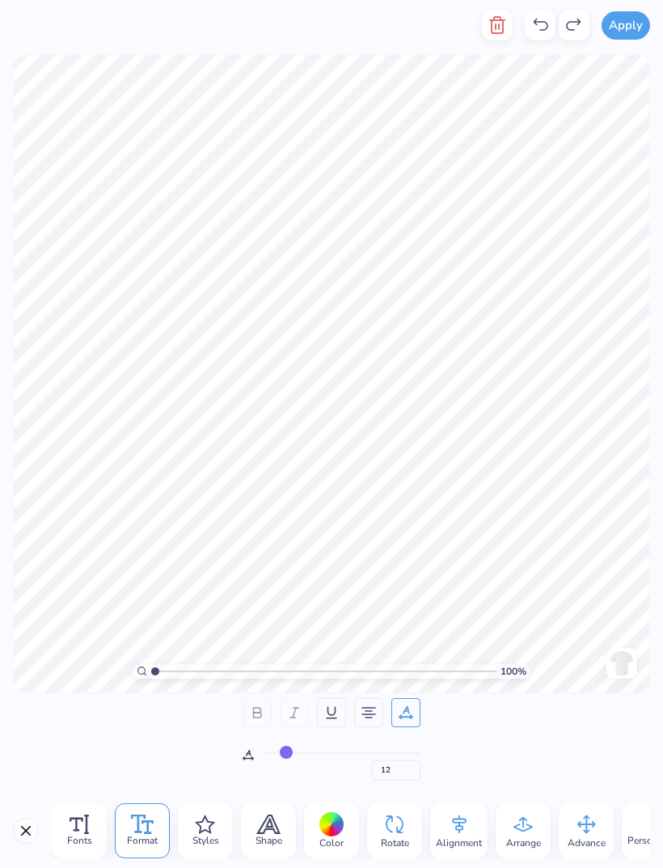
type input "31"
click at [538, 33] on icon at bounding box center [540, 24] width 19 height 19
type input "4"
click at [550, 22] on icon at bounding box center [540, 24] width 19 height 19
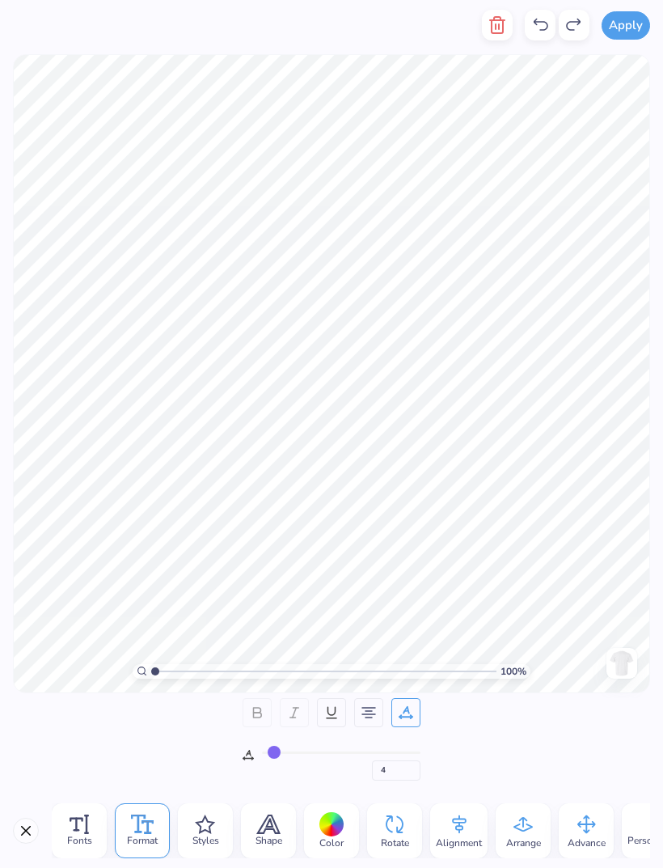
type input "28"
click at [539, 31] on icon at bounding box center [540, 24] width 19 height 19
type input "54"
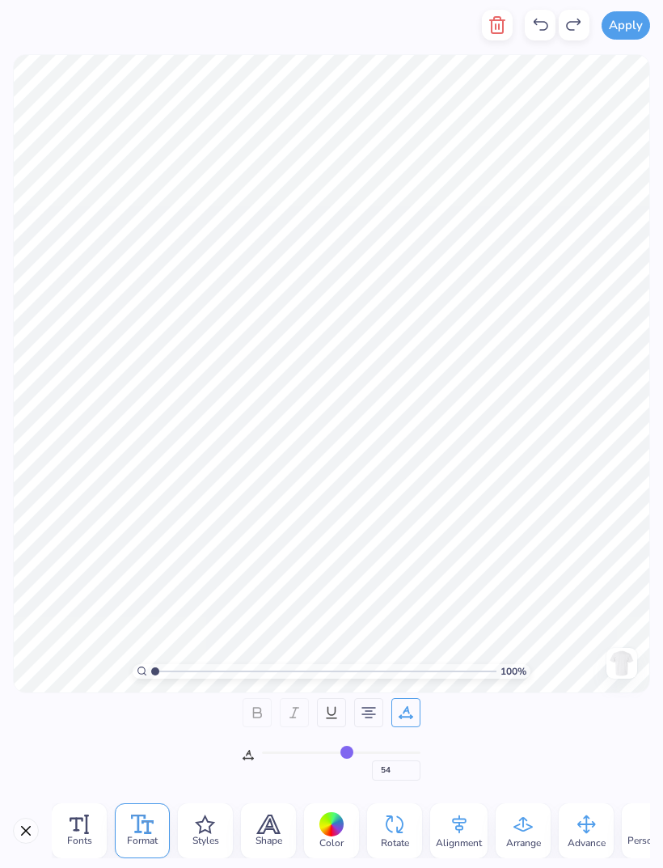
click at [542, 32] on icon at bounding box center [540, 24] width 19 height 19
type input "36"
click at [540, 32] on icon at bounding box center [540, 24] width 19 height 19
type input "0"
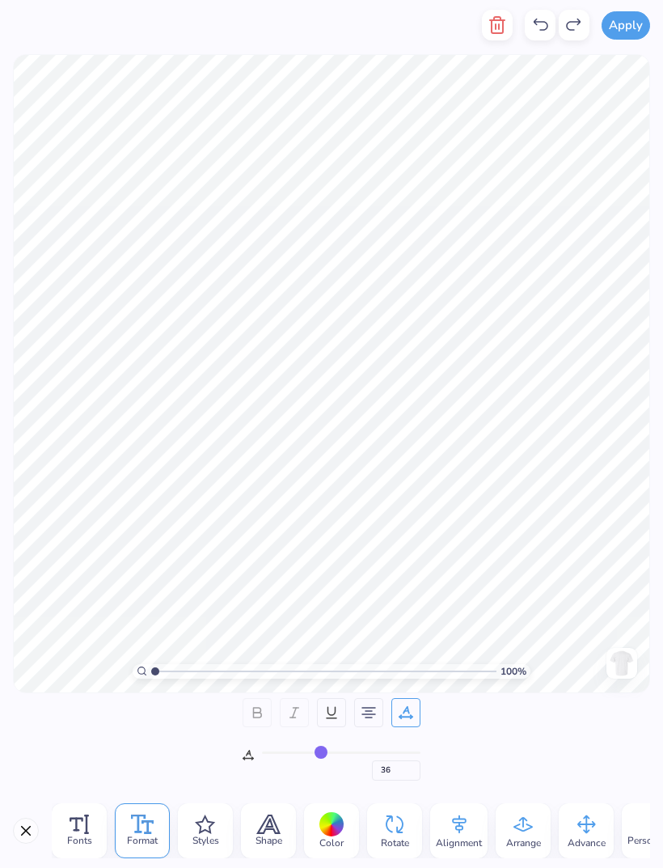
type input "0"
click at [205, 832] on icon at bounding box center [205, 823] width 20 height 19
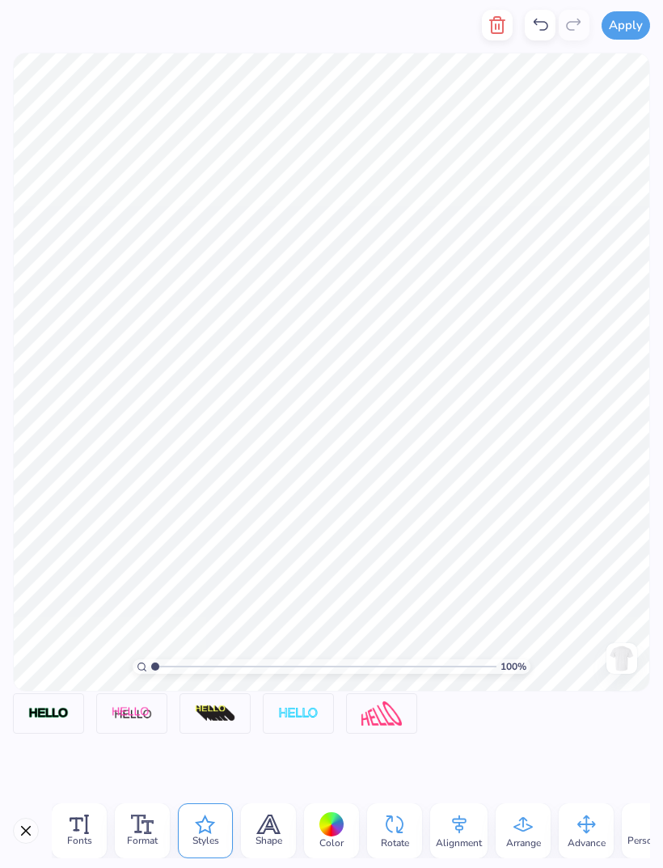
click at [56, 717] on img at bounding box center [48, 714] width 40 height 14
click at [86, 696] on icon at bounding box center [82, 696] width 10 height 10
click at [474, 842] on span "Alignment" at bounding box center [459, 842] width 46 height 13
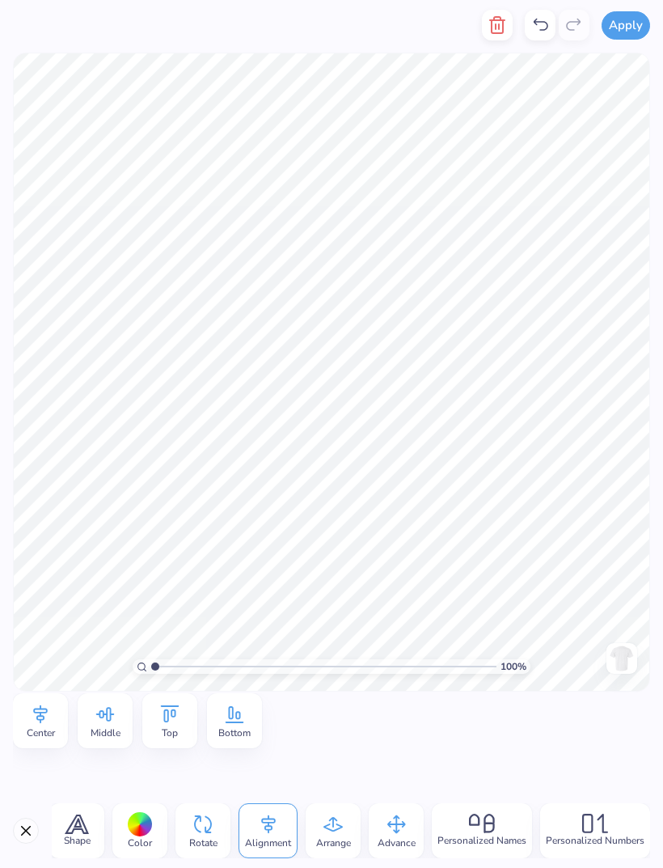
scroll to position [0, 192]
click at [343, 836] on span "Arrange" at bounding box center [333, 842] width 35 height 13
click at [260, 834] on icon at bounding box center [269, 824] width 24 height 24
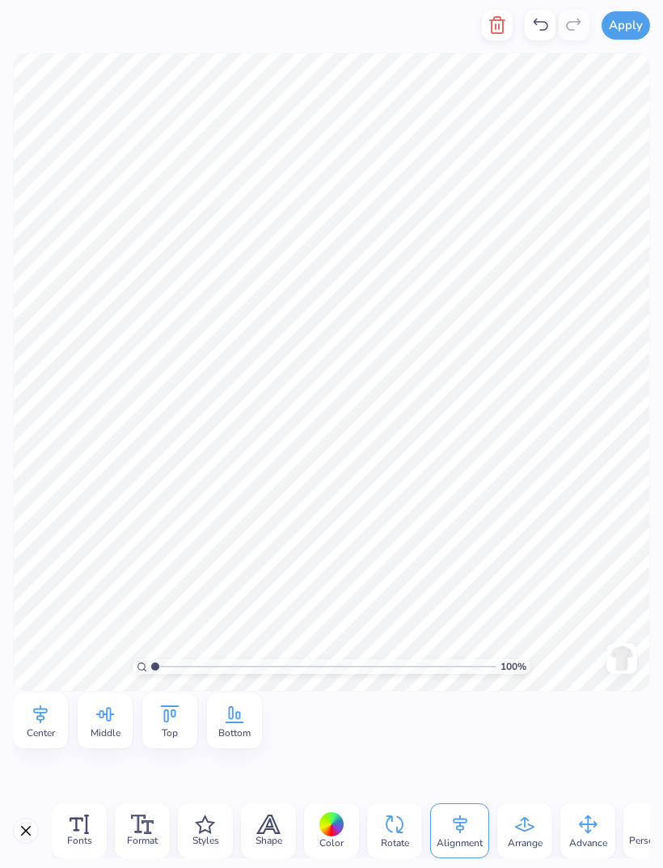
scroll to position [0, 0]
click at [270, 827] on icon at bounding box center [269, 824] width 22 height 18
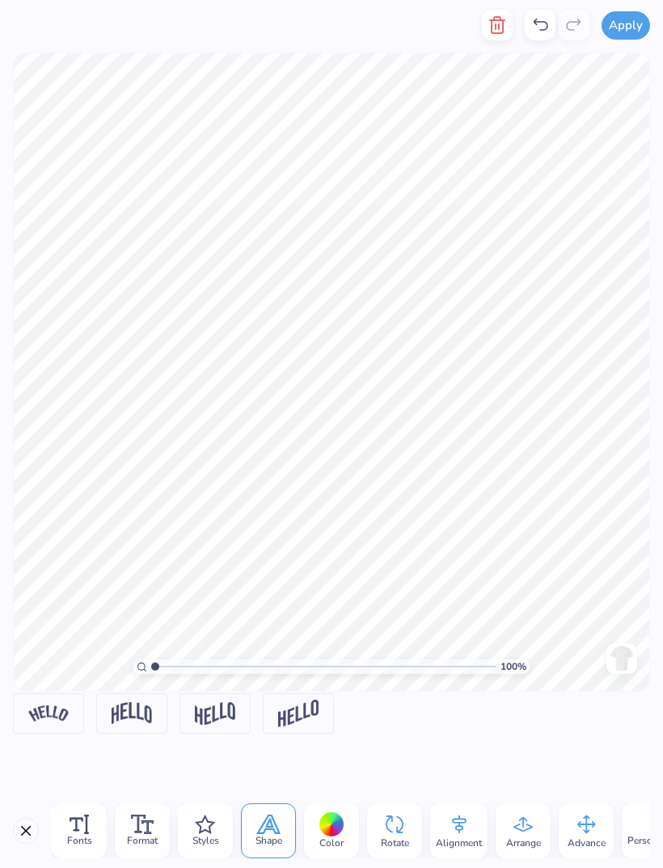
click at [152, 829] on icon at bounding box center [142, 823] width 23 height 19
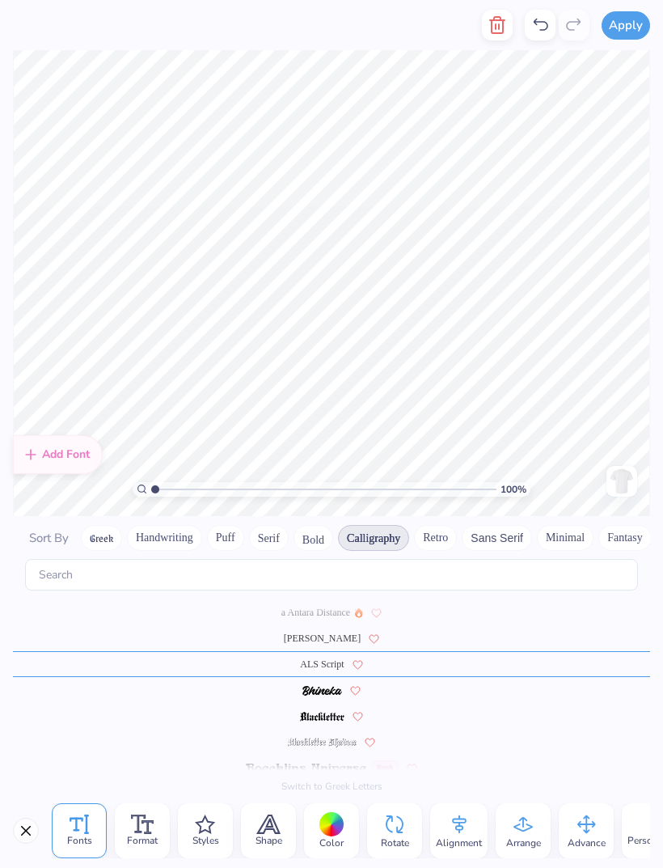
scroll to position [1, 4]
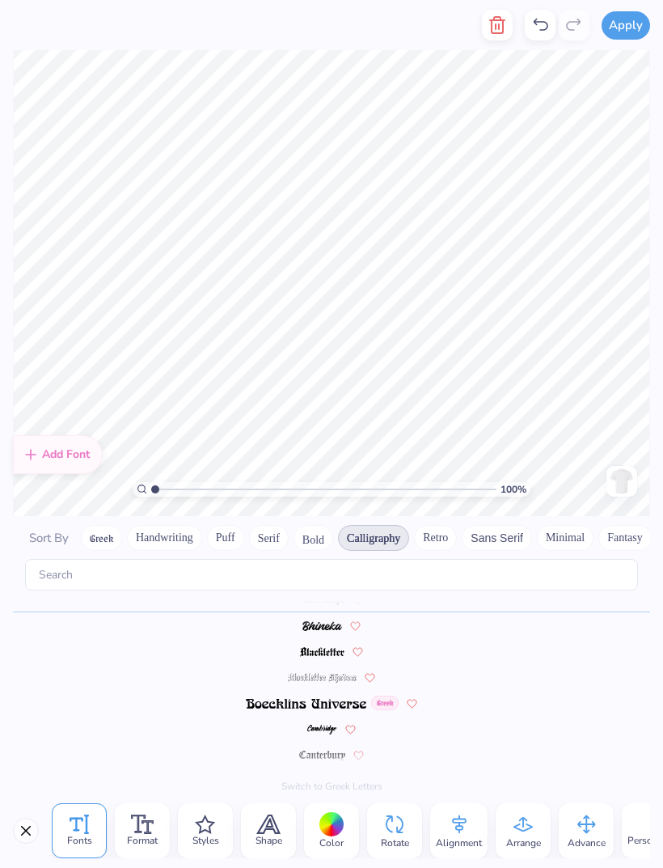
type textarea "kappa kappa"
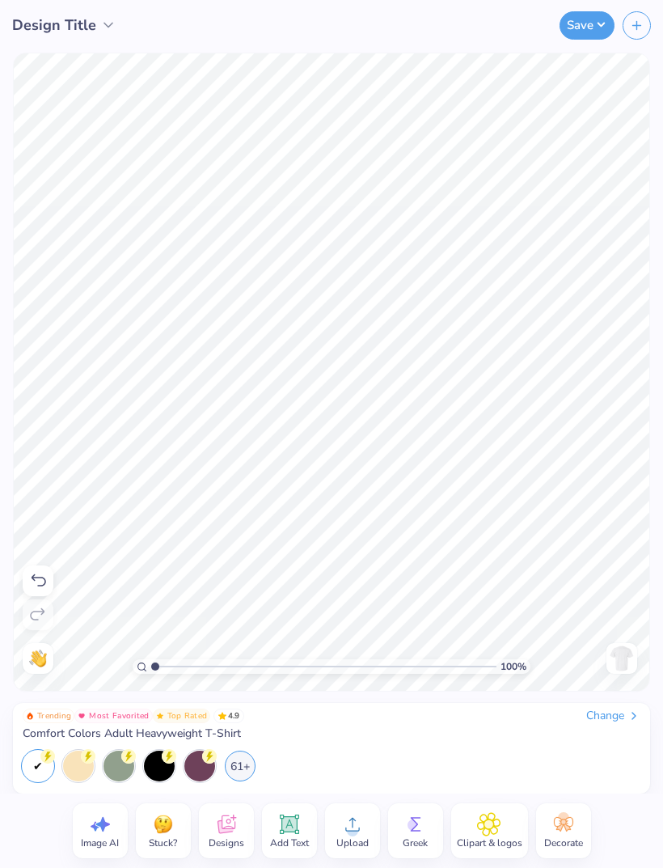
click at [309, 841] on div "Add Text" at bounding box center [289, 830] width 55 height 55
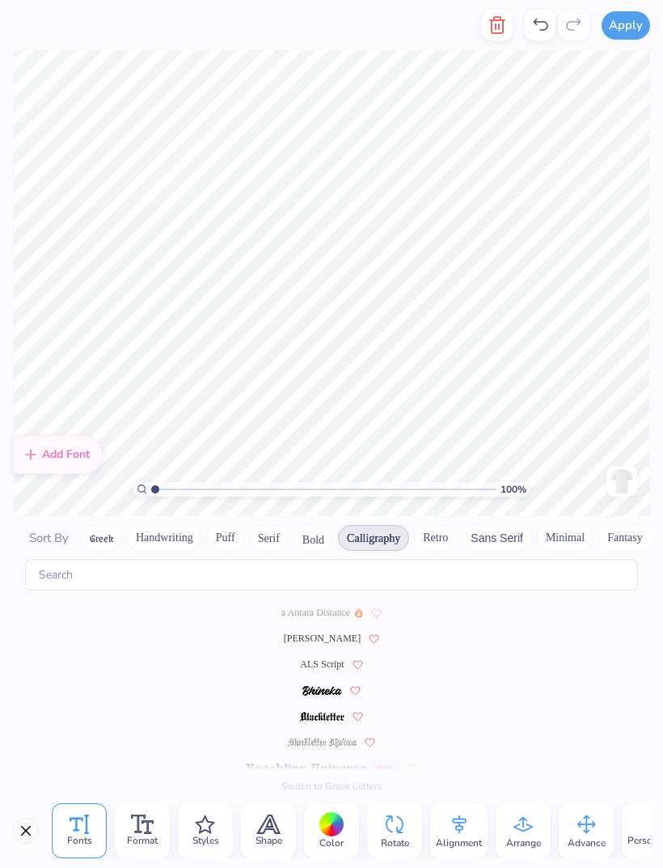
scroll to position [1, 2]
type textarea "gamma"
click at [384, 525] on button "Calligraphy" at bounding box center [373, 538] width 71 height 26
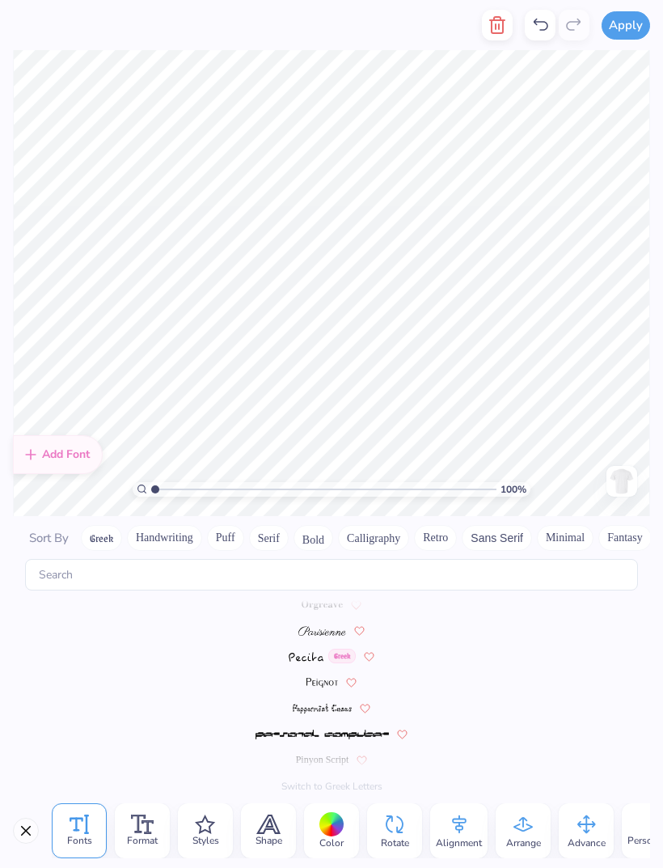
click at [376, 525] on button "Calligraphy" at bounding box center [373, 538] width 71 height 26
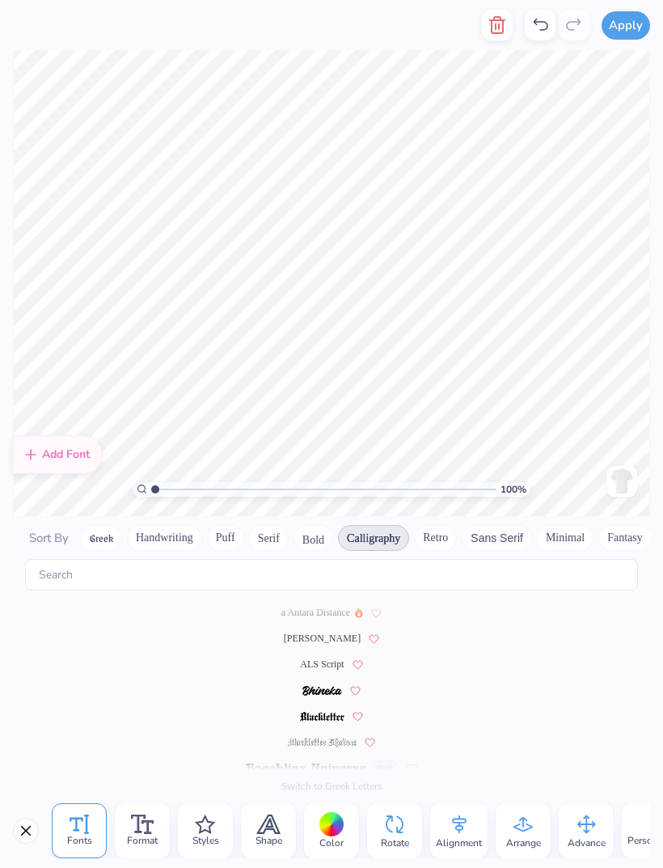
scroll to position [0, 0]
click at [342, 657] on span "ALS Script" at bounding box center [322, 664] width 44 height 15
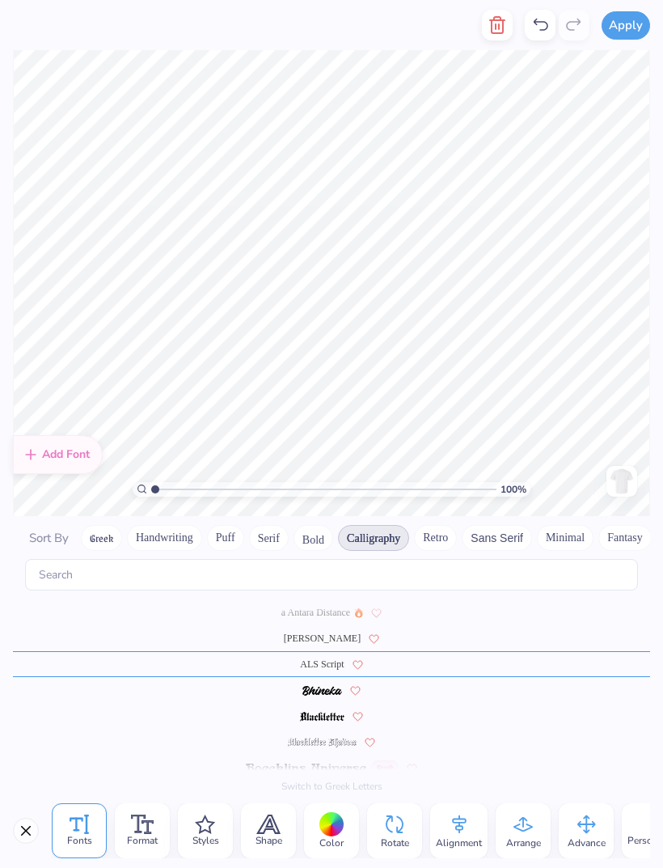
click at [342, 828] on div at bounding box center [331, 824] width 25 height 25
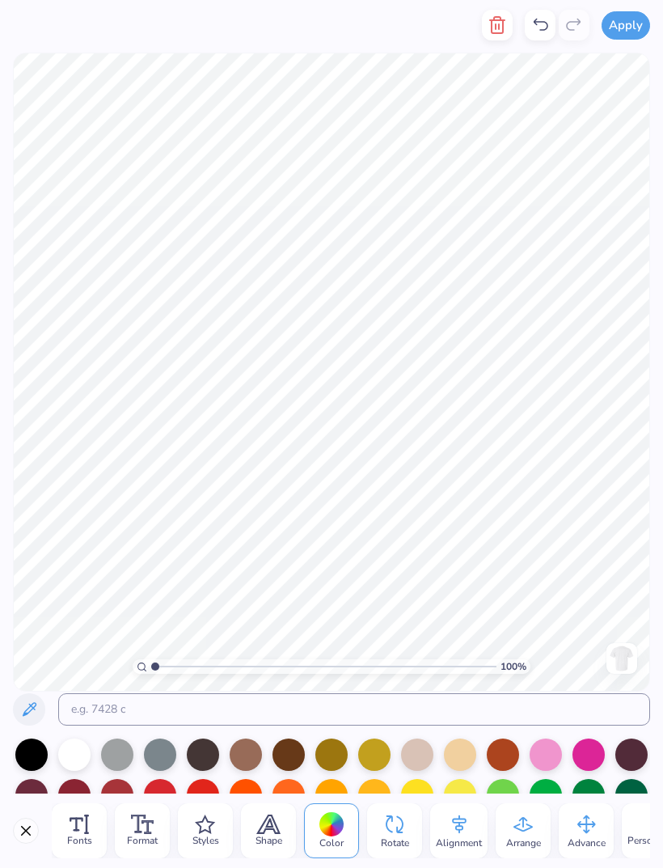
click at [459, 771] on div at bounding box center [460, 754] width 32 height 32
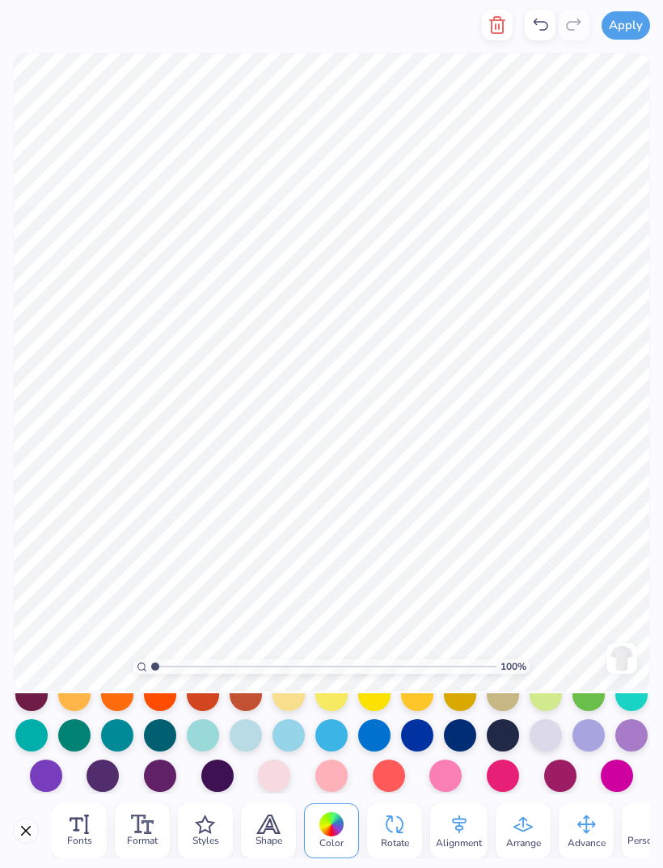
scroll to position [173, 0]
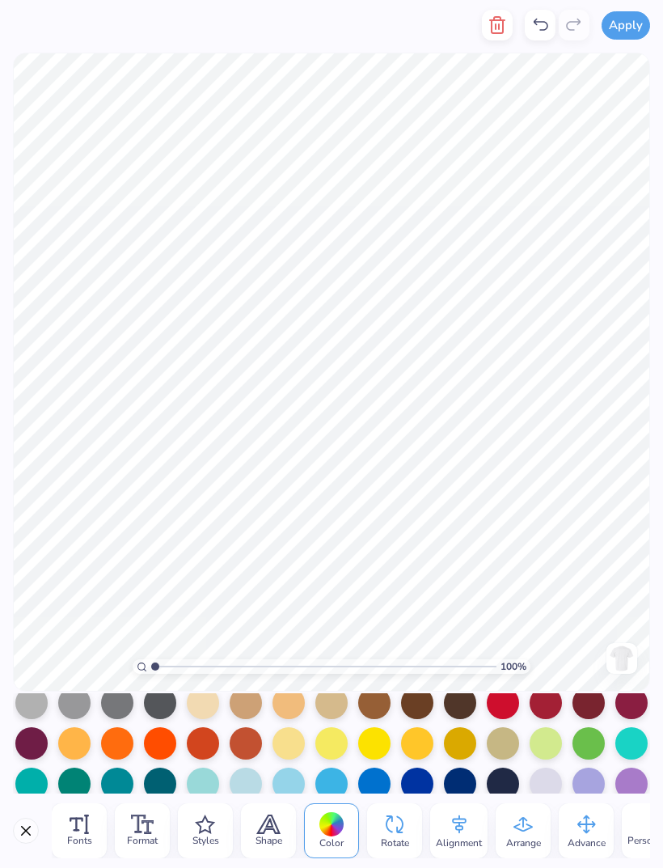
click at [470, 789] on div at bounding box center [460, 784] width 32 height 32
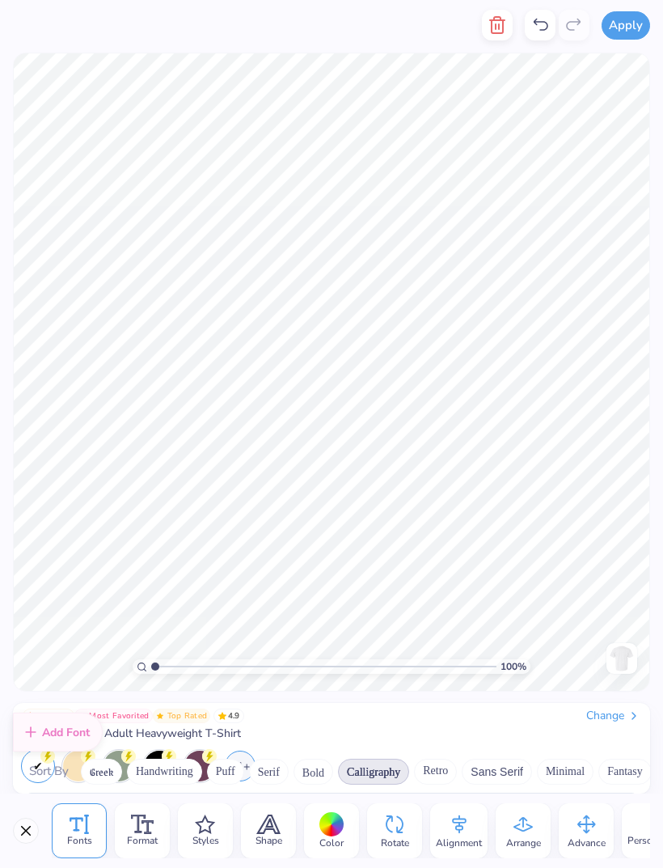
scroll to position [0, 0]
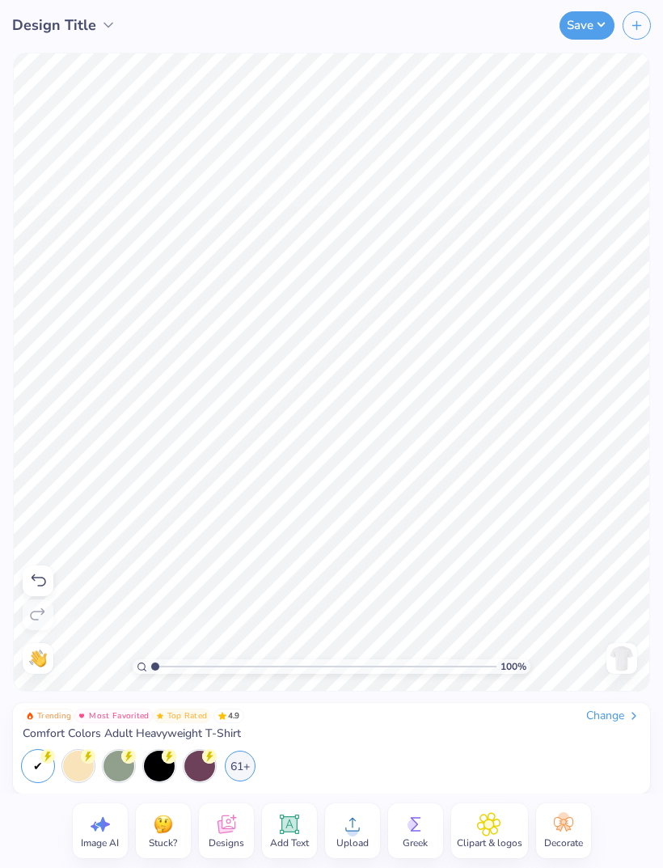
click at [302, 838] on span "Add Text" at bounding box center [289, 842] width 39 height 13
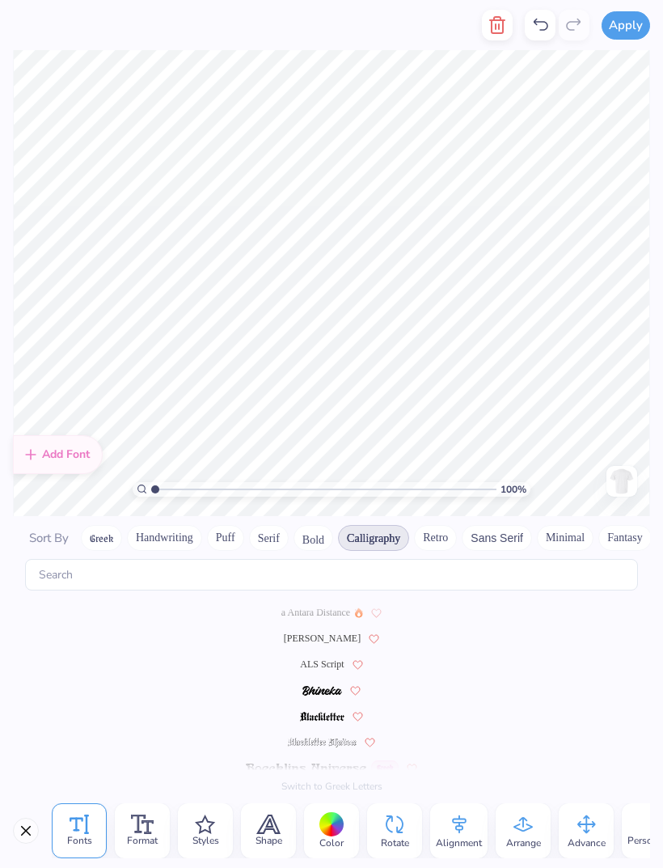
scroll to position [1, 0]
click at [376, 525] on button "Calligraphy" at bounding box center [373, 538] width 71 height 26
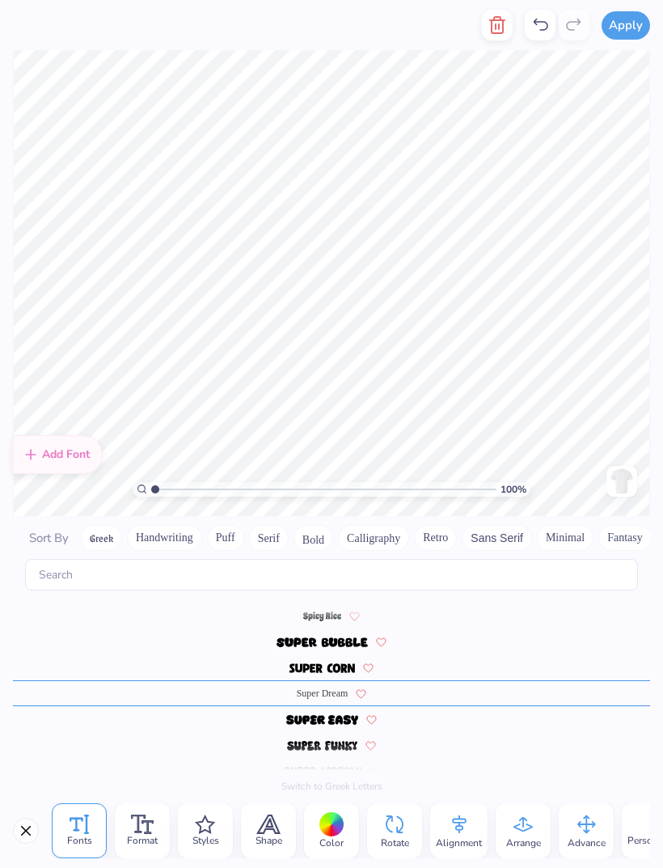
click at [283, 525] on button "Serif" at bounding box center [269, 538] width 40 height 26
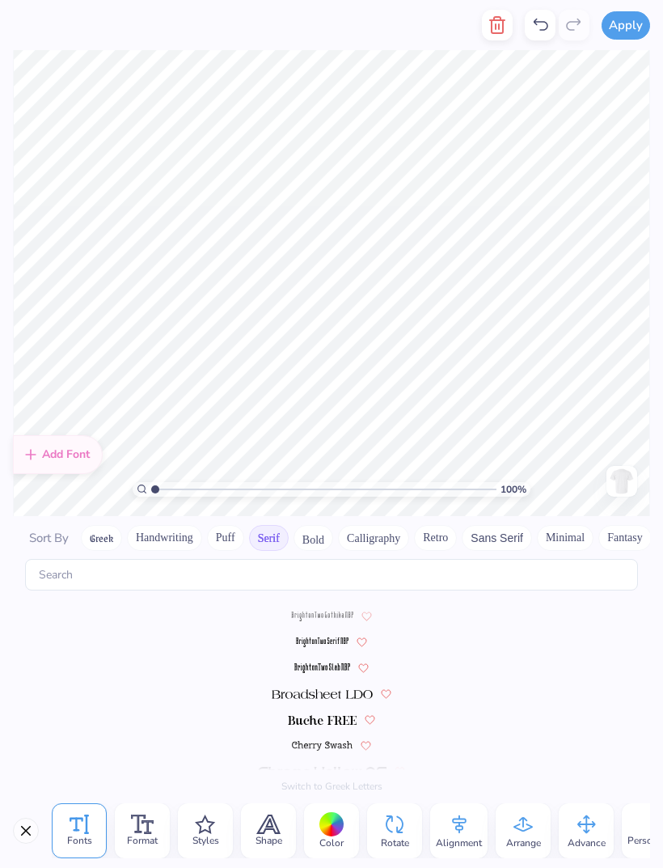
scroll to position [0, 0]
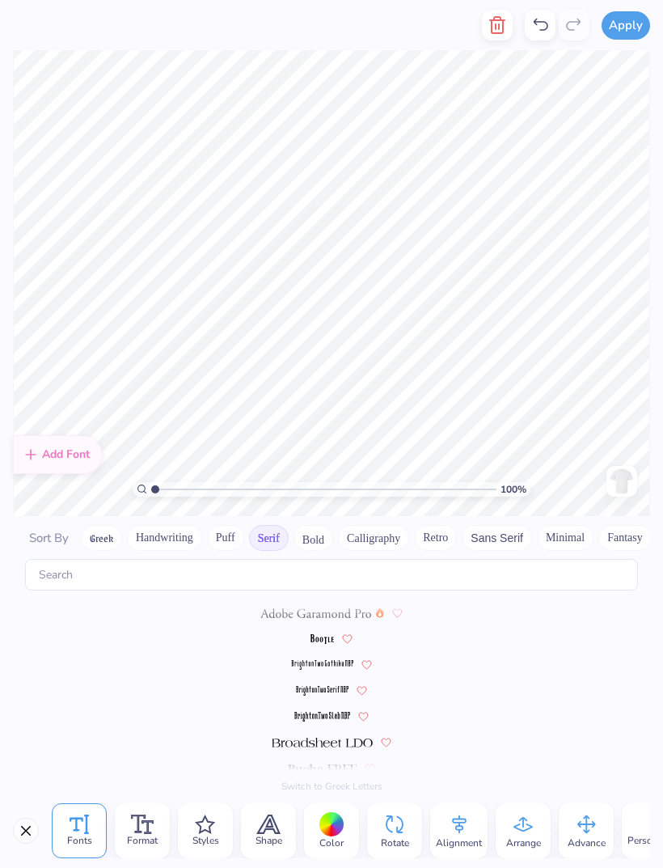
click at [332, 631] on span at bounding box center [322, 638] width 23 height 15
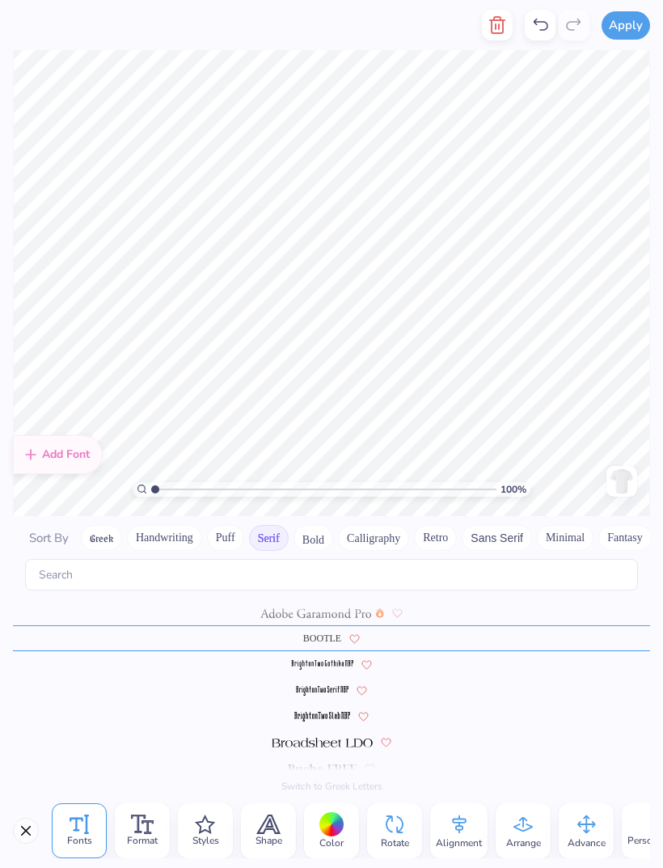
click at [339, 737] on div at bounding box center [331, 742] width 637 height 26
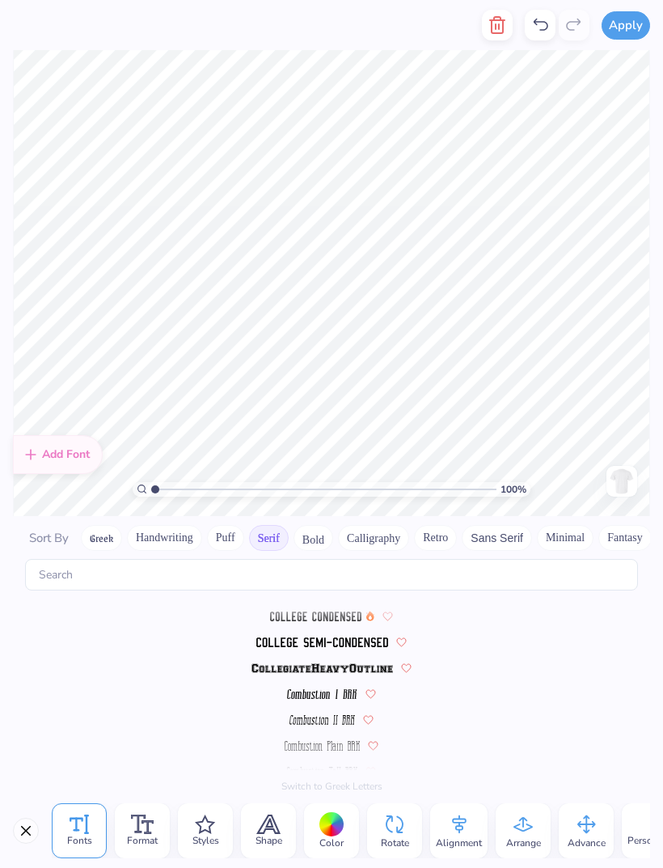
scroll to position [411, 0]
click at [349, 663] on img at bounding box center [323, 668] width 142 height 10
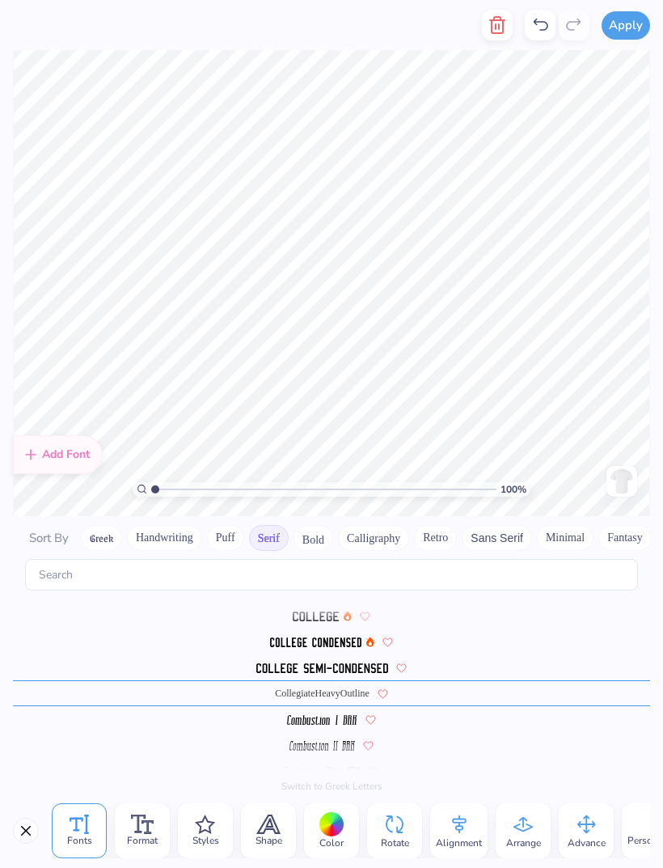
scroll to position [1, 1]
type textarea "d"
type textarea "est. 1930"
click at [280, 525] on button "Serif" at bounding box center [269, 538] width 40 height 26
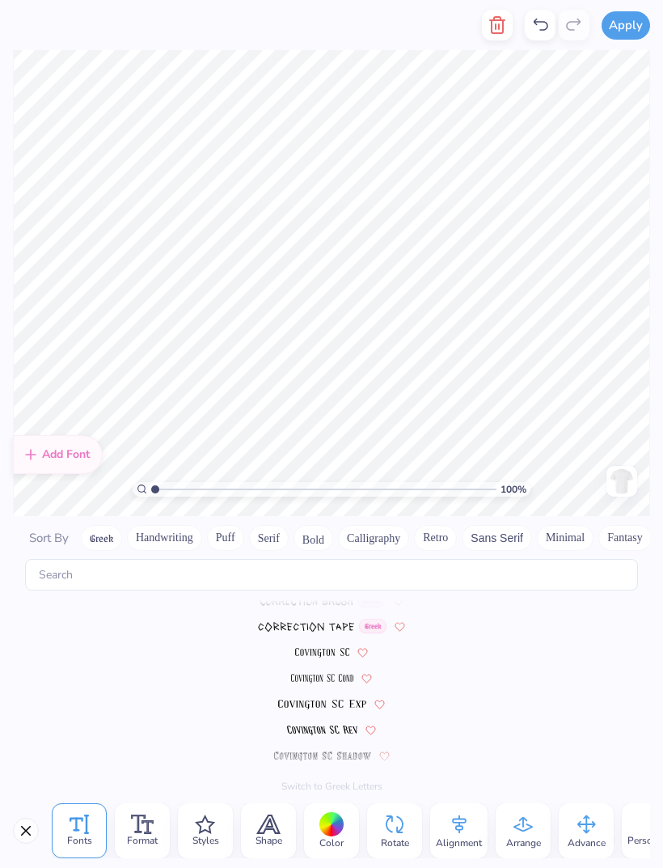
scroll to position [2248, 0]
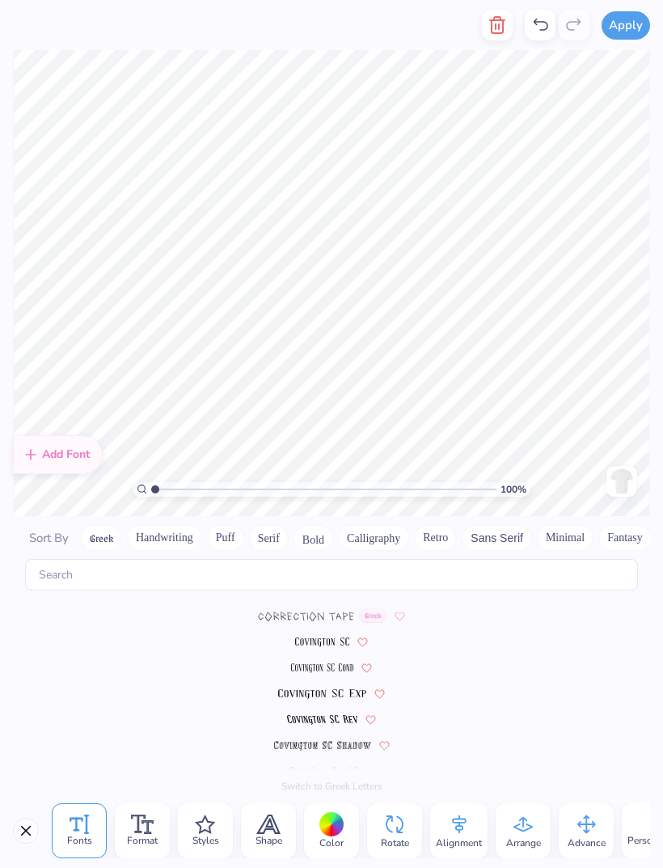
click at [320, 663] on img at bounding box center [322, 668] width 62 height 10
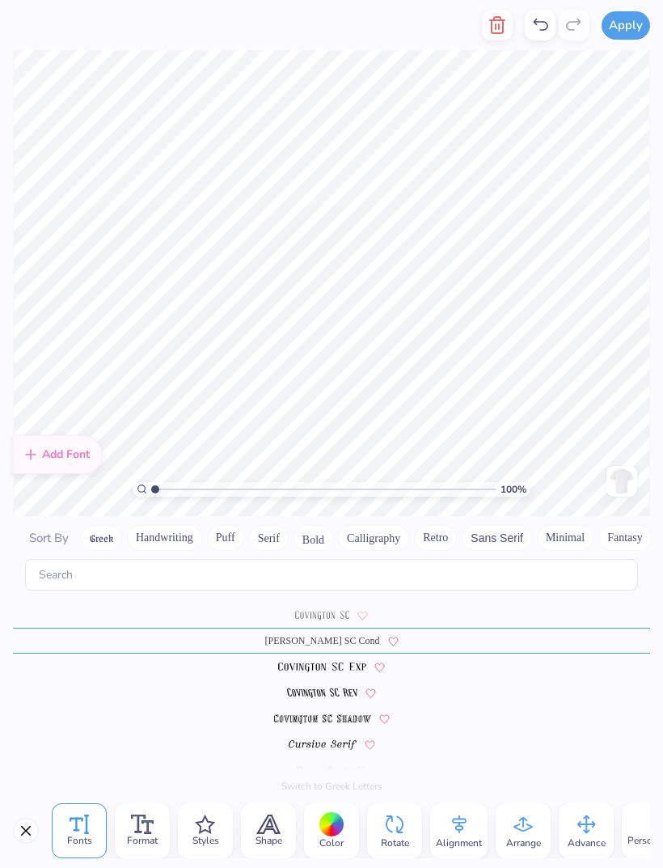
scroll to position [2274, 0]
click at [336, 689] on img at bounding box center [322, 694] width 70 height 10
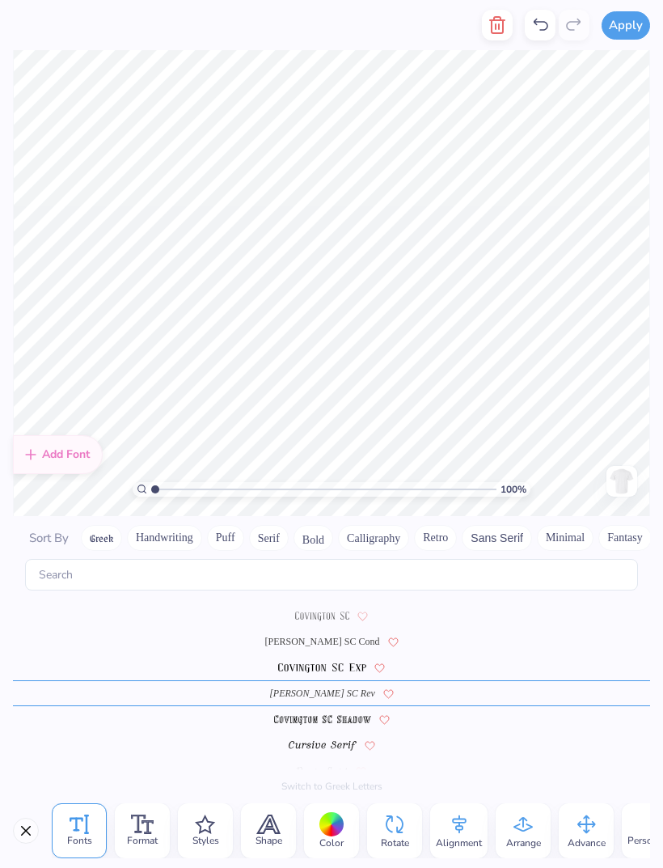
click at [346, 663] on img at bounding box center [322, 668] width 88 height 10
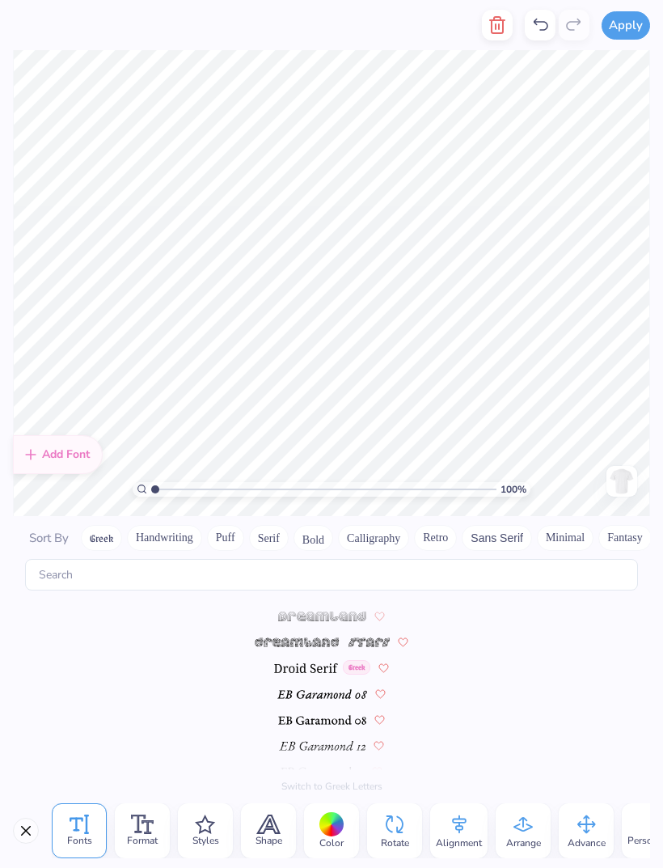
scroll to position [2507, 0]
click at [337, 715] on img at bounding box center [322, 720] width 89 height 10
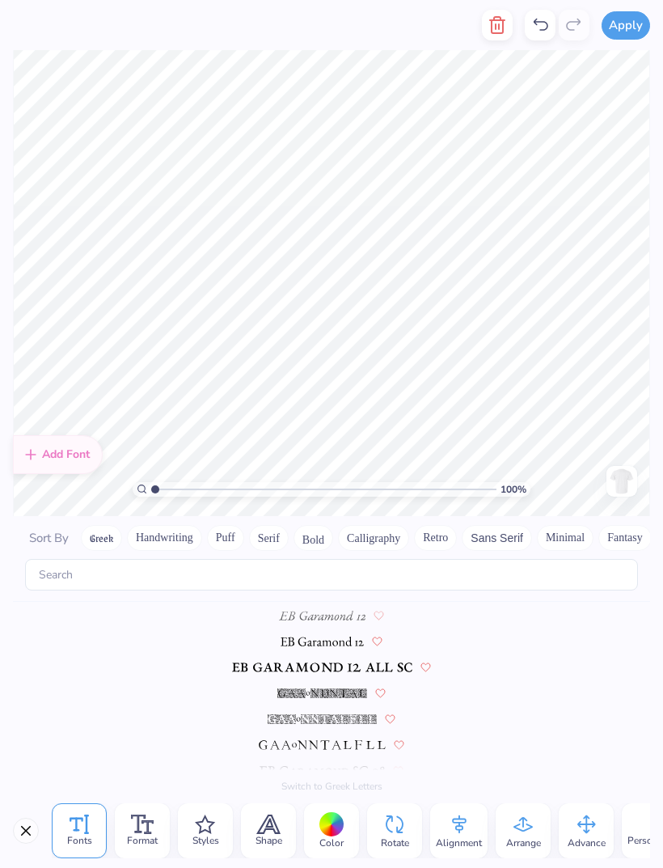
scroll to position [2637, 0]
click at [343, 828] on div at bounding box center [331, 824] width 25 height 25
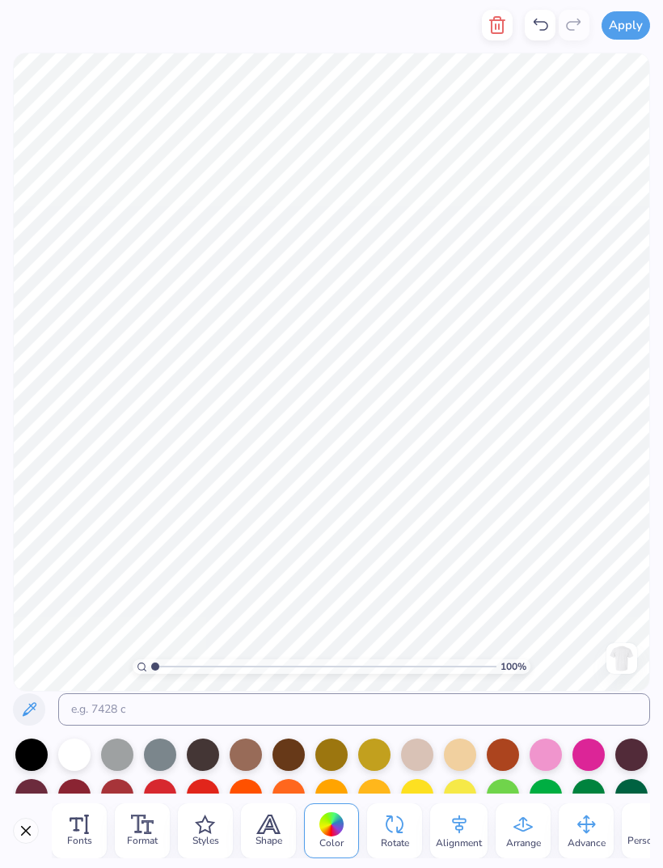
click at [467, 771] on div at bounding box center [460, 754] width 32 height 32
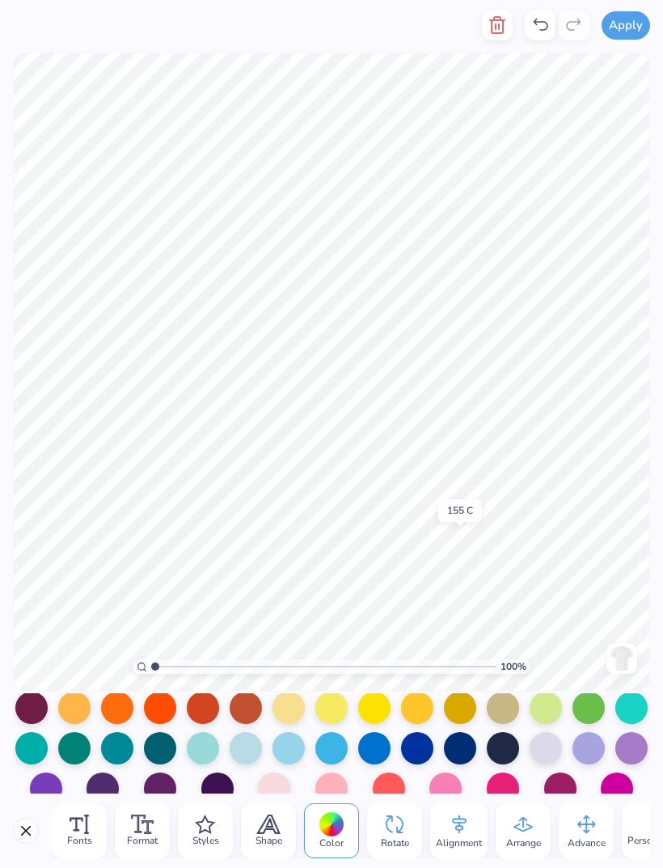
click at [465, 759] on div at bounding box center [460, 748] width 32 height 32
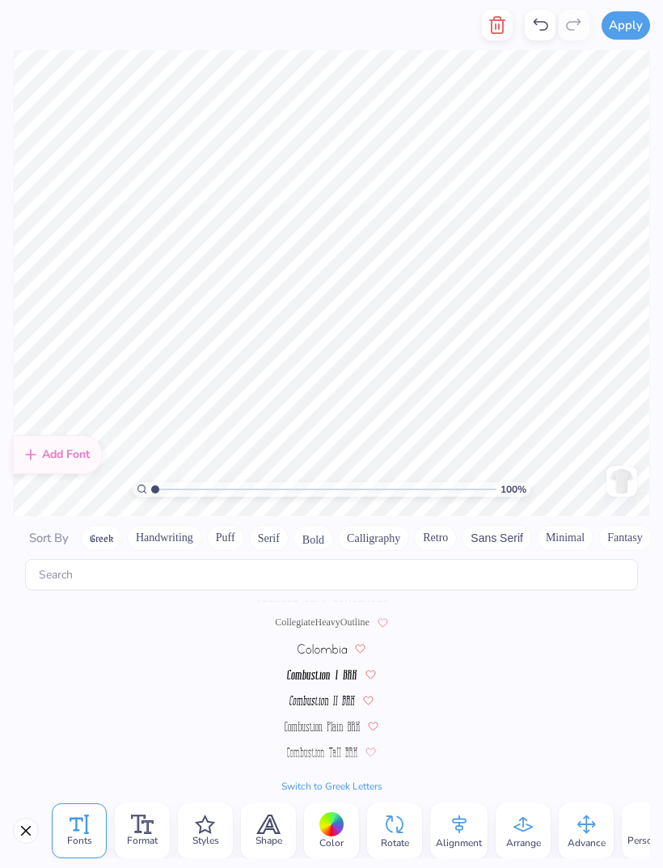
scroll to position [2627, 0]
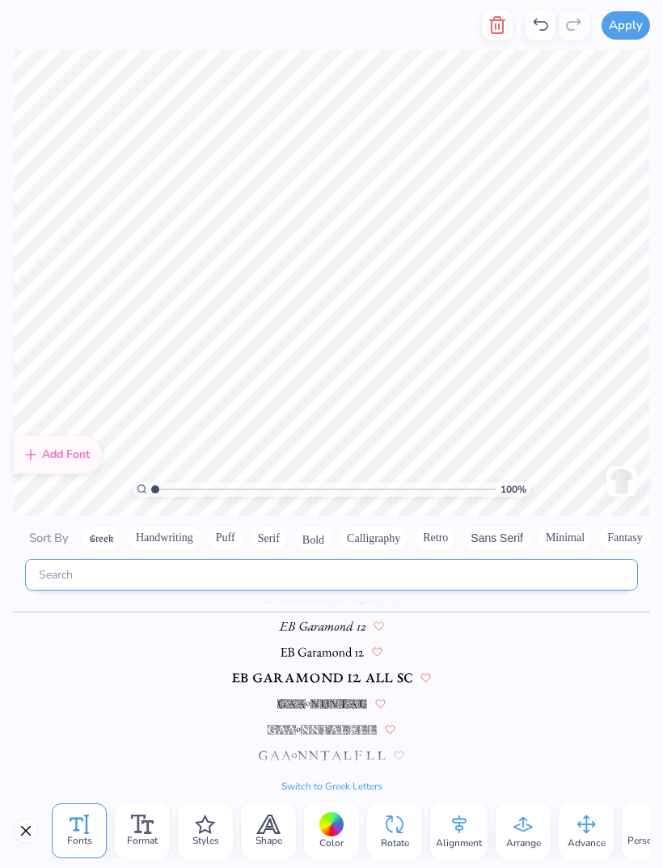
click at [352, 573] on input "text" at bounding box center [331, 575] width 613 height 32
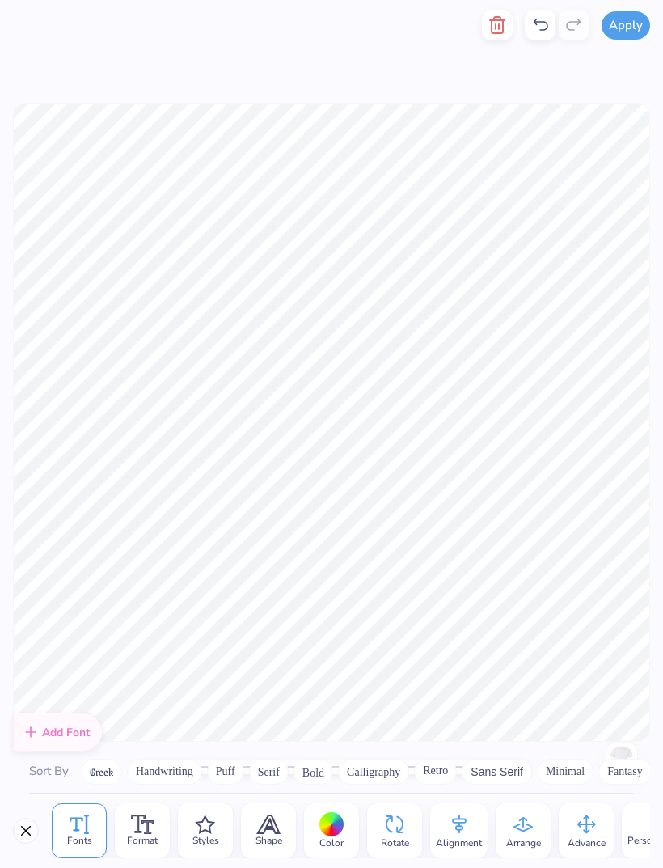
scroll to position [0, 0]
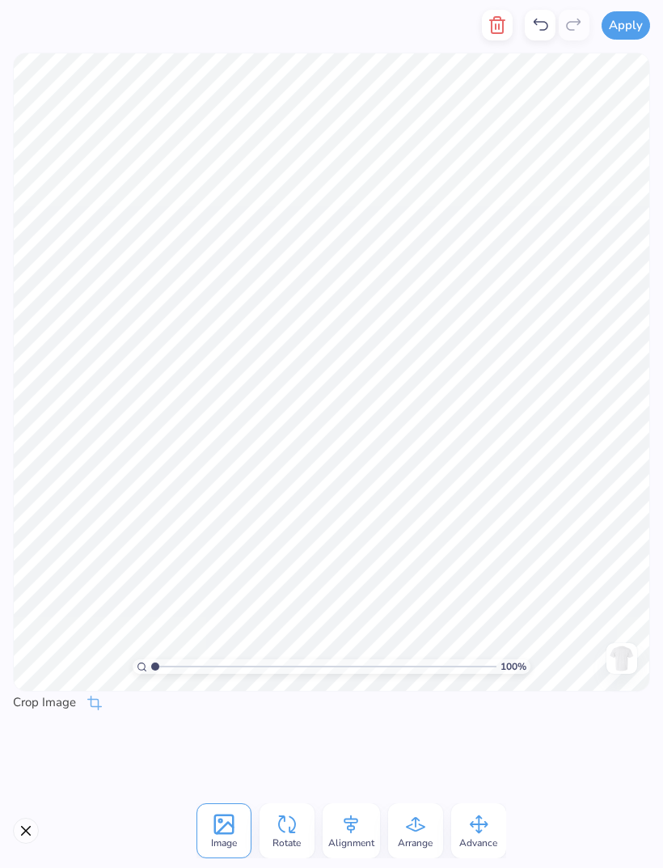
click at [547, 27] on icon at bounding box center [540, 24] width 19 height 19
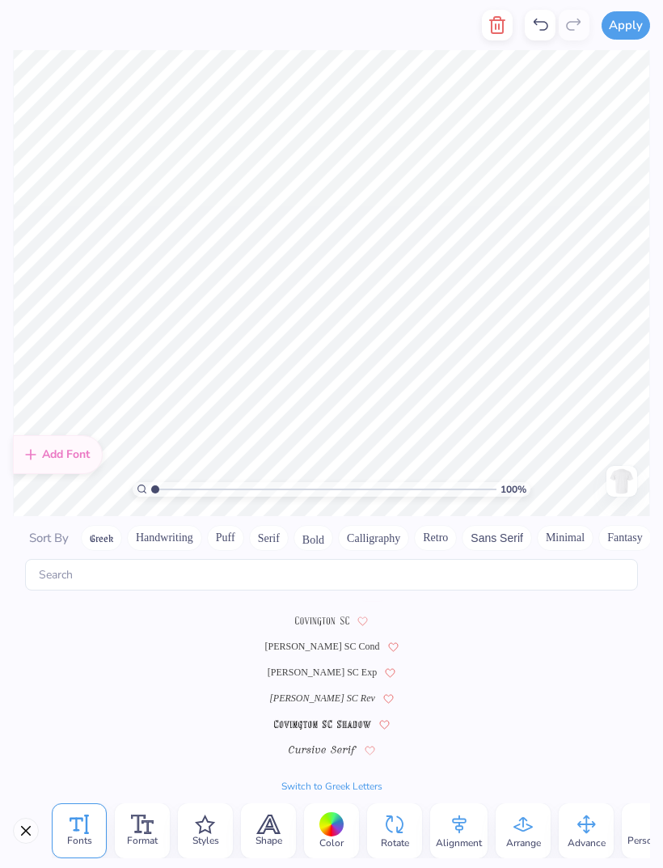
scroll to position [2627, 0]
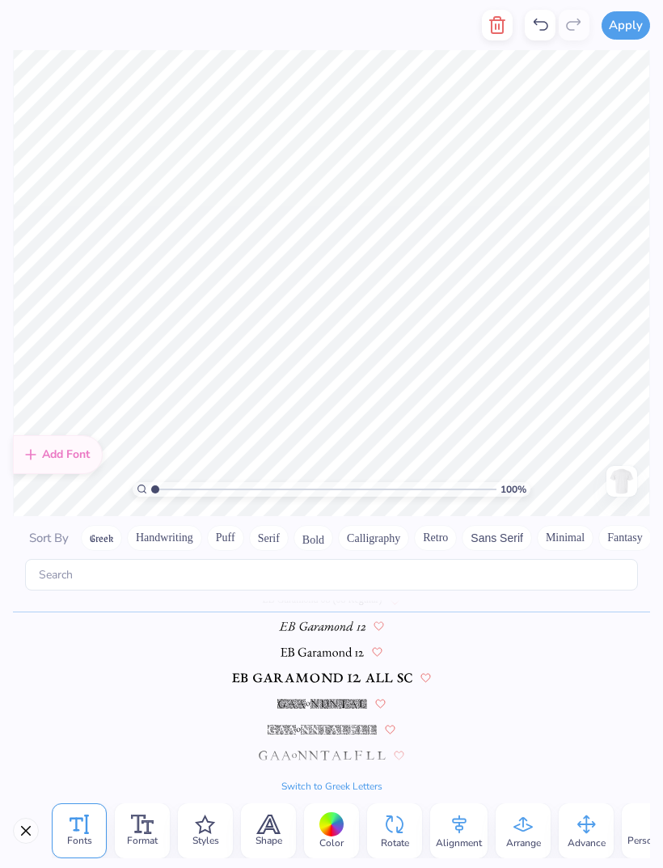
click at [379, 528] on button "Calligraphy" at bounding box center [373, 538] width 71 height 26
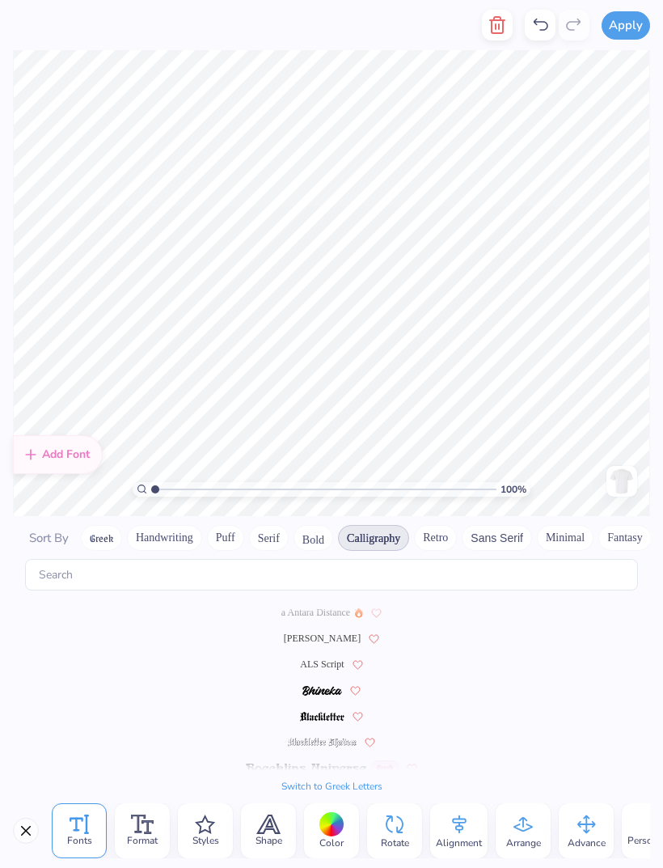
scroll to position [0, 0]
click at [330, 657] on span "ALS Script" at bounding box center [322, 664] width 44 height 15
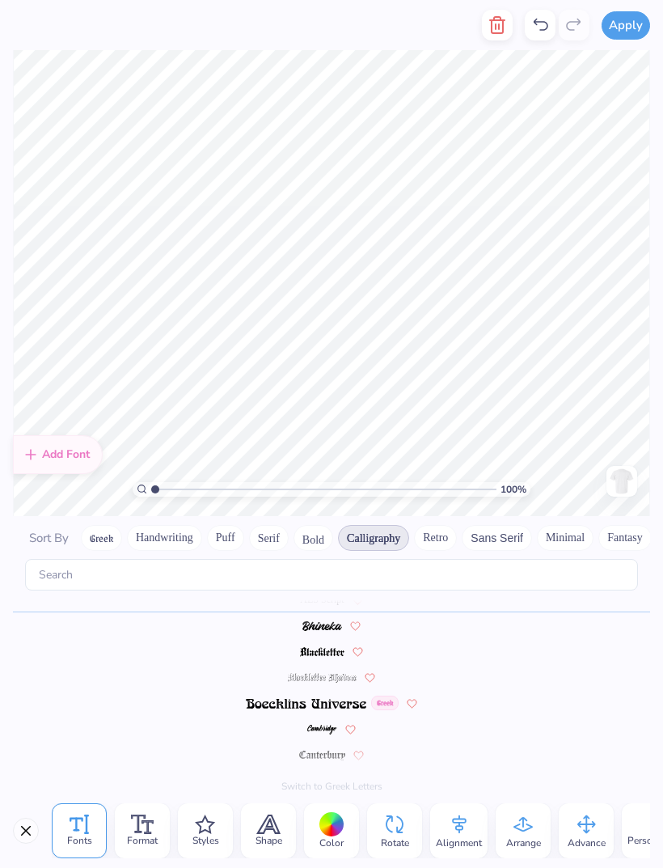
scroll to position [1, 0]
type textarea "e"
type textarea "[GEOGRAPHIC_DATA], [GEOGRAPHIC_DATA]"
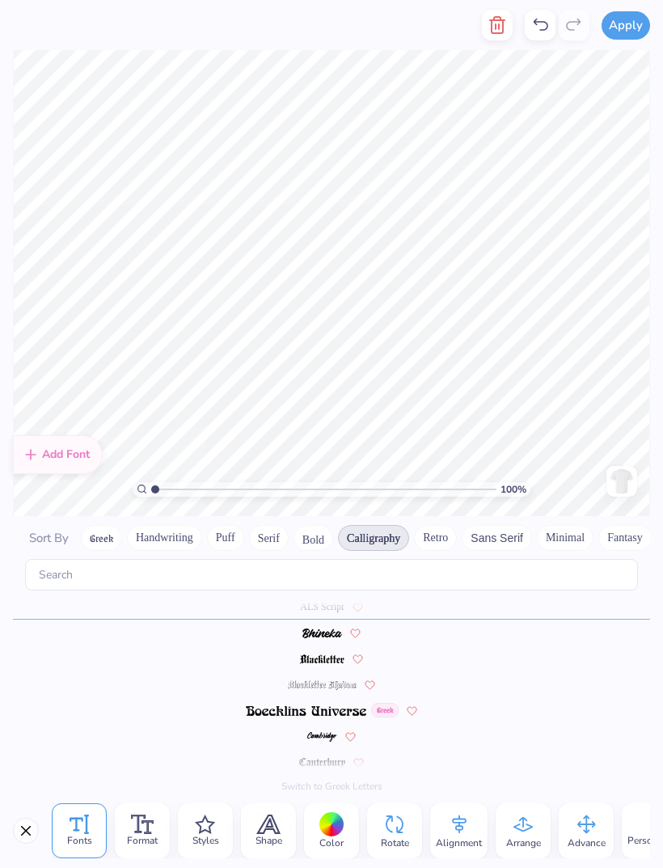
scroll to position [65, 0]
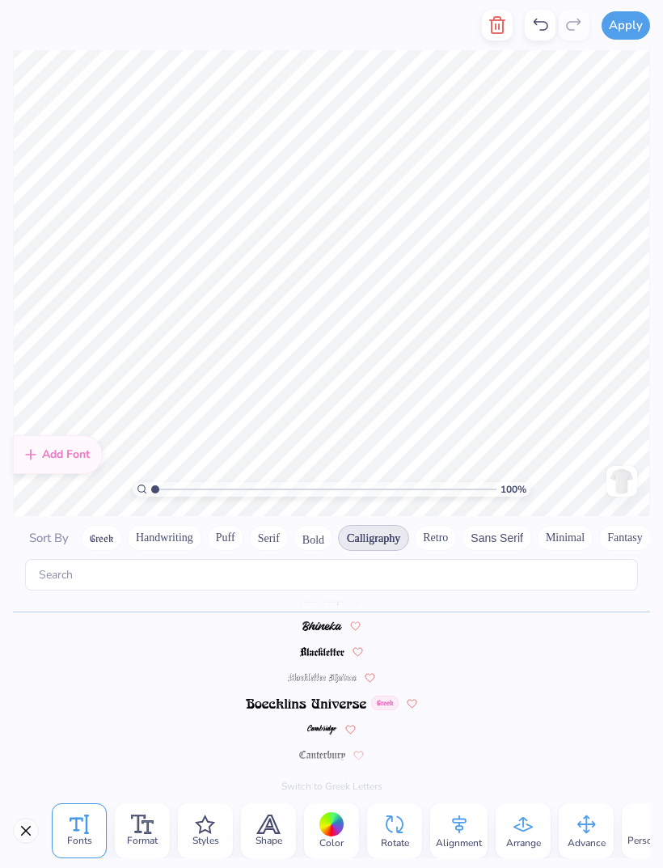
click at [274, 525] on button "Serif" at bounding box center [269, 538] width 40 height 26
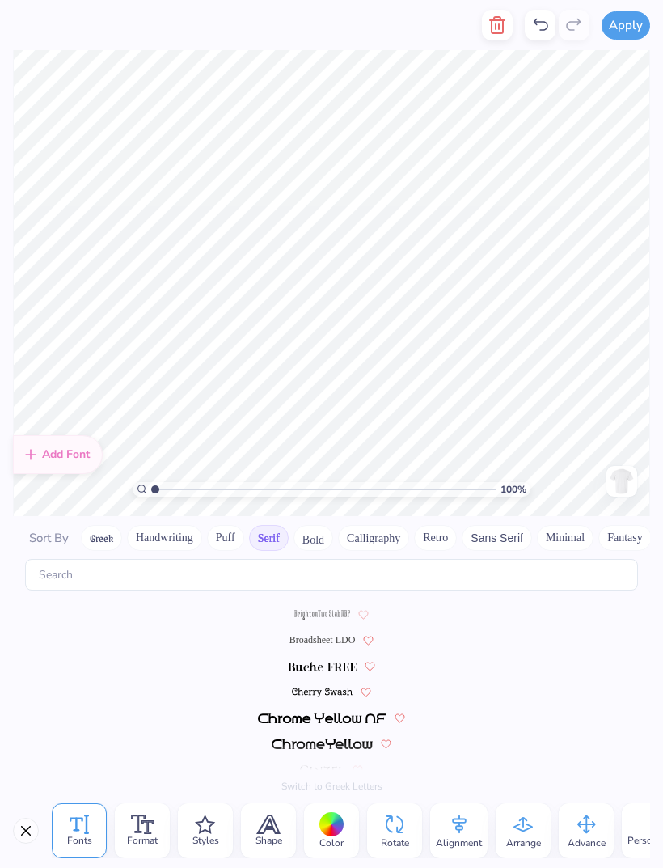
scroll to position [100, 0]
click at [330, 663] on img at bounding box center [323, 668] width 70 height 10
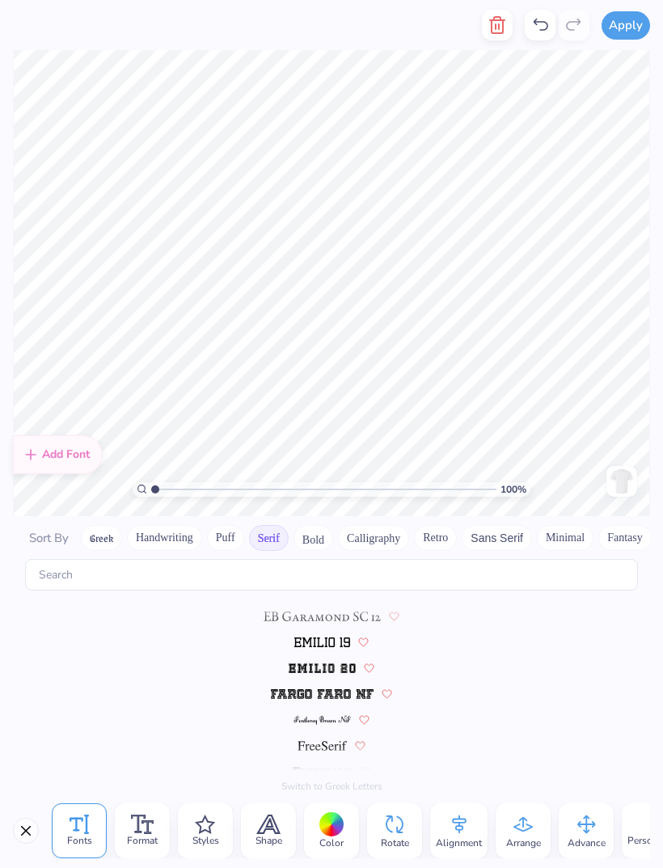
scroll to position [1084, 0]
click at [340, 663] on img at bounding box center [322, 668] width 66 height 10
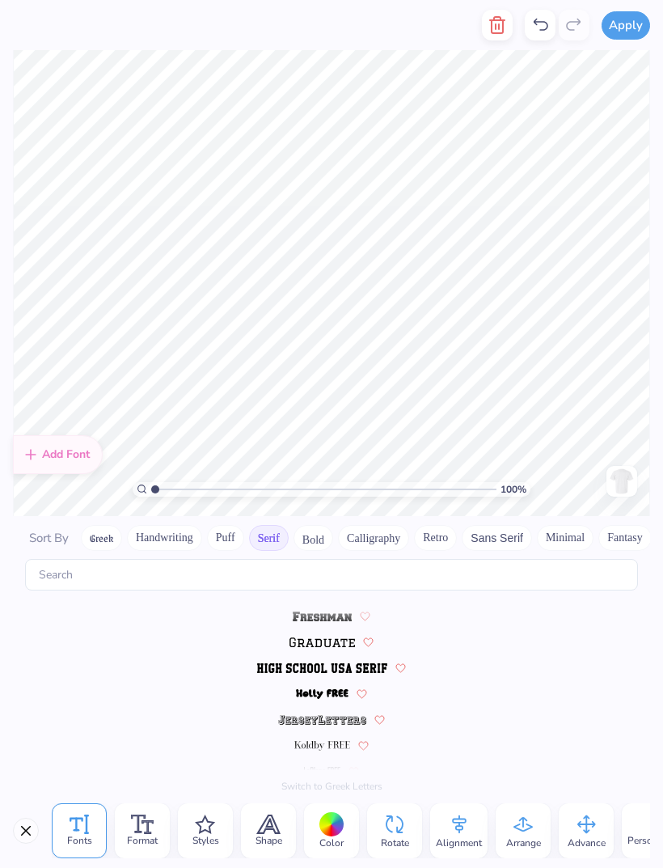
scroll to position [1239, 0]
click at [324, 637] on img at bounding box center [322, 642] width 65 height 10
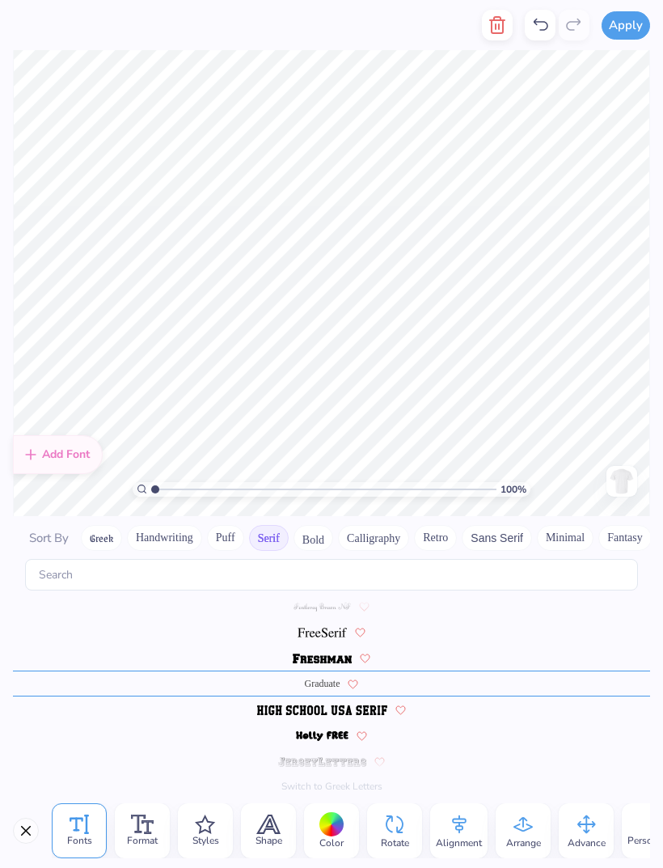
scroll to position [1187, 0]
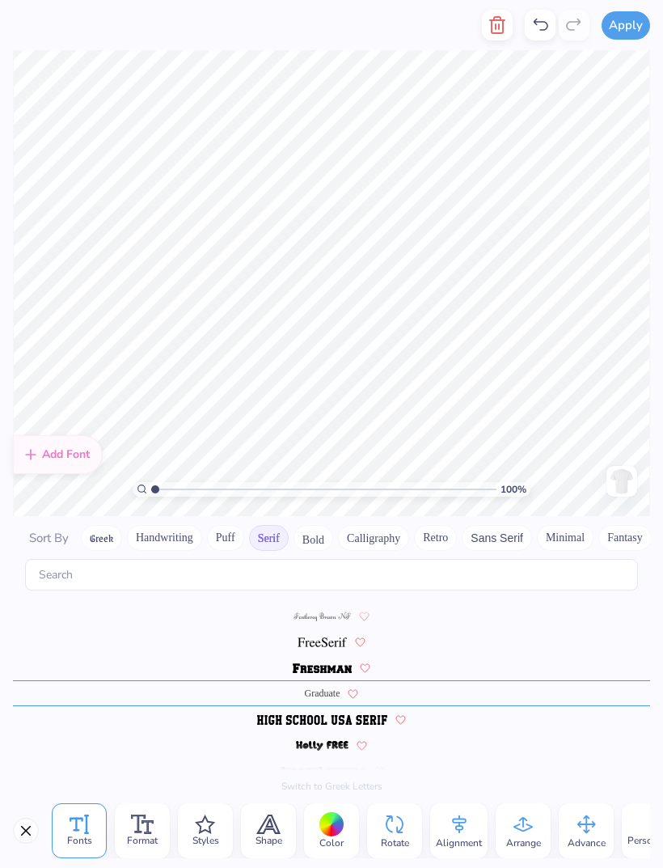
click at [344, 715] on img at bounding box center [321, 720] width 129 height 10
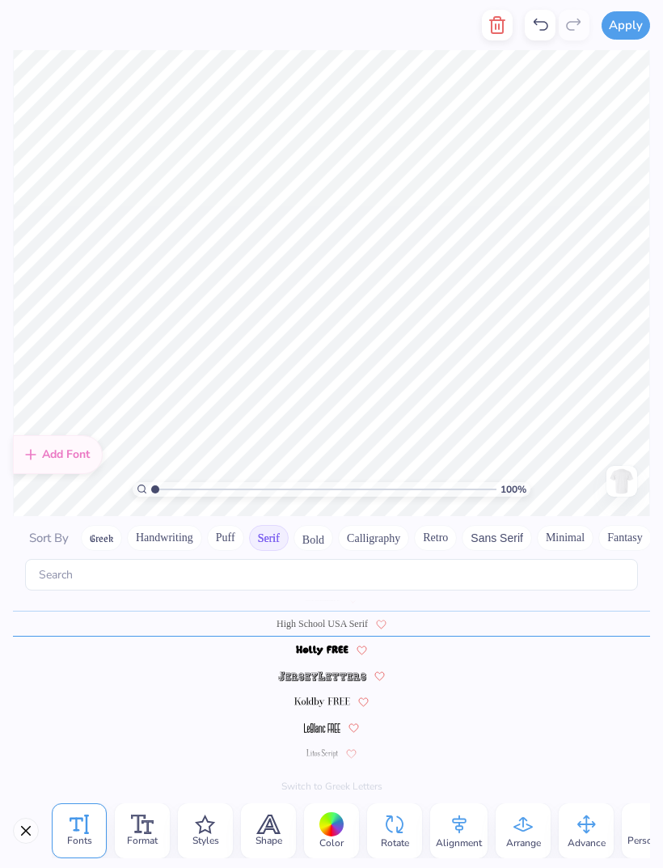
scroll to position [1291, 0]
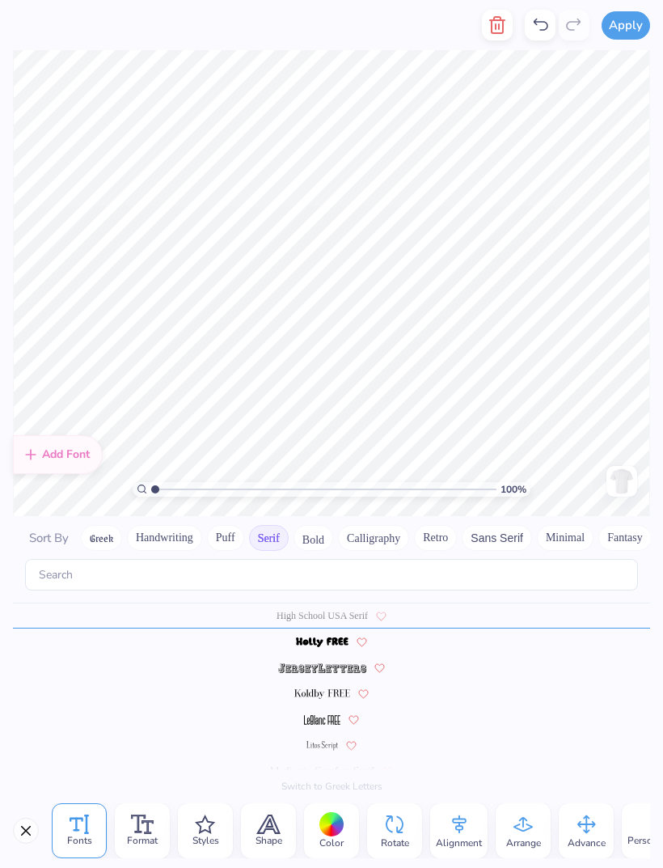
click at [331, 689] on img at bounding box center [322, 694] width 57 height 10
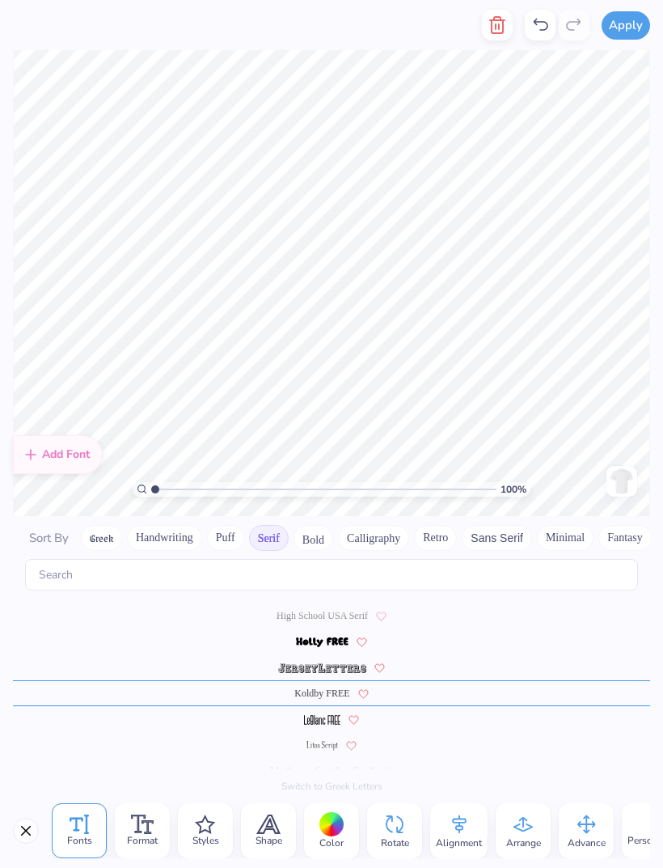
scroll to position [1, 1]
type textarea "est [GEOGRAPHIC_DATA]"
type textarea "d"
type textarea "est 1870"
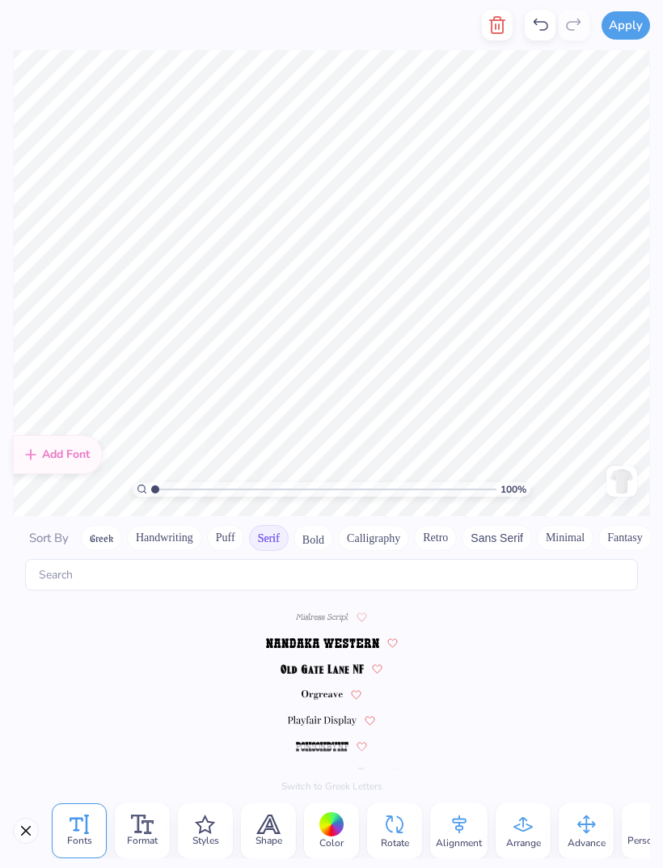
scroll to position [1498, 0]
click at [329, 689] on img at bounding box center [322, 694] width 40 height 10
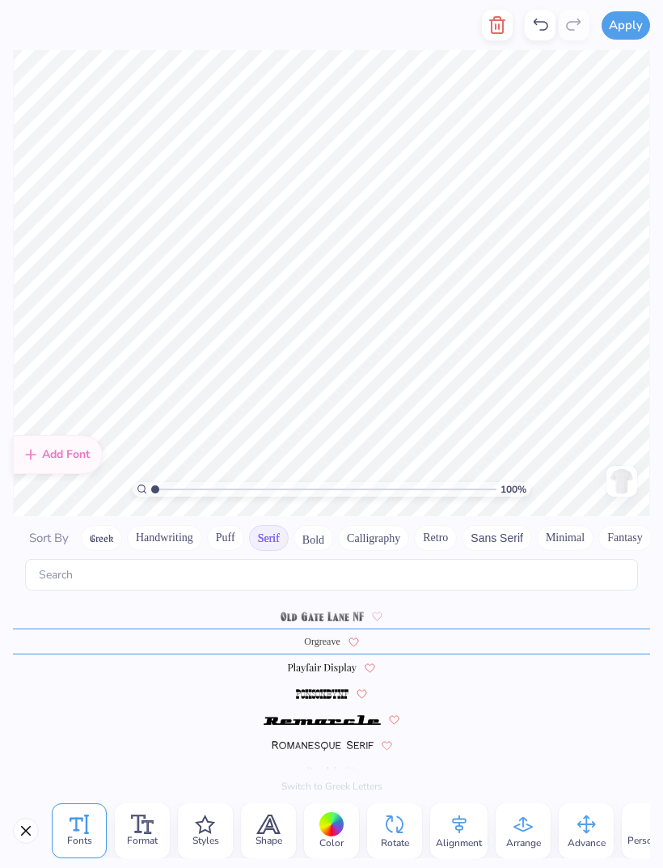
scroll to position [1550, 0]
click at [336, 715] on img at bounding box center [322, 720] width 116 height 10
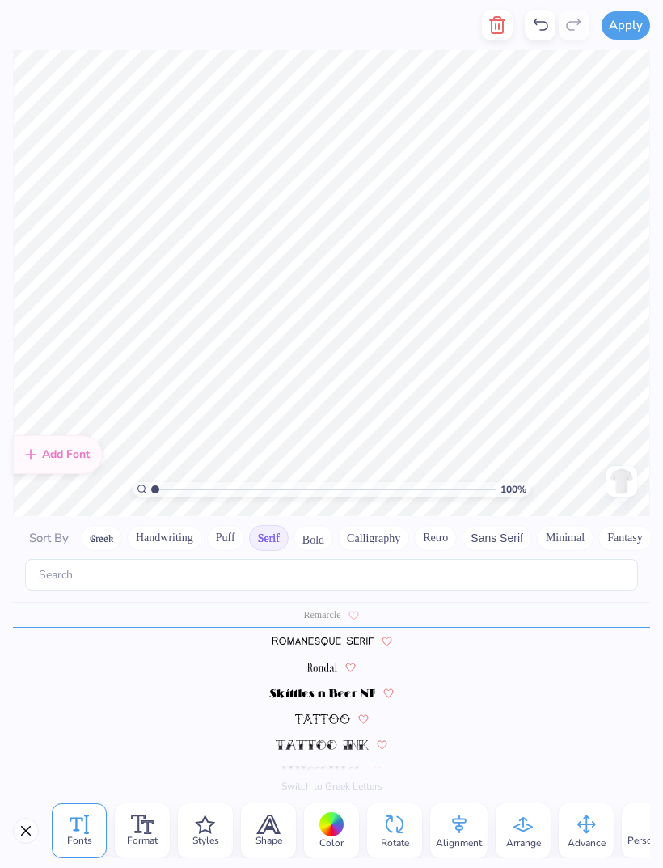
scroll to position [1653, 0]
click at [376, 611] on div "Remarcle" at bounding box center [331, 616] width 637 height 26
type textarea "est"
click at [269, 527] on button "Serif" at bounding box center [269, 538] width 40 height 26
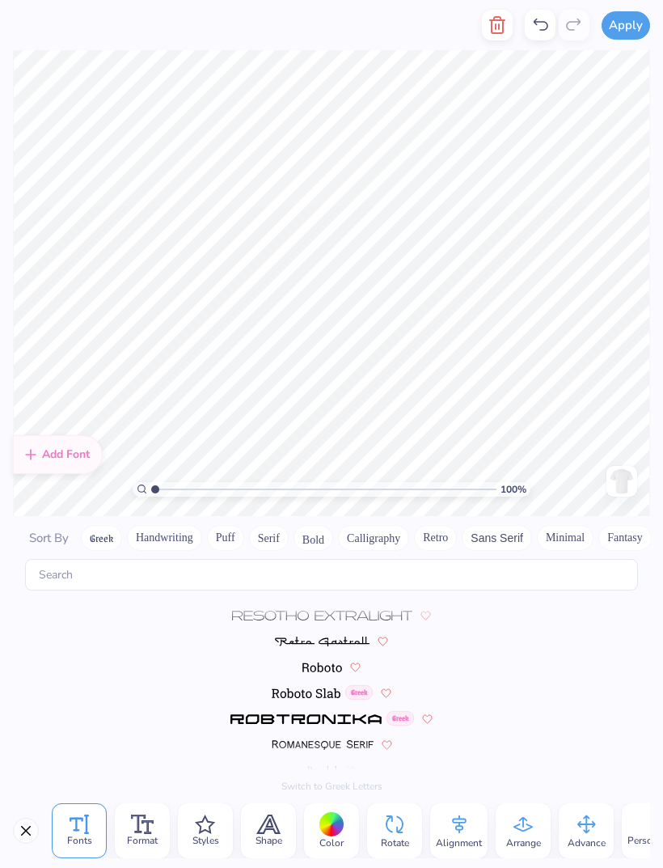
scroll to position [6415, 0]
click at [345, 637] on img at bounding box center [322, 642] width 94 height 10
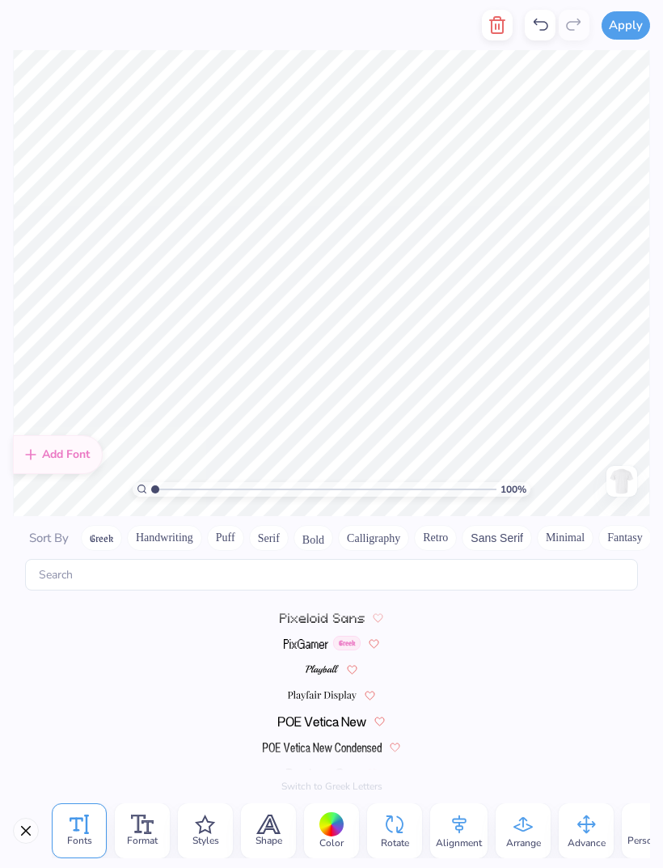
scroll to position [6457, 0]
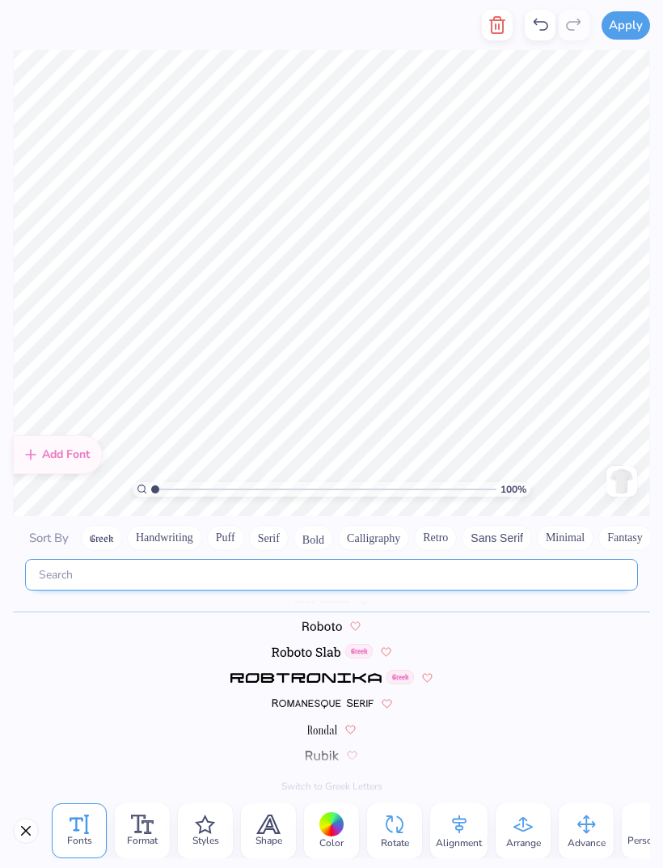
click at [331, 565] on input "text" at bounding box center [331, 575] width 613 height 32
click at [333, 567] on input "text" at bounding box center [331, 575] width 613 height 32
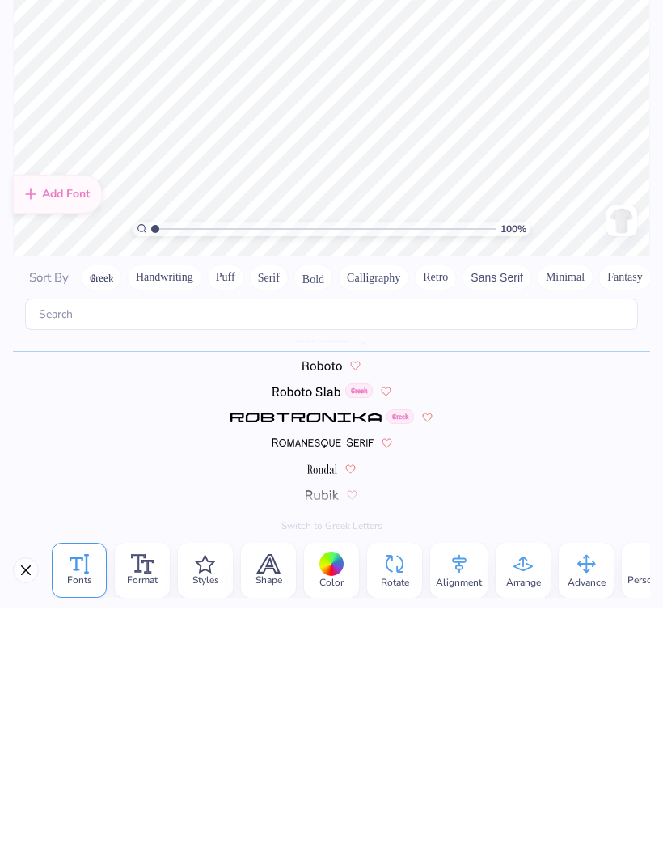
scroll to position [0, 1]
type textarea "est"
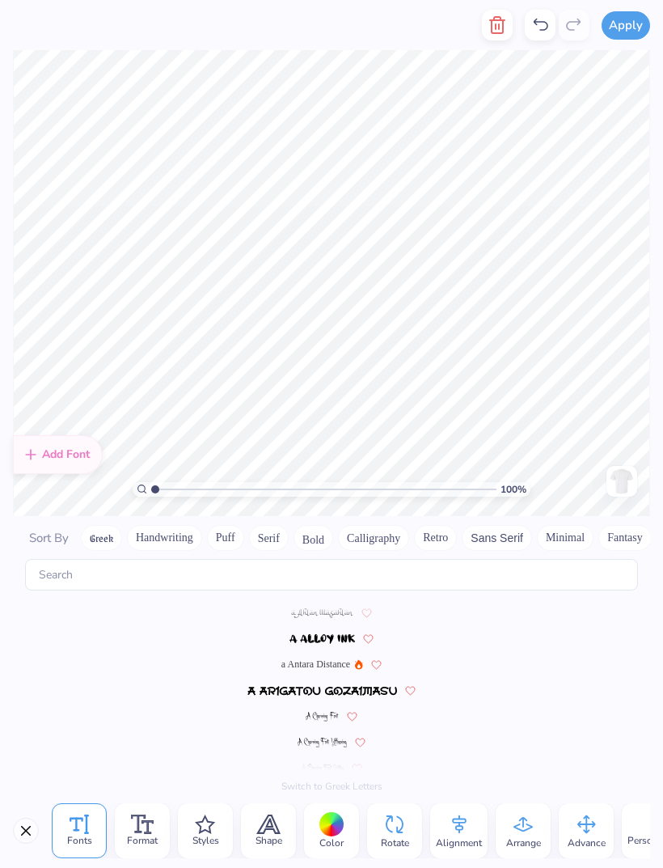
scroll to position [6457, 0]
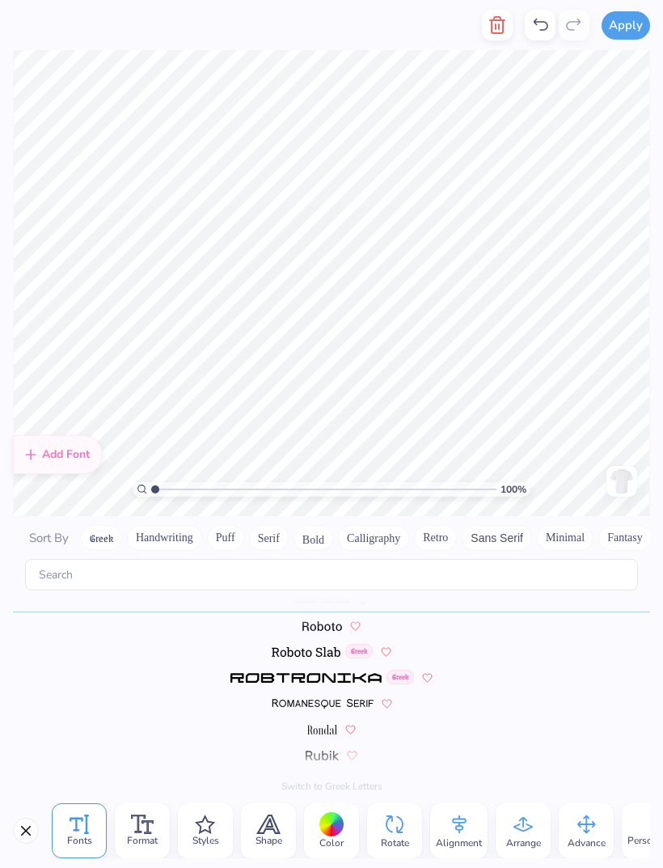
click at [503, 27] on icon "button" at bounding box center [497, 25] width 11 height 16
click at [510, 30] on button "button" at bounding box center [497, 25] width 31 height 31
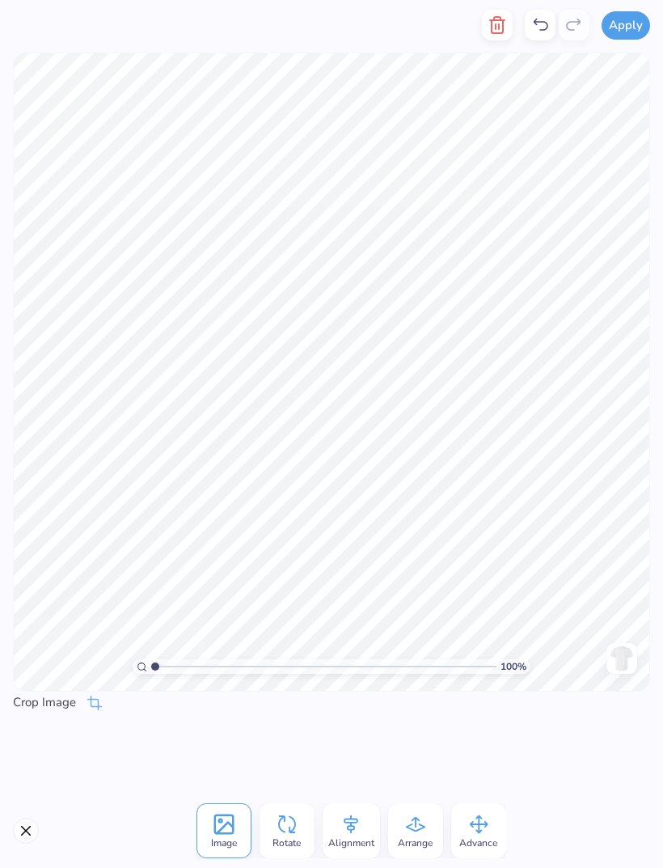
click at [496, 27] on line "button" at bounding box center [496, 26] width 0 height 5
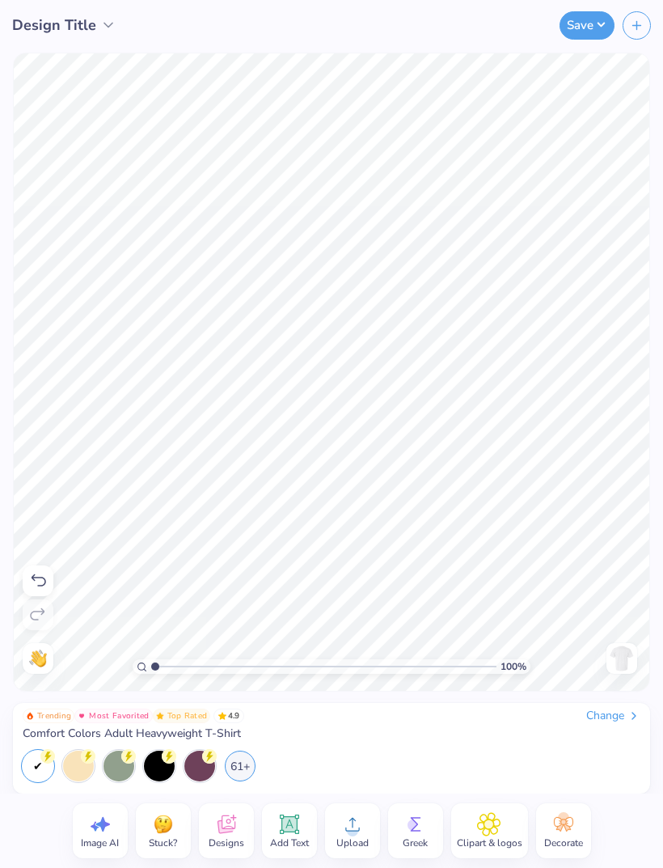
click at [362, 838] on span "Upload" at bounding box center [352, 842] width 32 height 13
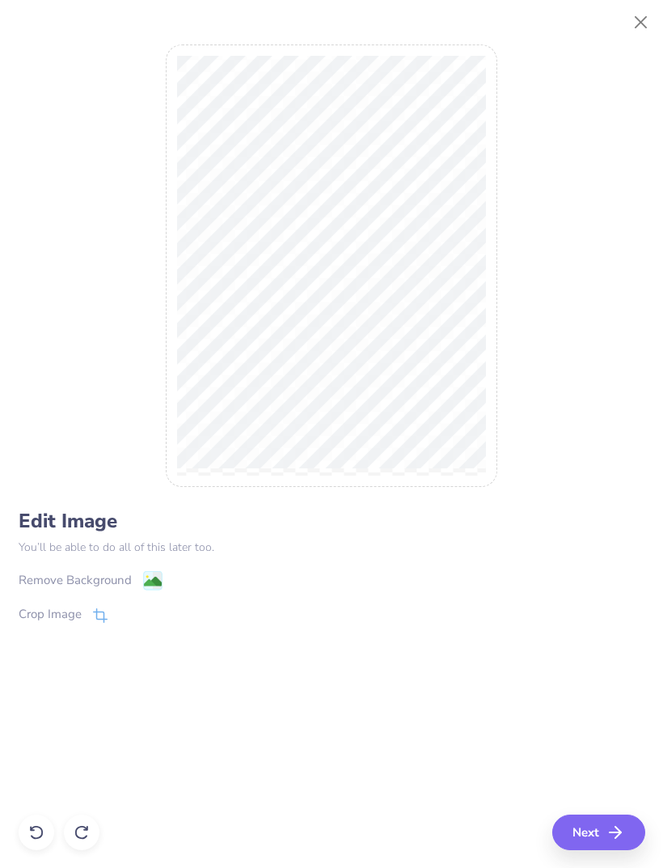
click at [124, 578] on div "Remove Background" at bounding box center [75, 580] width 113 height 19
